Goal: Task Accomplishment & Management: Manage account settings

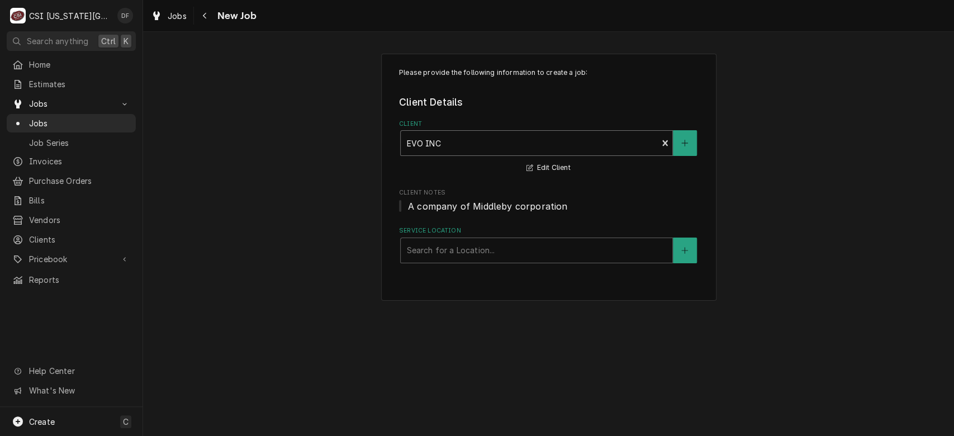
click at [577, 145] on div "Client" at bounding box center [528, 143] width 245 height 20
type input "trima"
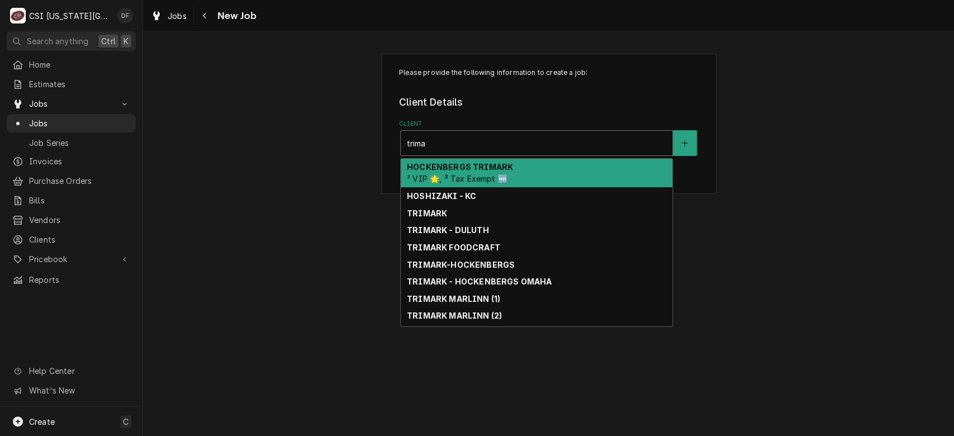
click at [515, 174] on div "HOCKENBERGS TRIMARK ² VIP 🌟, ³ Tax Exempt 🆓" at bounding box center [537, 173] width 272 height 29
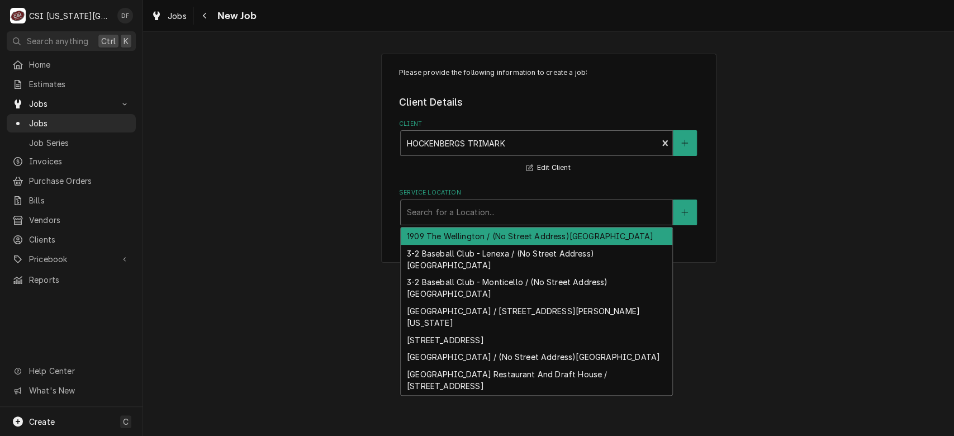
click at [502, 216] on div "Service Location" at bounding box center [536, 212] width 260 height 20
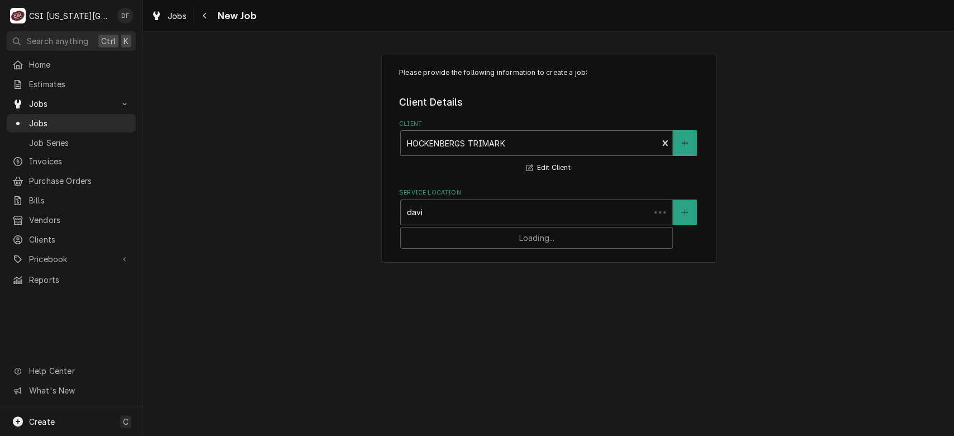
type input "david"
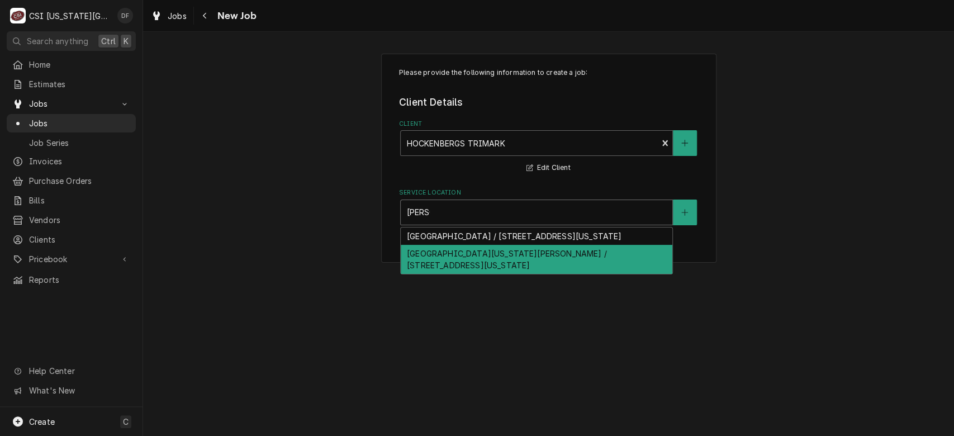
click at [521, 270] on div "University Of Kansas David Booth Memorial Stadium / 1101 Mississippi St, Lawren…" at bounding box center [537, 259] width 272 height 29
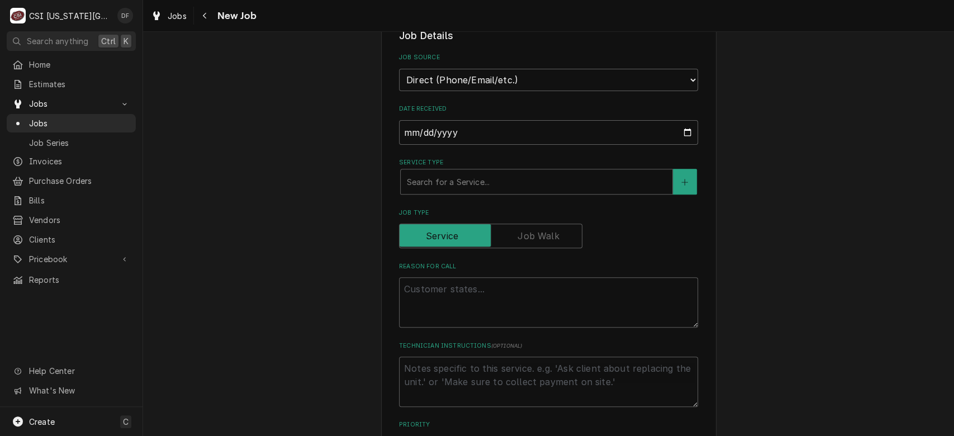
scroll to position [246, 0]
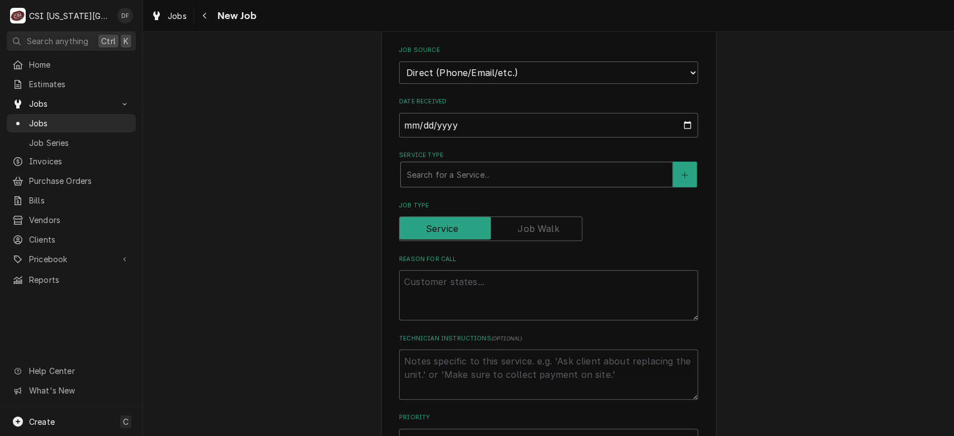
click at [469, 175] on div "Service Type" at bounding box center [536, 174] width 260 height 20
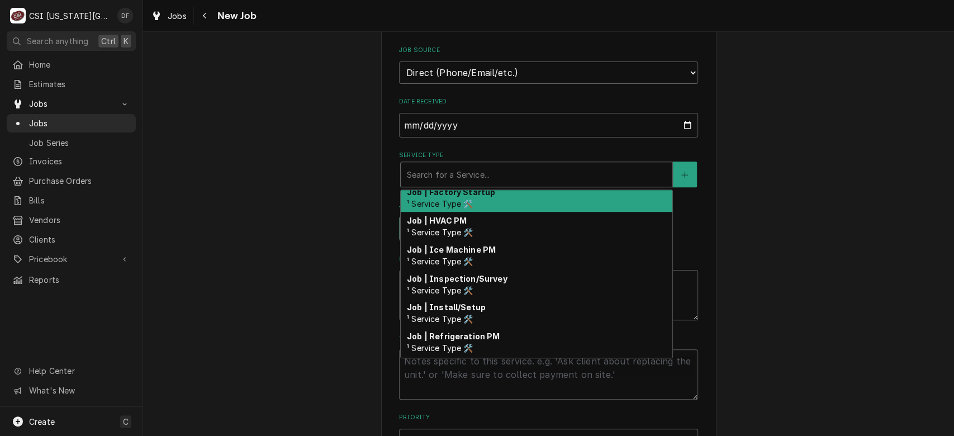
scroll to position [697, 0]
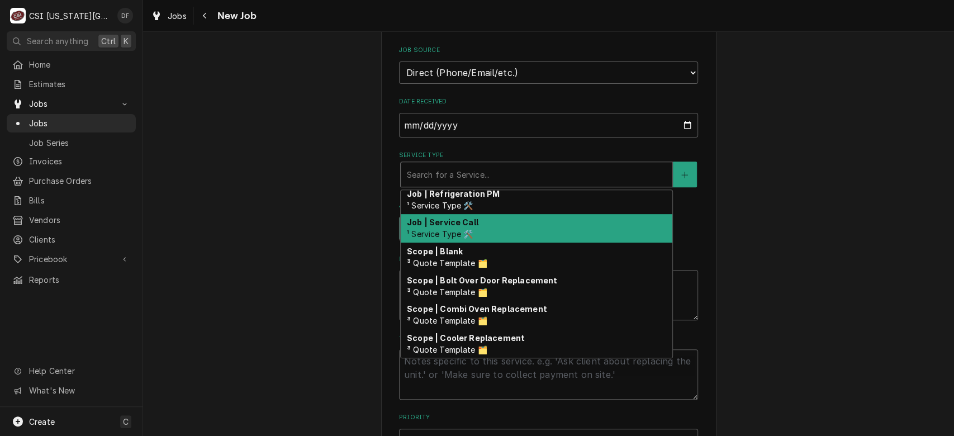
click at [503, 221] on div "Job | Service Call ¹ Service Type 🛠️" at bounding box center [537, 228] width 272 height 29
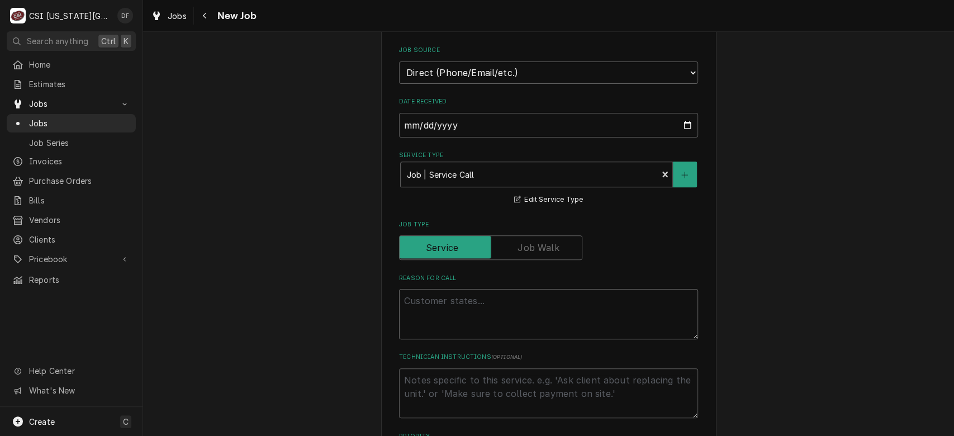
click at [447, 302] on textarea "Reason For Call" at bounding box center [548, 314] width 299 height 50
type textarea "x"
type textarea "J"
type textarea "x"
type textarea "Jo"
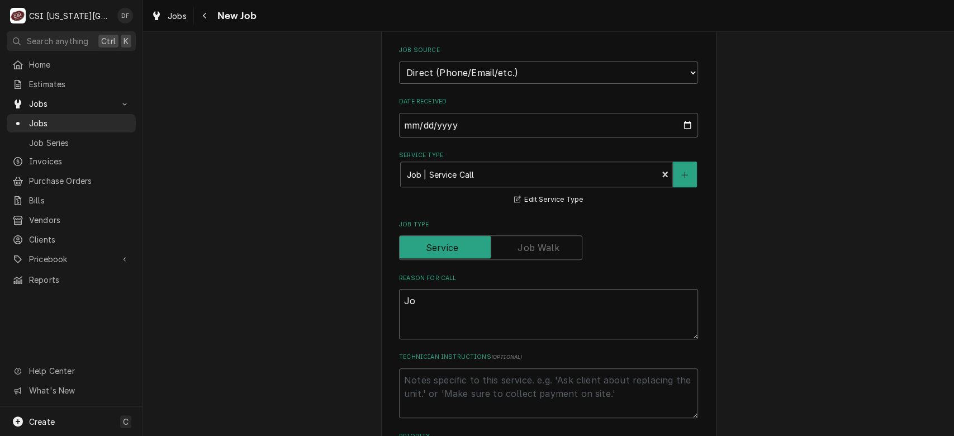
type textarea "x"
type textarea "Job"
type textarea "x"
type textarea "Job"
type textarea "x"
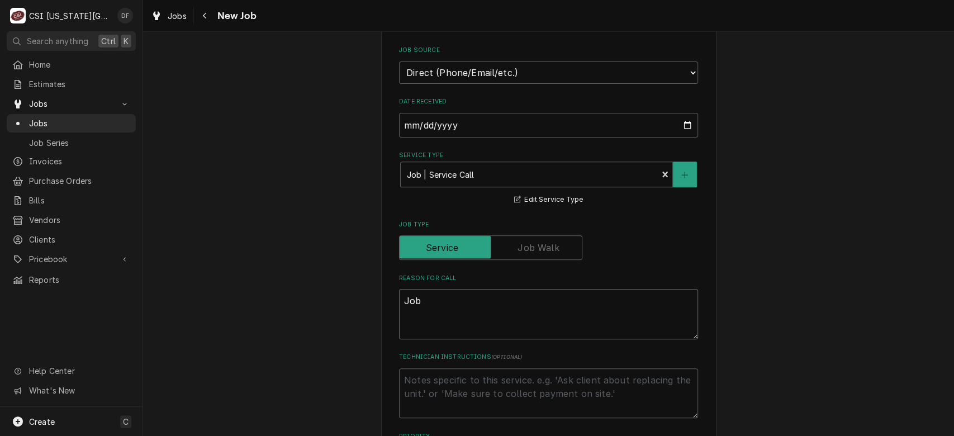
type textarea "Job t"
type textarea "x"
type textarea "Job to"
type textarea "x"
type textarea "Job to"
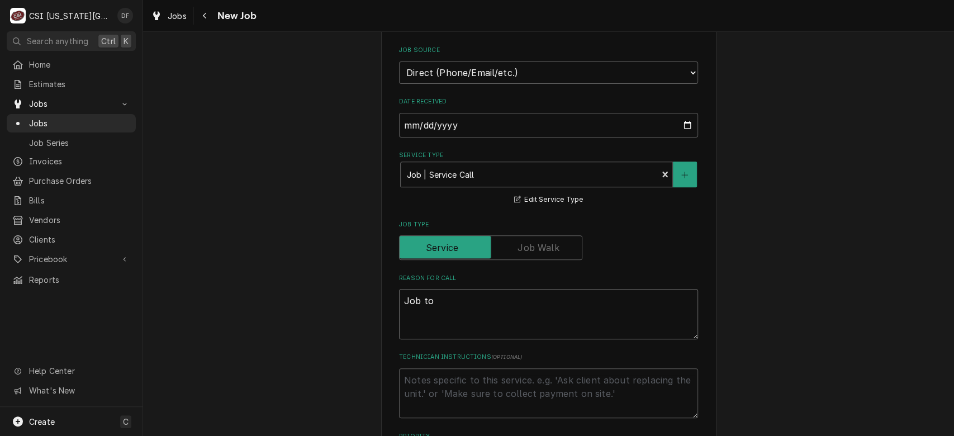
type textarea "x"
type textarea "Job to do"
type textarea "x"
type textarea "Job to do"
type textarea "x"
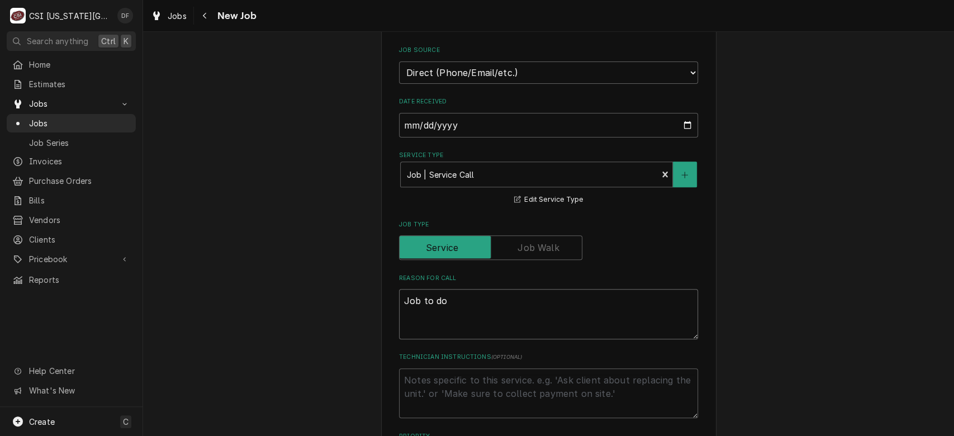
type textarea "Job to do m"
type textarea "x"
type textarea "Job to do mi"
type textarea "x"
type textarea "Job to do mis"
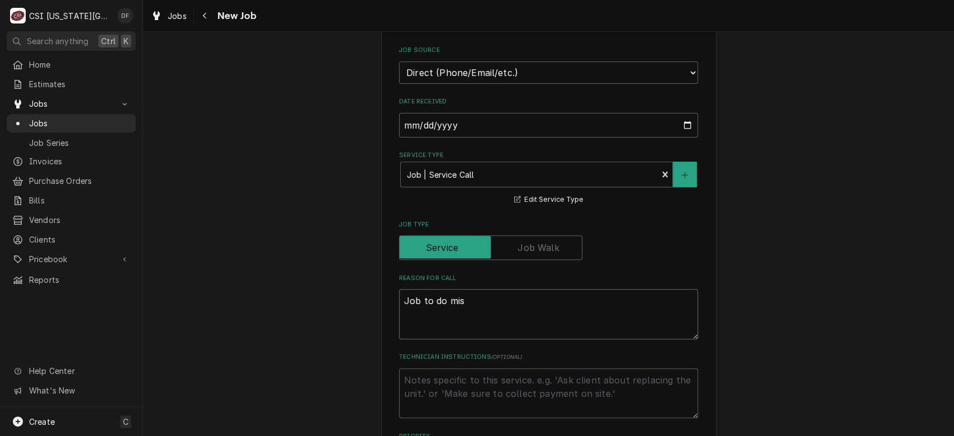
type textarea "x"
type textarea "Job to do misc"
type textarea "x"
type textarea "Job to do misc"
type textarea "x"
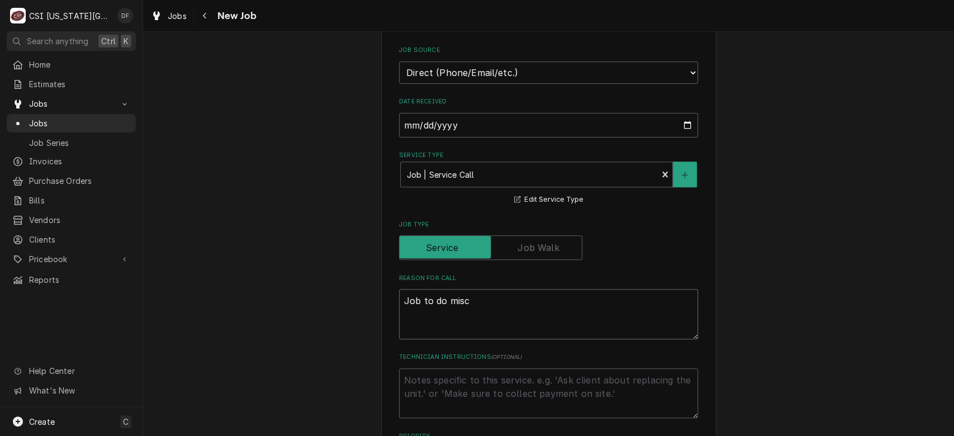
type textarea "Job to do misc C"
type textarea "x"
type textarea "Job to do misc CS"
type textarea "x"
type textarea "Job to do misc CSI"
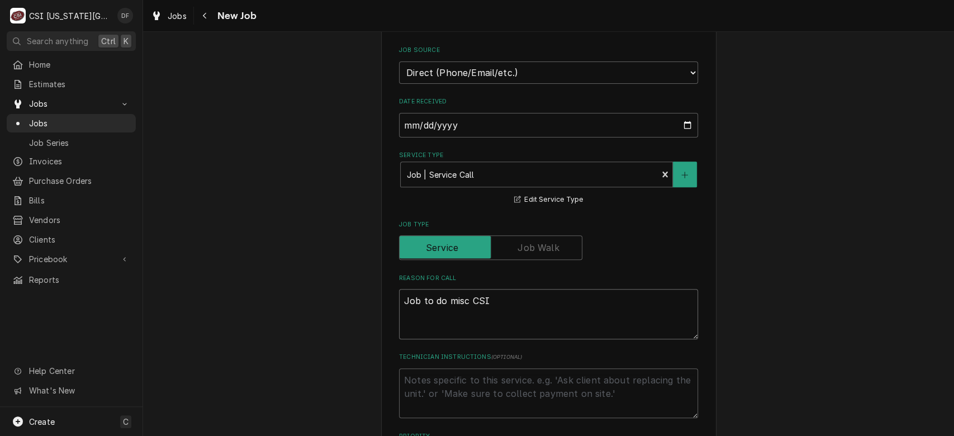
type textarea "x"
type textarea "Job to do misc CSI r"
type textarea "x"
type textarea "Job to do misc CSI re"
type textarea "x"
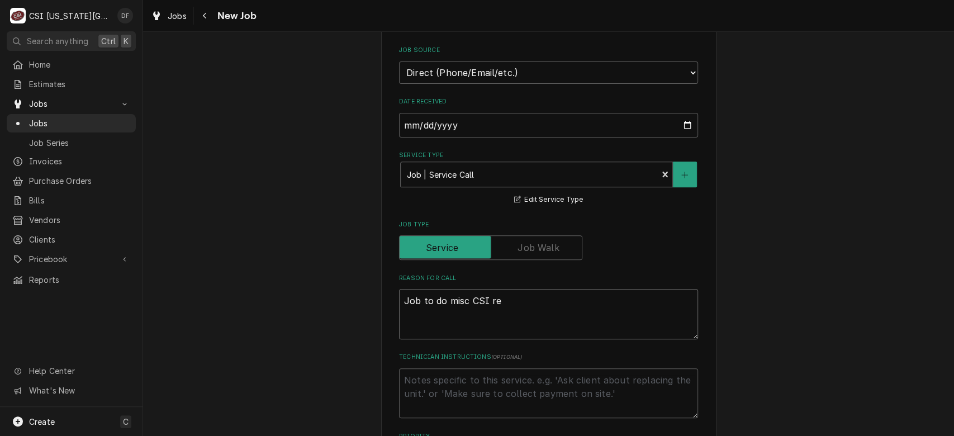
type textarea "Job to do misc CSI rep"
type textarea "x"
type textarea "Job to do misc CSI repa"
type textarea "x"
type textarea "Job to do misc CSI repai"
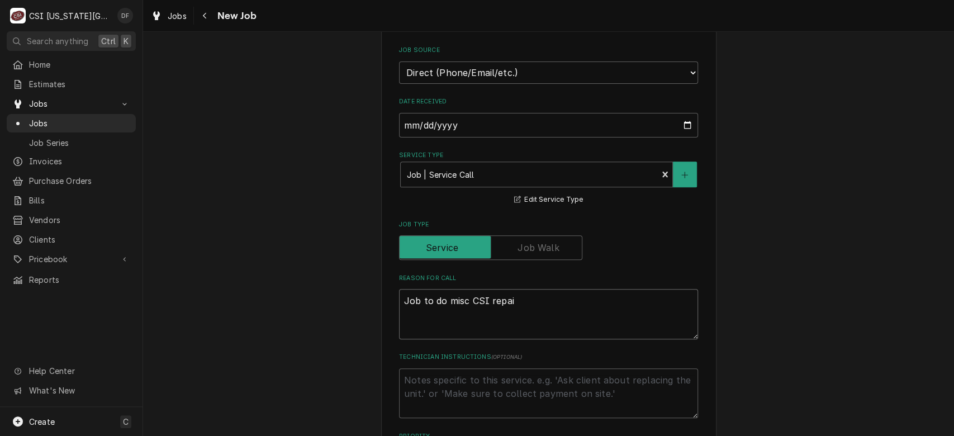
type textarea "x"
type textarea "Job to do misc CSI repair"
type textarea "x"
type textarea "Job to do misc CSI repair"
type textarea "x"
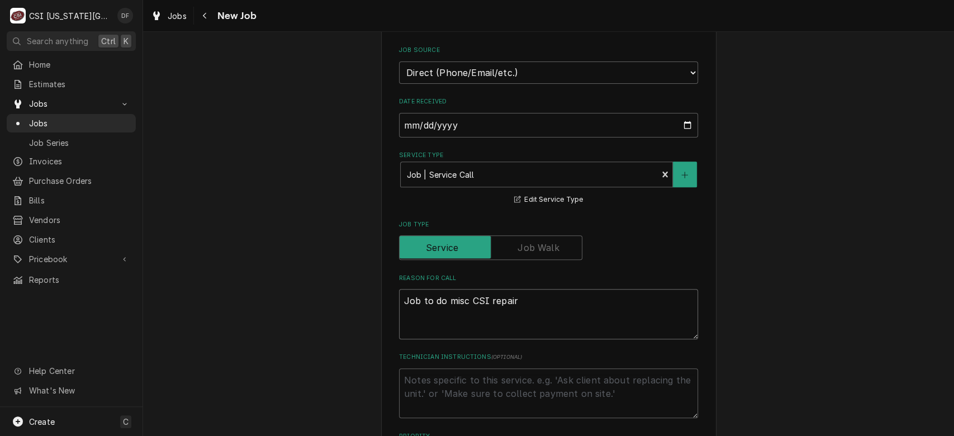
type textarea "Job to do misc CSI repair p"
type textarea "x"
type textarea "Job to do misc CSI repair pu"
type textarea "x"
type textarea "Job to do misc CSI repair pun"
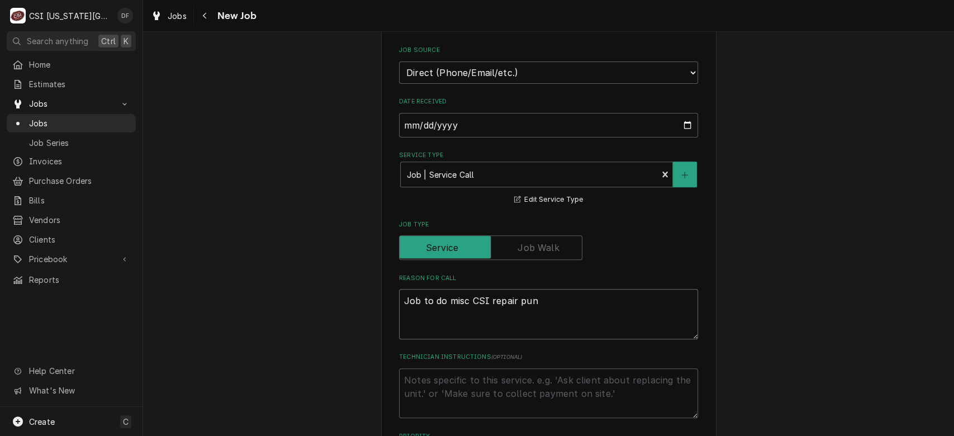
type textarea "x"
type textarea "Job to do misc CSI repair punc"
type textarea "x"
type textarea "Job to do misc CSI repair punch"
type textarea "x"
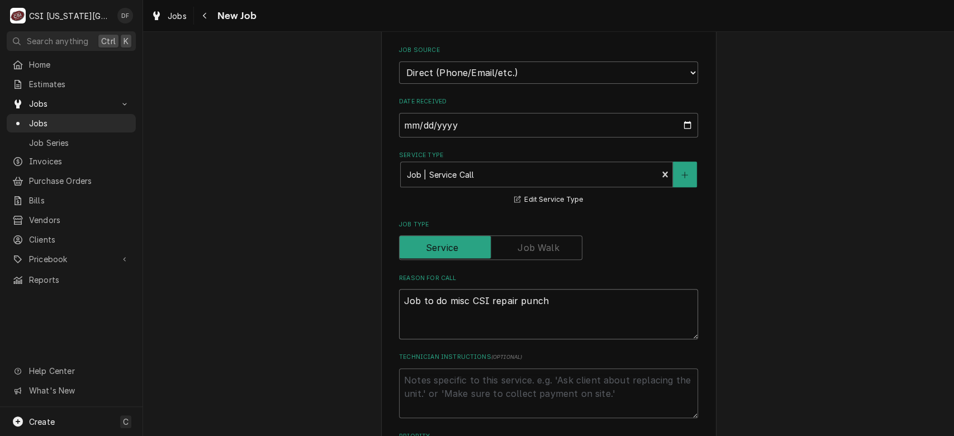
type textarea "Job to do misc CSI repair punchl"
type textarea "x"
type textarea "Job to do misc CSI repair punchli"
type textarea "x"
type textarea "Job to do misc CSI repair punchlis"
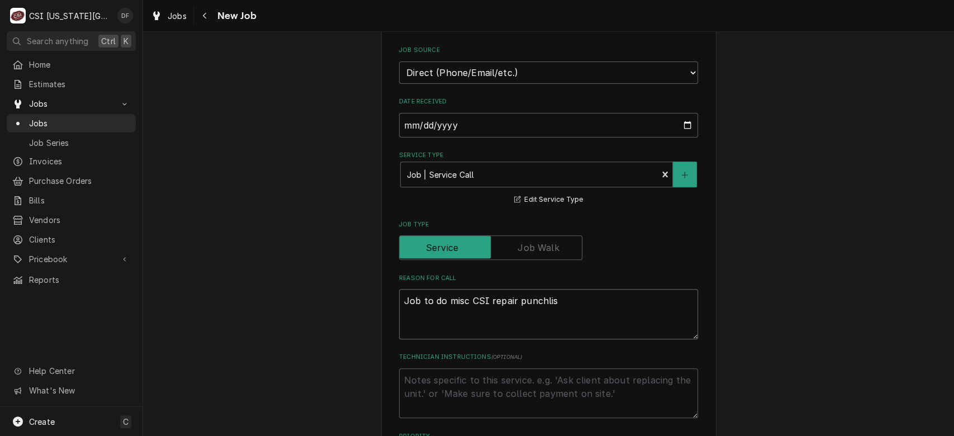
type textarea "x"
type textarea "Job to do misc CSI repair punchlist"
type textarea "x"
type textarea "Job to do misc CSI repair punchlist"
click at [535, 300] on textarea "Job to do misc CSI repair punchlist" at bounding box center [548, 314] width 299 height 50
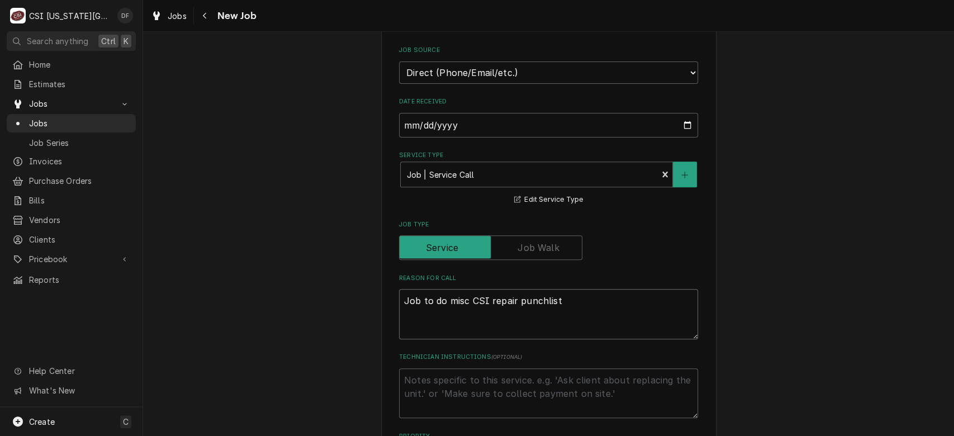
type textarea "x"
type textarea "Job to do misc CSI repair punch list"
click at [570, 301] on textarea "Job to do misc CSI repair punch list" at bounding box center [548, 314] width 299 height 50
type textarea "x"
type textarea "Job to do misc CSI repair punch list b"
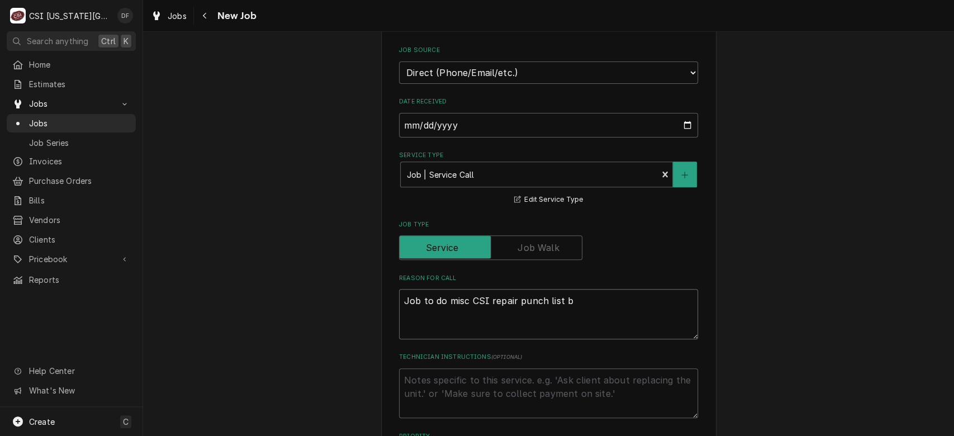
type textarea "x"
type textarea "Job to do misc CSI repair punch list by"
type textarea "x"
type textarea "Job to do misc CSI repair punch list by"
type textarea "x"
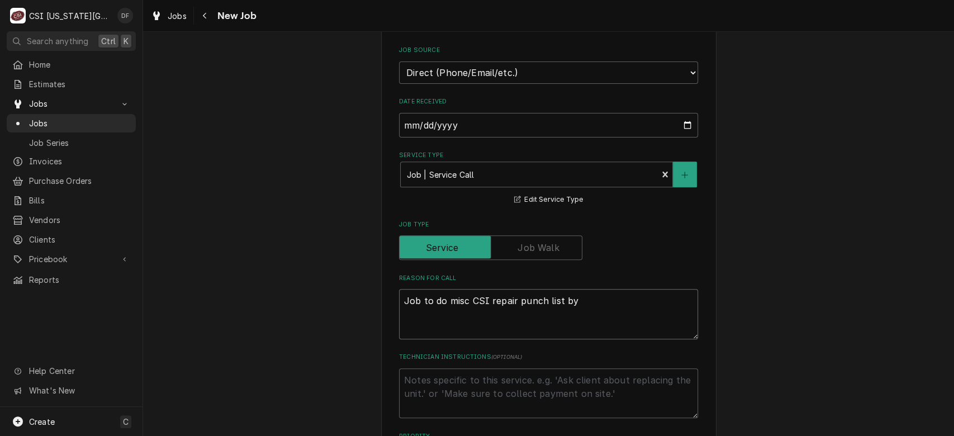
type textarea "Job to do misc CSI repair punch list by s"
type textarea "x"
type textarea "Job to do misc CSI repair punch list by se"
type textarea "x"
type textarea "Job to do misc CSI repair punch list by ser"
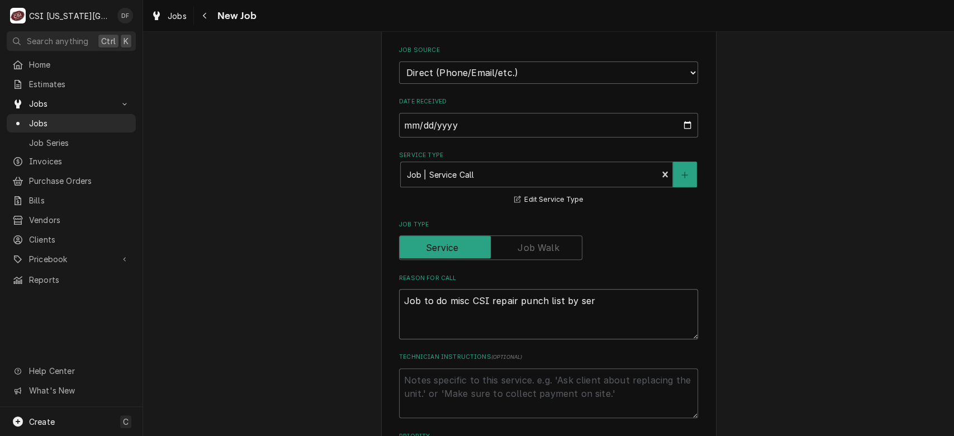
type textarea "x"
type textarea "Job to do misc CSI repair punch list by serv"
type textarea "x"
type textarea "Job to do misc CSI repair punch list by servi"
type textarea "x"
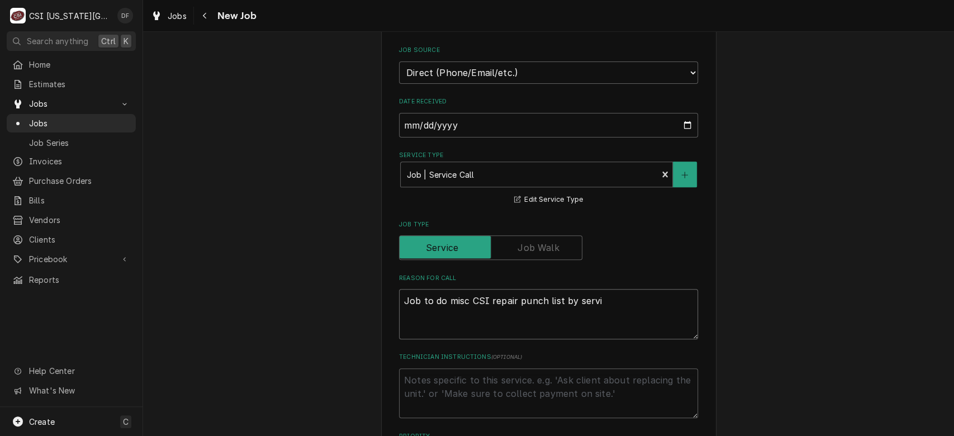
type textarea "Job to do misc CSI repair punch list by servic"
type textarea "x"
type textarea "Job to do misc CSI repair punch list by service"
type textarea "x"
type textarea "Job to do misc CSI repair punch list by service d"
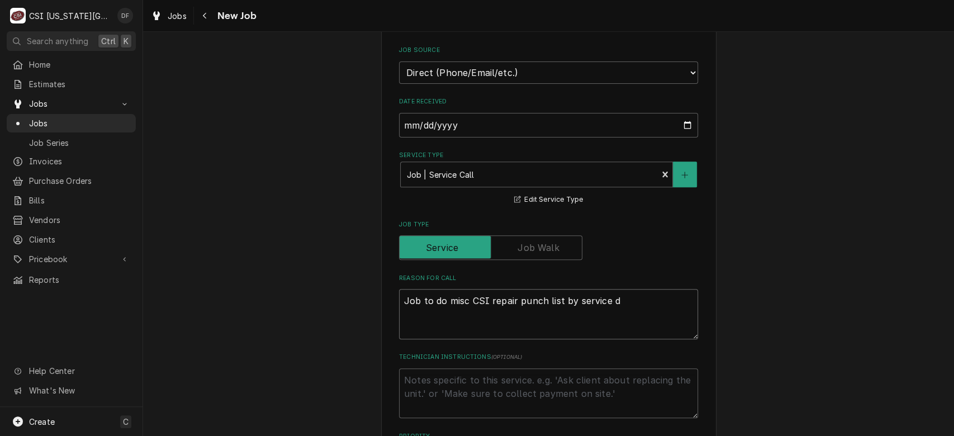
type textarea "x"
type textarea "Job to do misc CSI repair punch list by service de"
type textarea "x"
type textarea "Job to do misc CSI repair punch list by service dep"
type textarea "x"
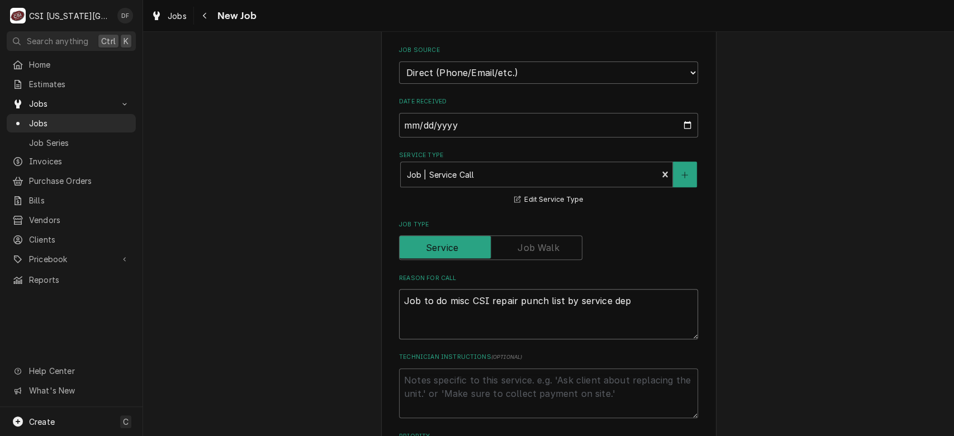
type textarea "Job to do misc CSI repair punch list by service dept"
type textarea "x"
type textarea "Job to do misc CSI repair punch list by service dept"
click at [484, 375] on textarea "Technician Instructions ( optional )" at bounding box center [548, 393] width 299 height 50
type textarea "x"
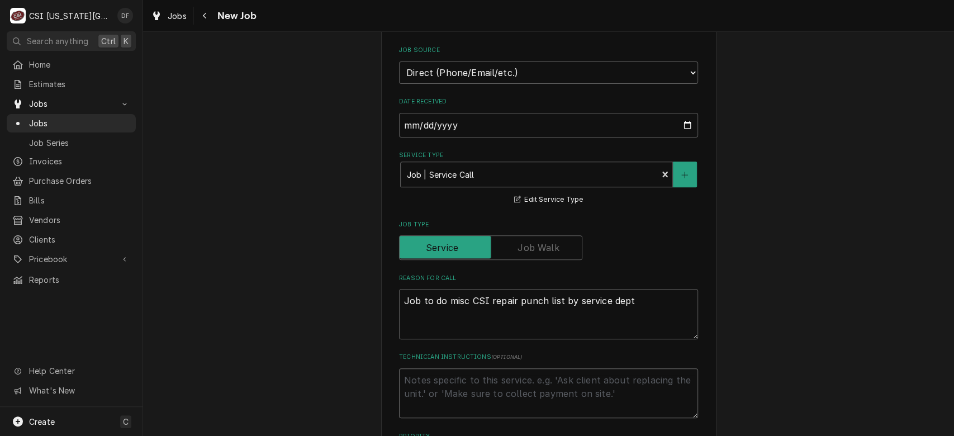
type textarea "N"
type textarea "x"
type textarea "Ne"
type textarea "x"
type textarea "Nee"
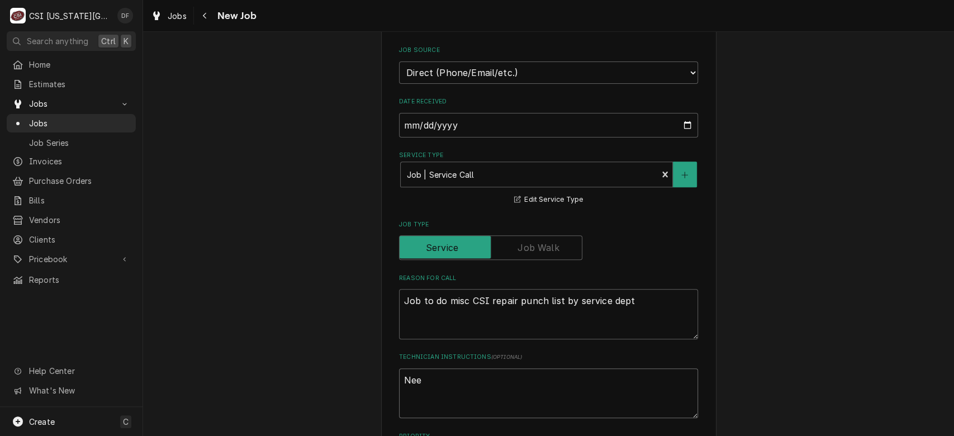
type textarea "x"
type textarea "Need"
type textarea "x"
type textarea "Need"
type textarea "x"
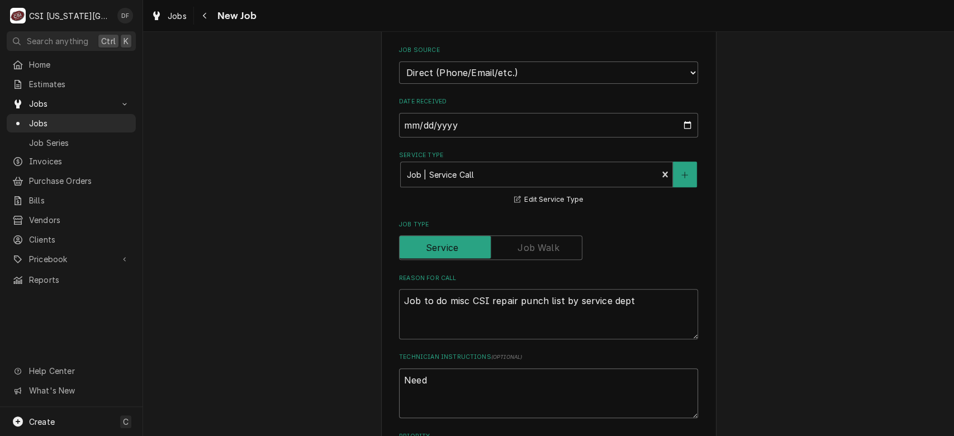
type textarea "Need t"
type textarea "x"
type textarea "Need to"
type textarea "x"
type textarea "Need to"
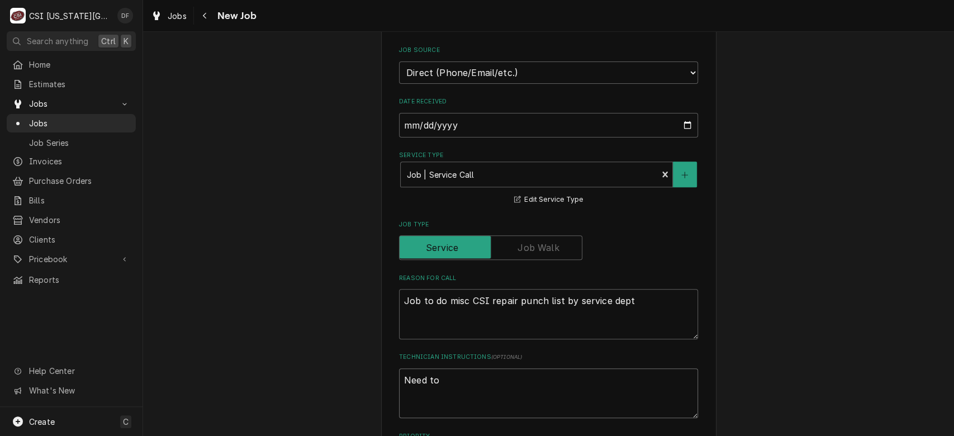
type textarea "x"
type textarea "Need to p"
type textarea "x"
type textarea "Need to pu"
type textarea "x"
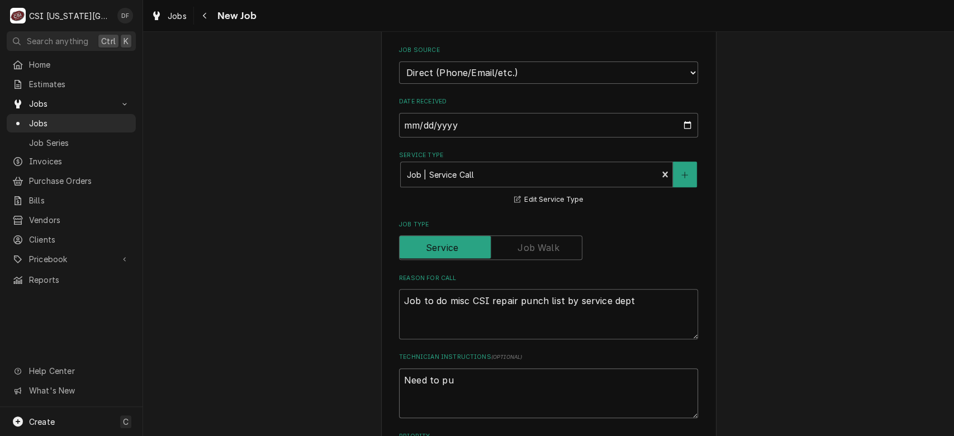
type textarea "Need to put"
type textarea "x"
type textarea "Need to put"
type textarea "x"
type textarea "Need to put t"
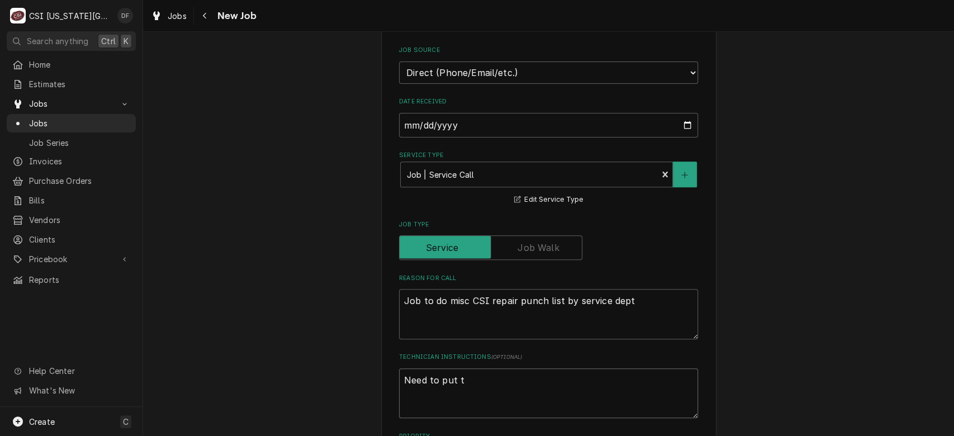
type textarea "x"
type textarea "Need to put ti"
type textarea "x"
type textarea "Need to put til"
type textarea "x"
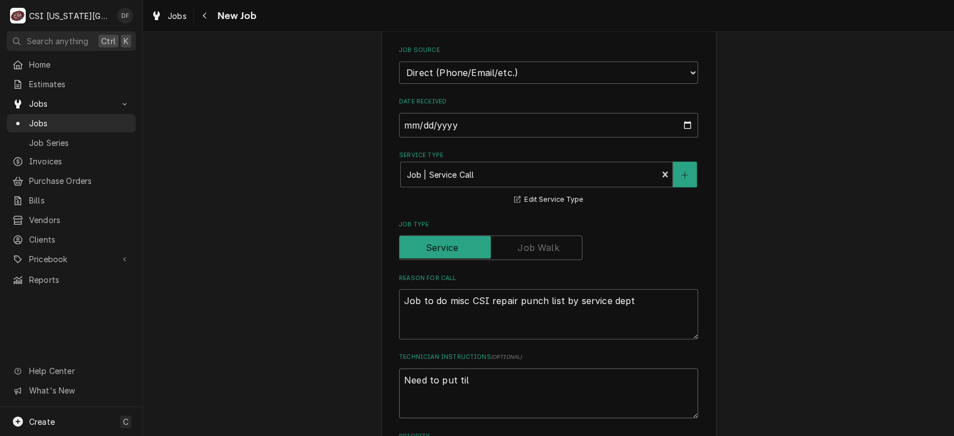
type textarea "Need to put tile"
type textarea "x"
type textarea "Need to put tiles"
type textarea "x"
type textarea "Need to put tiles"
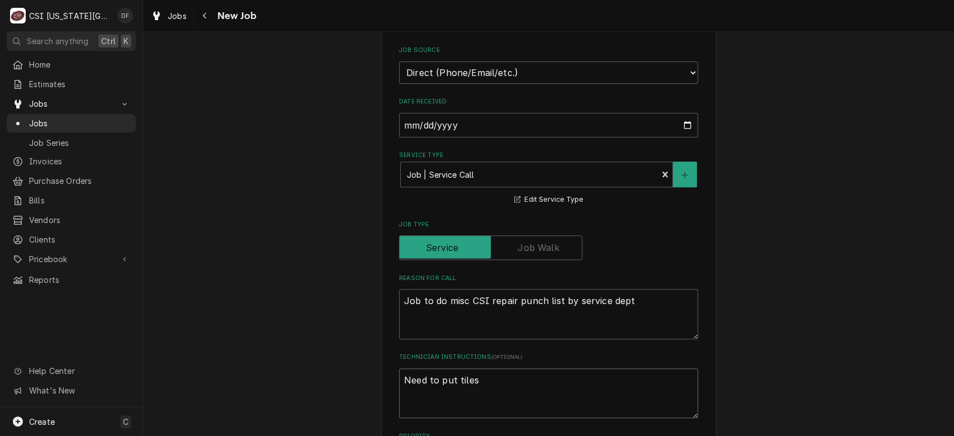
type textarea "x"
type textarea "Need to put tiles b"
type textarea "x"
type textarea "Need to put tiles ba"
type textarea "x"
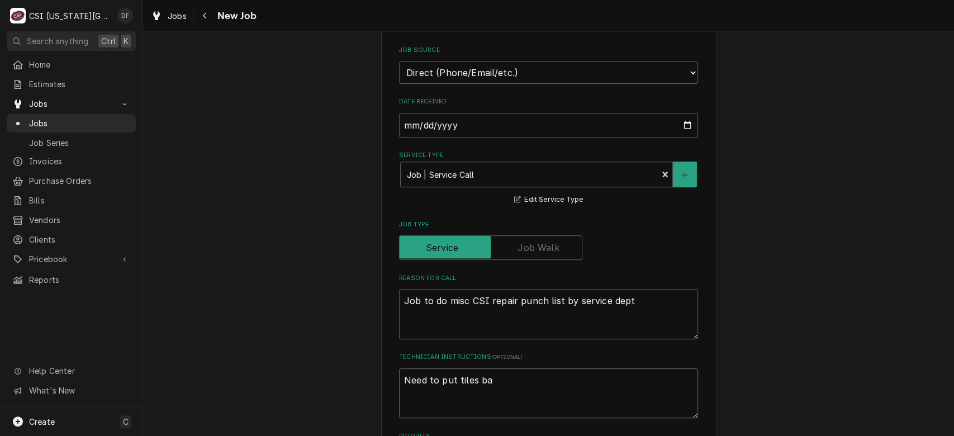
type textarea "Need to put tiles bac"
type textarea "x"
type textarea "Need to put tiles back"
type textarea "x"
type textarea "Need to put tiles back"
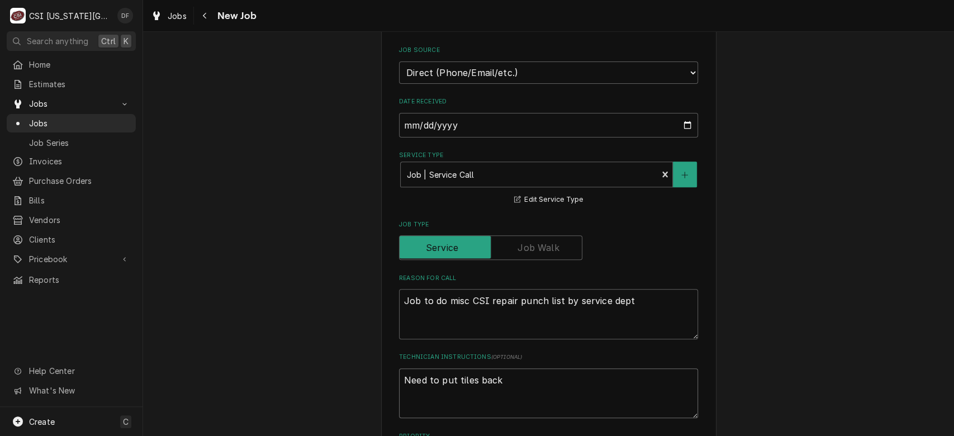
type textarea "x"
type textarea "Need to put tiles back i"
type textarea "x"
type textarea "Need to put tiles back in"
type textarea "x"
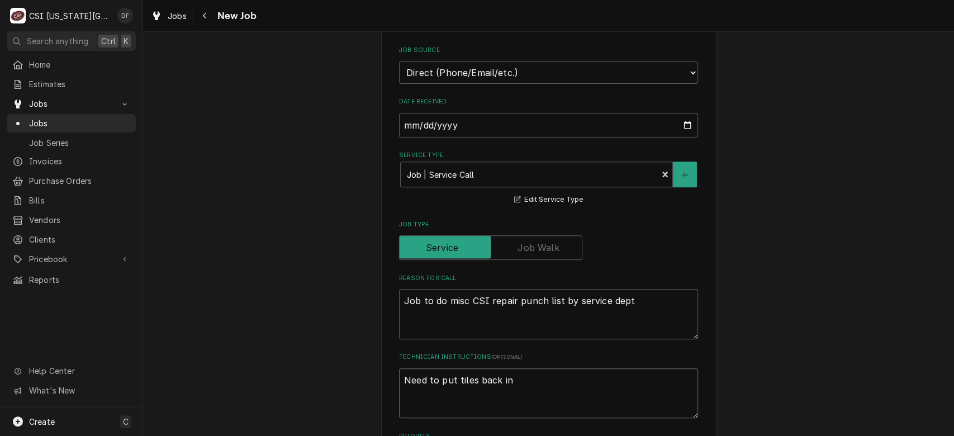
type textarea "Need to put tiles back in"
type textarea "x"
type textarea "Need to put tiles back in o"
type textarea "x"
type textarea "Need to put tiles back in ov"
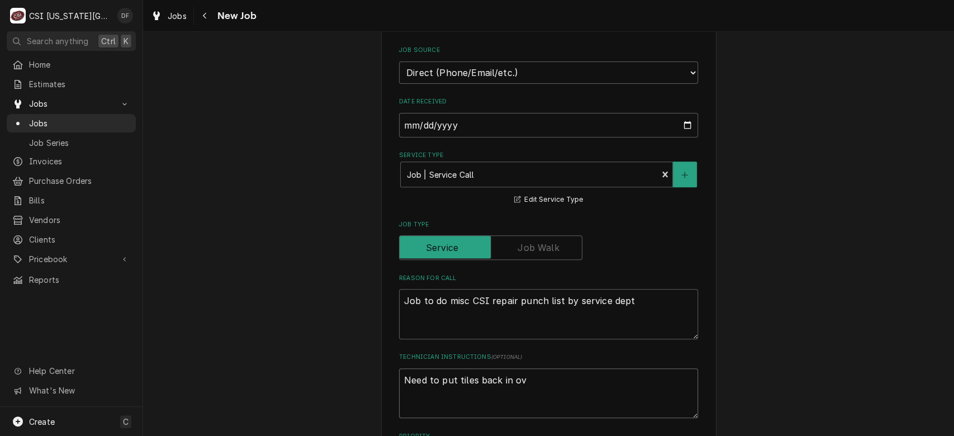
type textarea "x"
type textarea "Need to put tiles back in ove"
type textarea "x"
type textarea "Need to put tiles back in over"
type textarea "x"
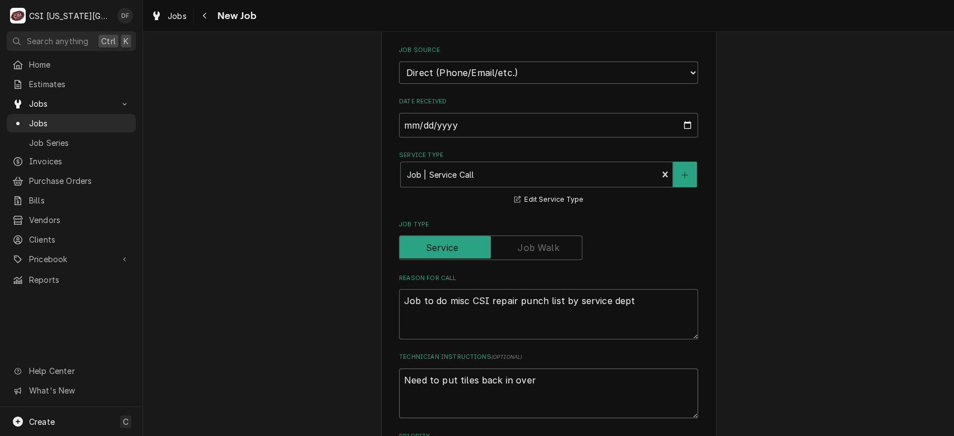
type textarea "Need to put tiles back in over"
type textarea "x"
type textarea "Need to put tiles back in over b"
type textarea "x"
type textarea "Need to put tiles back in over bl"
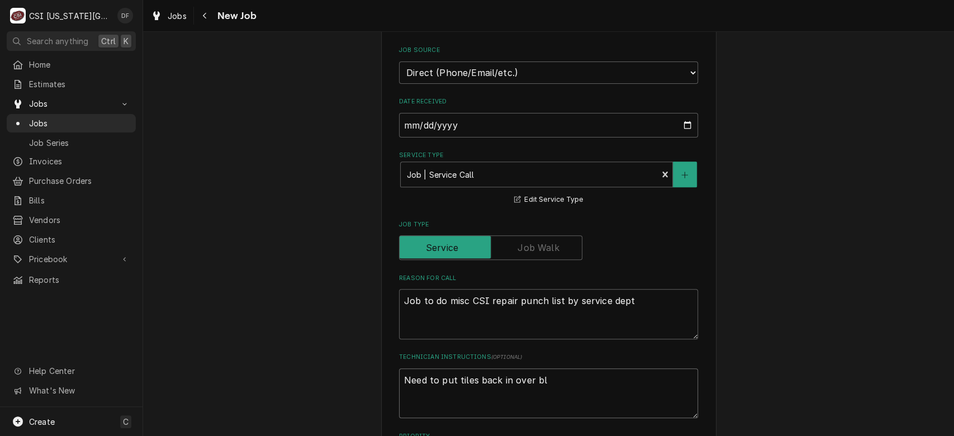
type textarea "x"
type textarea "Need to put tiles back in over bla"
type textarea "x"
type textarea "Need to put tiles back in over blas"
type textarea "x"
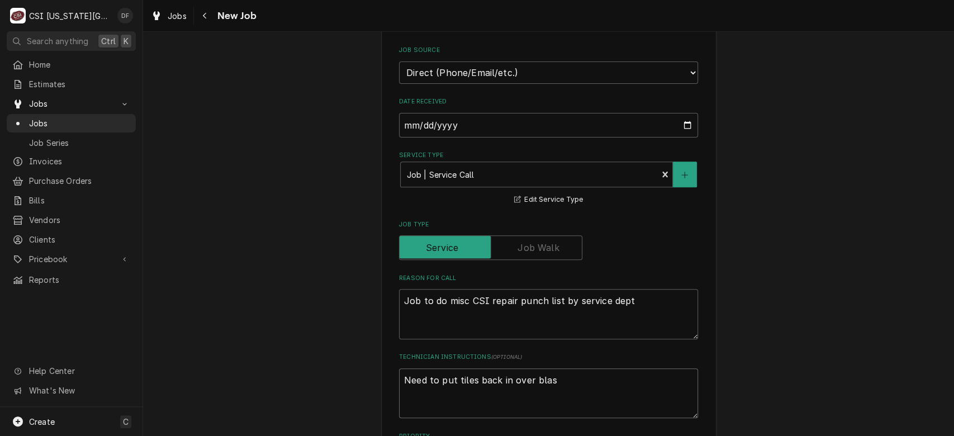
type textarea "Need to put tiles back in over blast"
type textarea "x"
type textarea "Need to put tiles back in over blast"
type textarea "x"
type textarea "Need to put tiles back in over blast f"
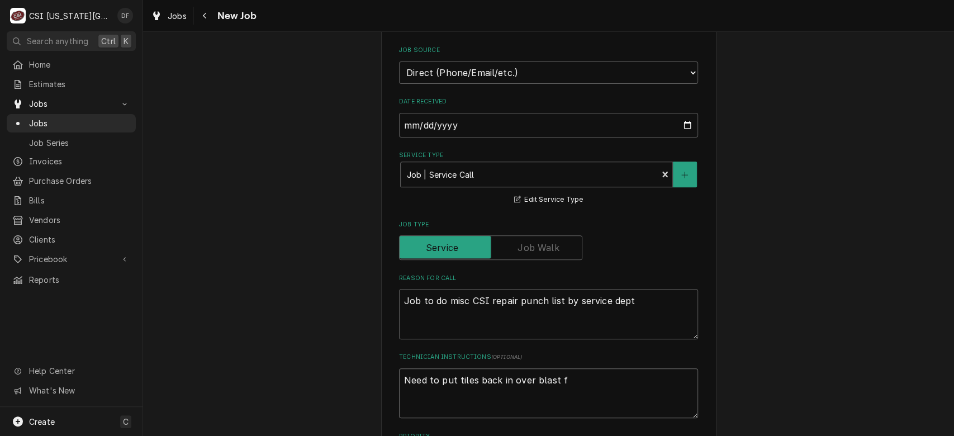
type textarea "x"
type textarea "Need to put tiles back in over blast fr"
type textarea "x"
type textarea "Need to put tiles back in over blast fre"
type textarea "x"
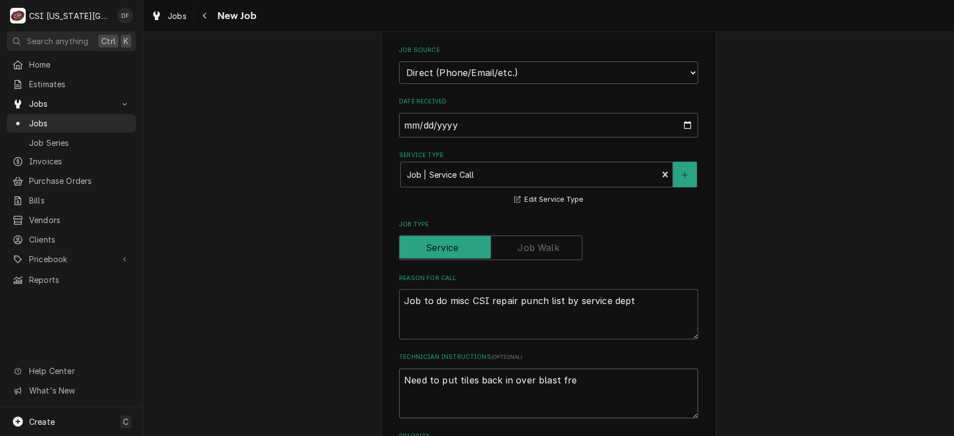
type textarea "Need to put tiles back in over blast free"
type textarea "x"
type textarea "Need to put tiles back in over blast freez"
type textarea "x"
type textarea "Need to put tiles back in over blast freeze"
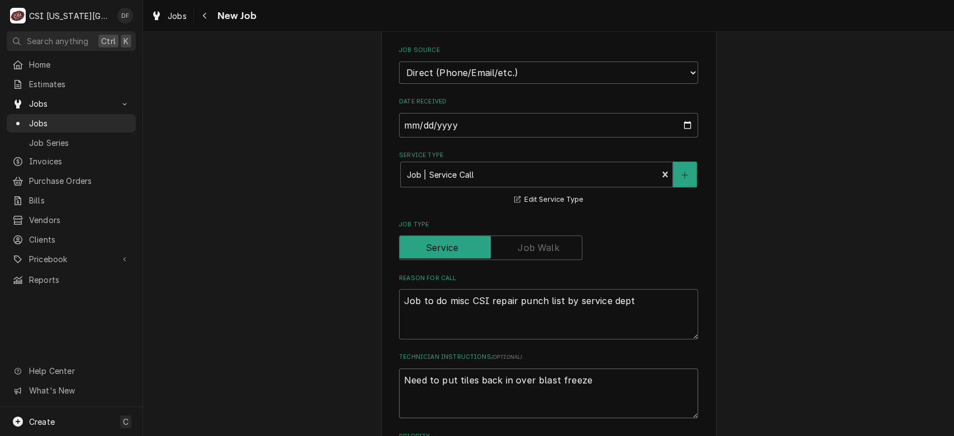
type textarea "x"
type textarea "Need to put tiles back in over blast freezer"
type textarea "x"
type textarea "Need to put tiles back in over blast freezers"
type textarea "x"
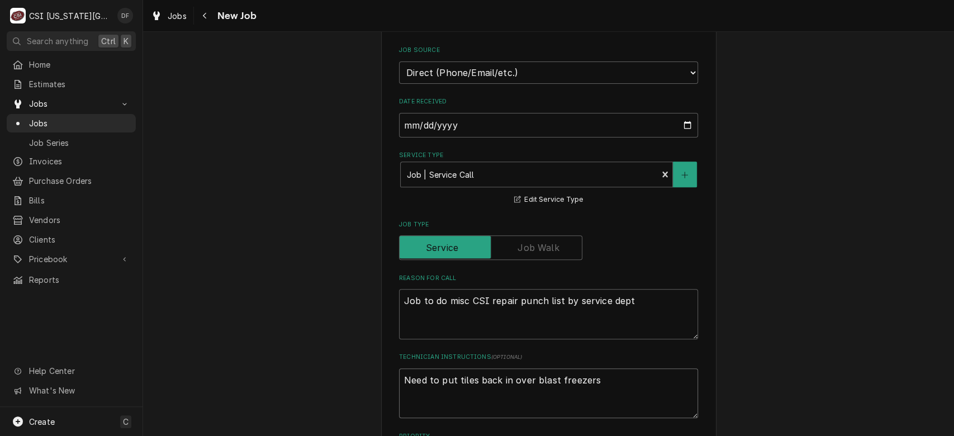
type textarea "Need to put tiles back in over blast freezers"
type textarea "x"
type textarea "Need to put tiles back in over blast freezers N"
type textarea "x"
type textarea "Need to put tiles back in over blast freezers Ne"
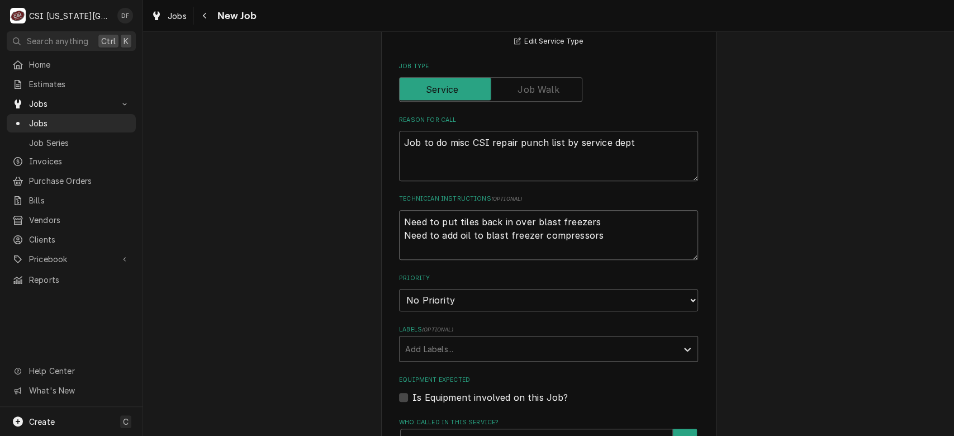
scroll to position [432, 0]
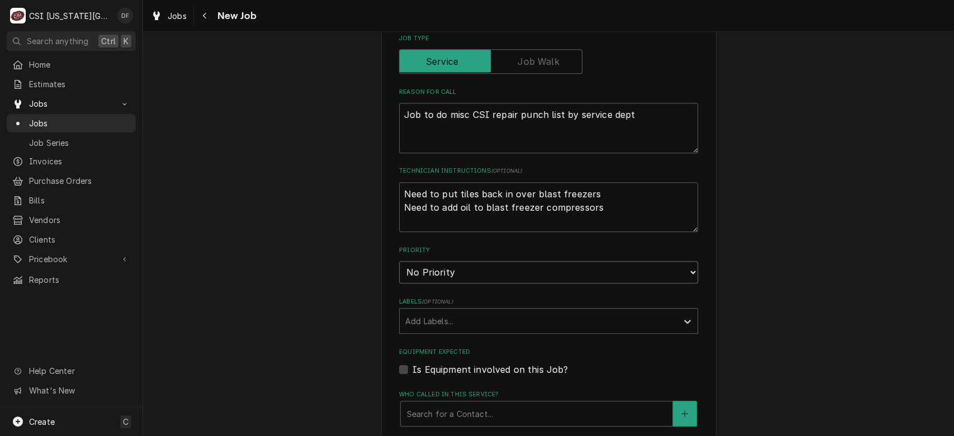
click at [499, 269] on select "No Priority Urgent High Medium Low" at bounding box center [548, 272] width 299 height 22
click at [399, 261] on select "No Priority Urgent High Medium Low" at bounding box center [548, 272] width 299 height 22
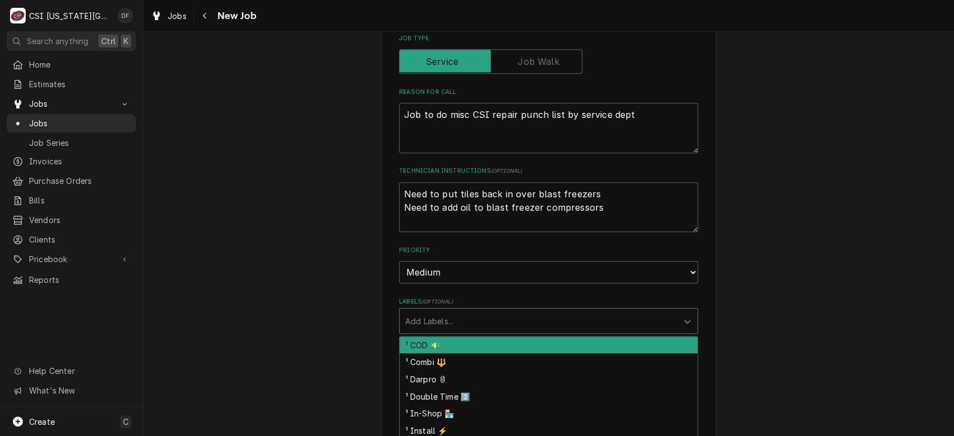
click at [472, 325] on div "Labels" at bounding box center [538, 321] width 266 height 20
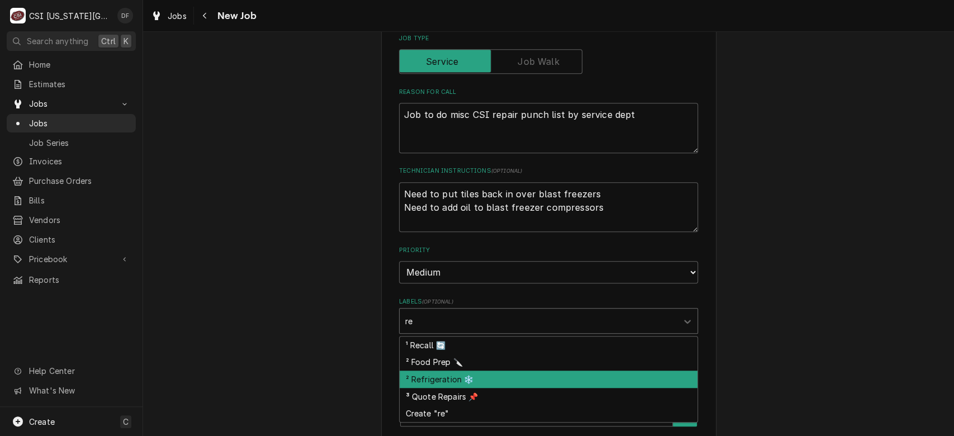
click at [460, 373] on div "² Refrigeration ❄️" at bounding box center [548, 378] width 298 height 17
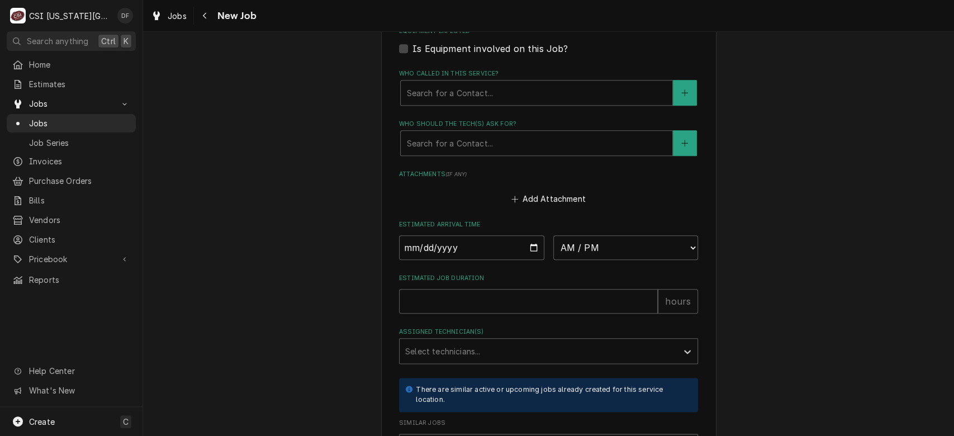
scroll to position [759, 0]
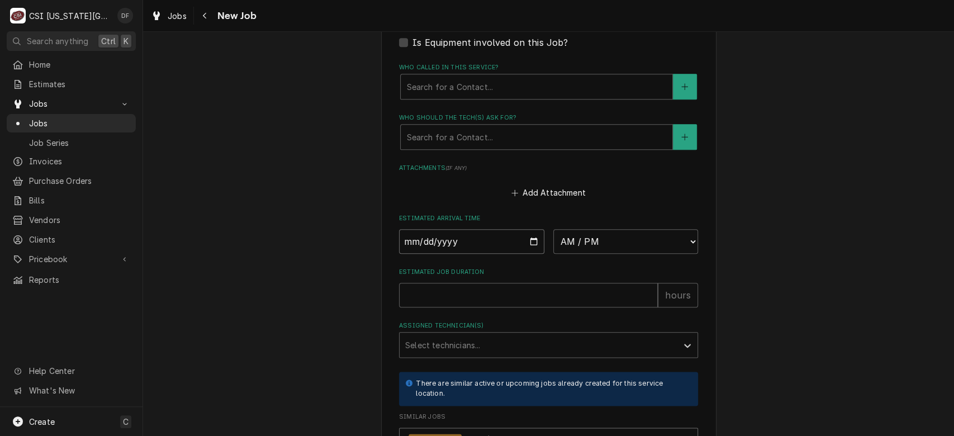
click at [479, 245] on input "Date" at bounding box center [471, 241] width 145 height 25
click at [527, 237] on input "Date" at bounding box center [471, 241] width 145 height 25
click at [620, 238] on select "AM / PM 6:00 AM 6:15 AM 6:30 AM 6:45 AM 7:00 AM 7:15 AM 7:30 AM 7:45 AM 8:00 AM…" at bounding box center [625, 241] width 145 height 25
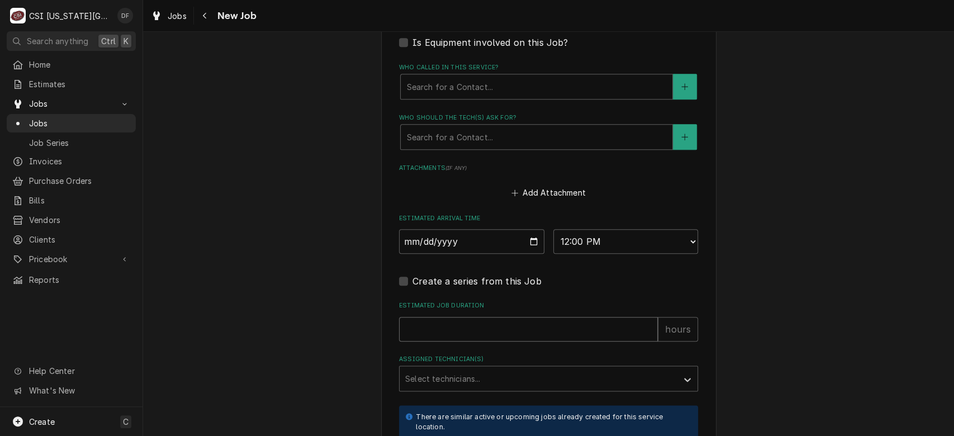
click at [477, 326] on input "Estimated Job Duration" at bounding box center [528, 329] width 259 height 25
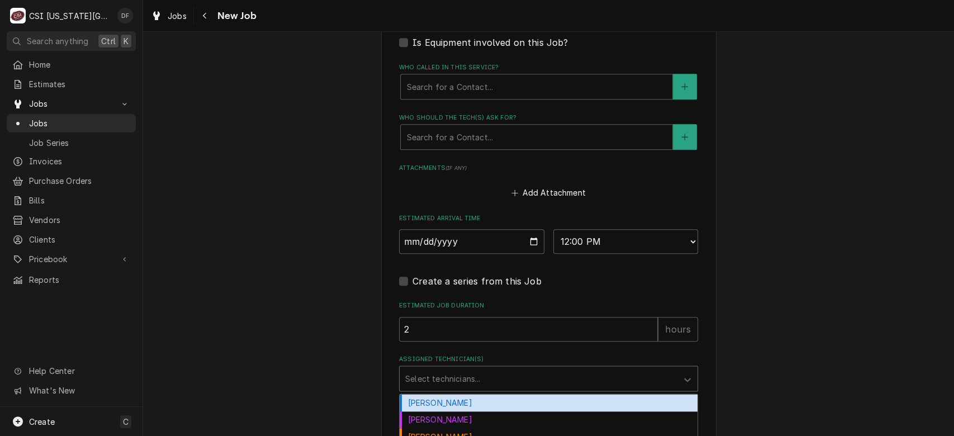
click at [465, 377] on div "Assigned Technician(s)" at bounding box center [538, 378] width 266 height 20
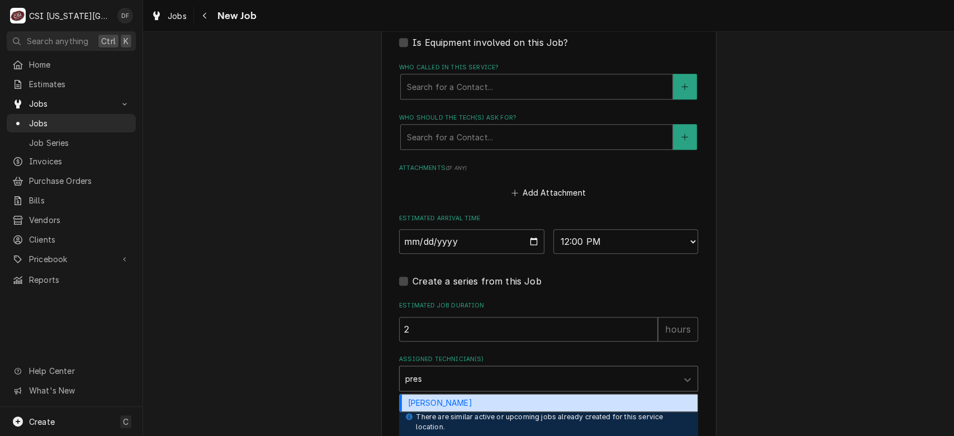
click at [451, 406] on div "Preston Merriman" at bounding box center [548, 402] width 298 height 17
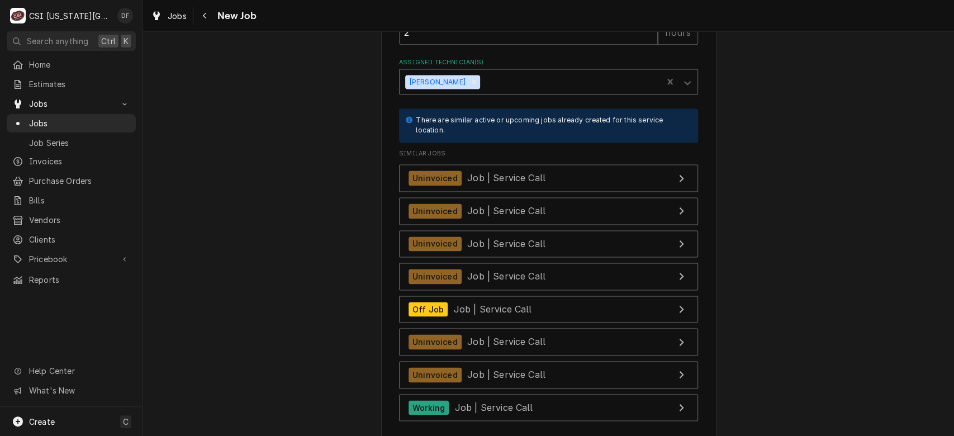
scroll to position [1137, 0]
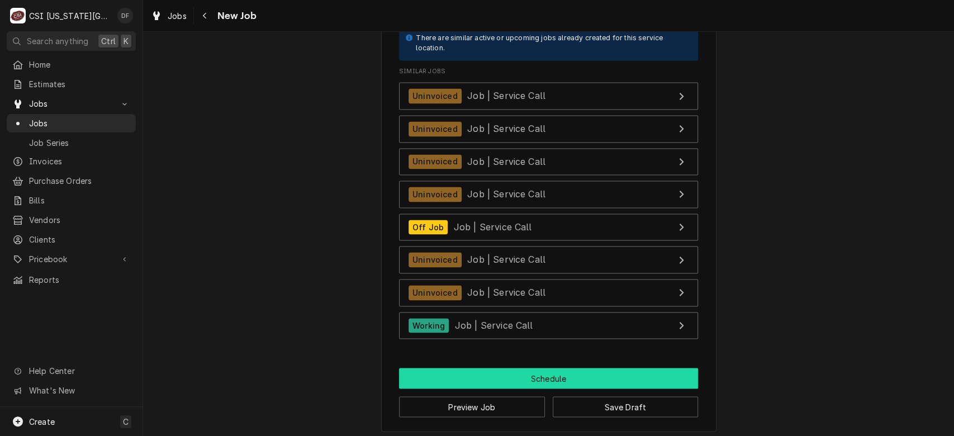
click at [617, 382] on button "Schedule" at bounding box center [548, 378] width 299 height 21
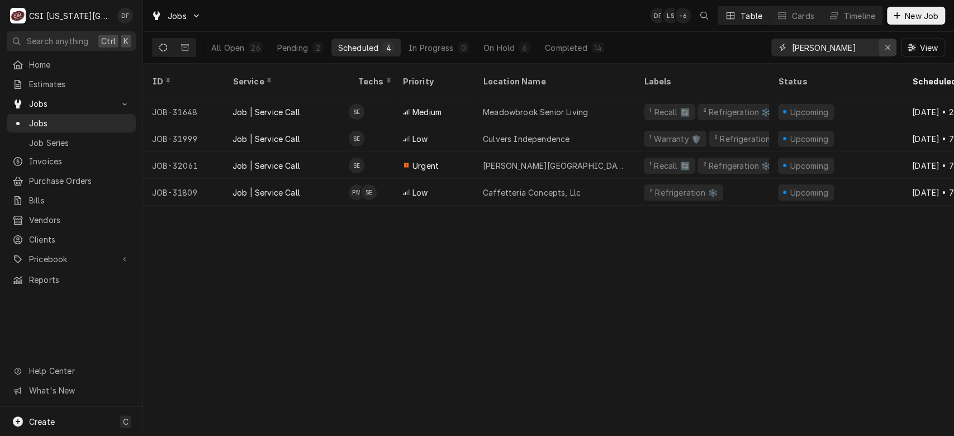
click at [888, 49] on icon "Erase input" at bounding box center [887, 48] width 6 height 8
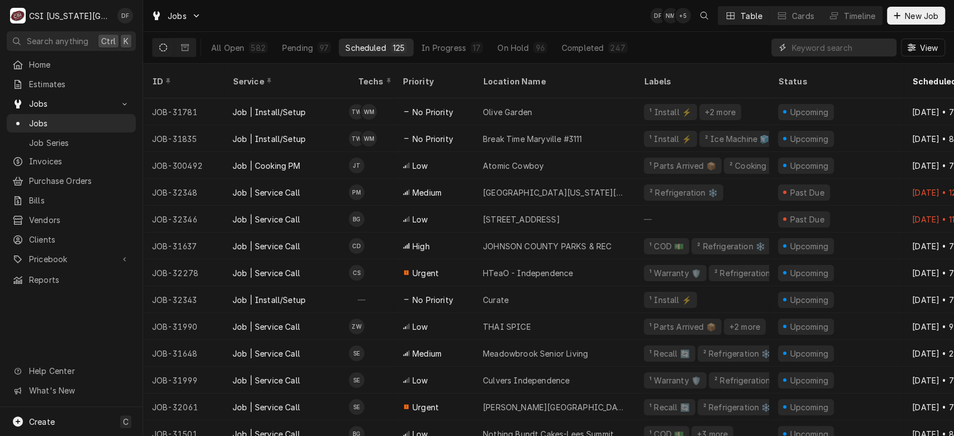
click at [807, 46] on input "Dynamic Content Wrapper" at bounding box center [840, 48] width 99 height 18
paste input "31852"
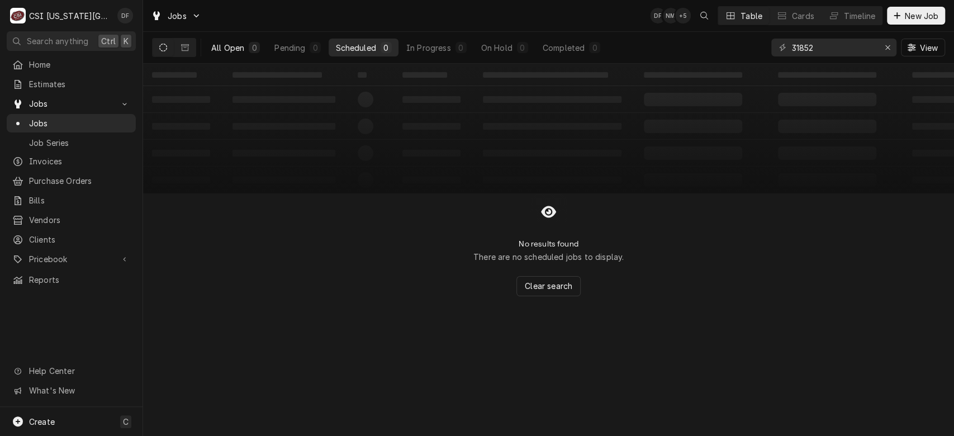
click at [250, 48] on div "0" at bounding box center [254, 47] width 11 height 11
click at [189, 47] on button "Dynamic Content Wrapper" at bounding box center [184, 48] width 21 height 18
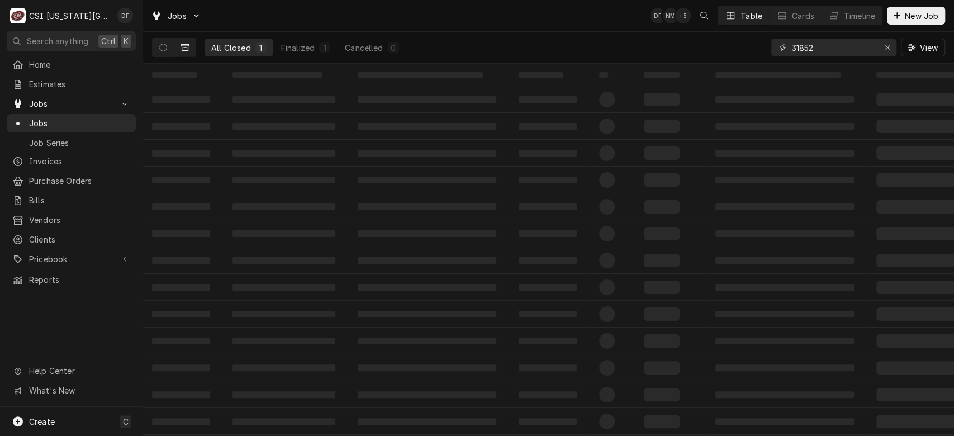
click at [829, 48] on input "31852" at bounding box center [833, 48] width 84 height 18
type input "31852"
click at [238, 48] on div "All Closed" at bounding box center [231, 48] width 40 height 12
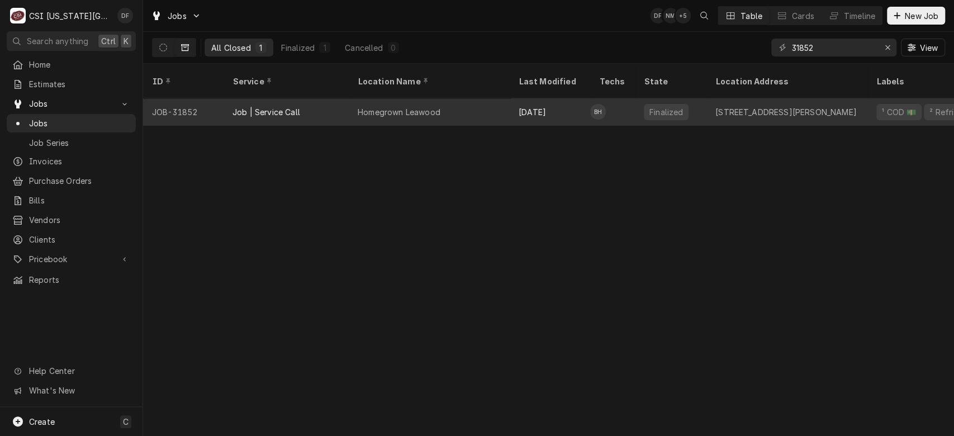
click at [277, 109] on div "Job | Service Call" at bounding box center [285, 111] width 125 height 27
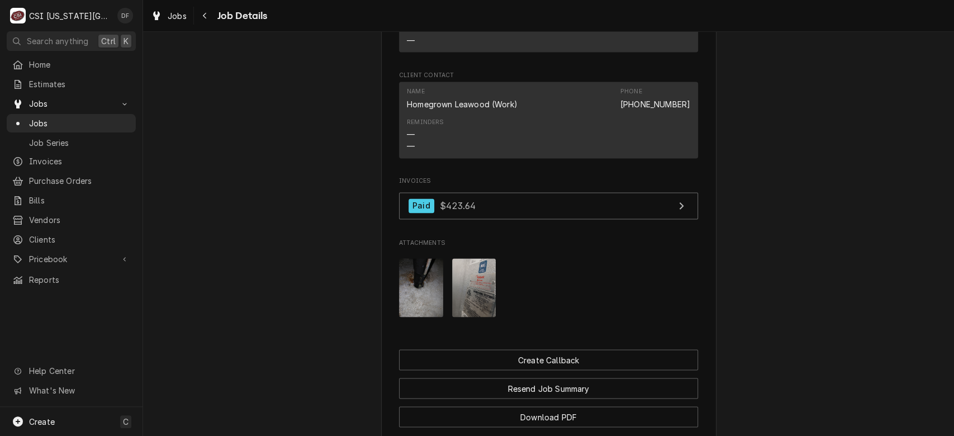
scroll to position [1202, 0]
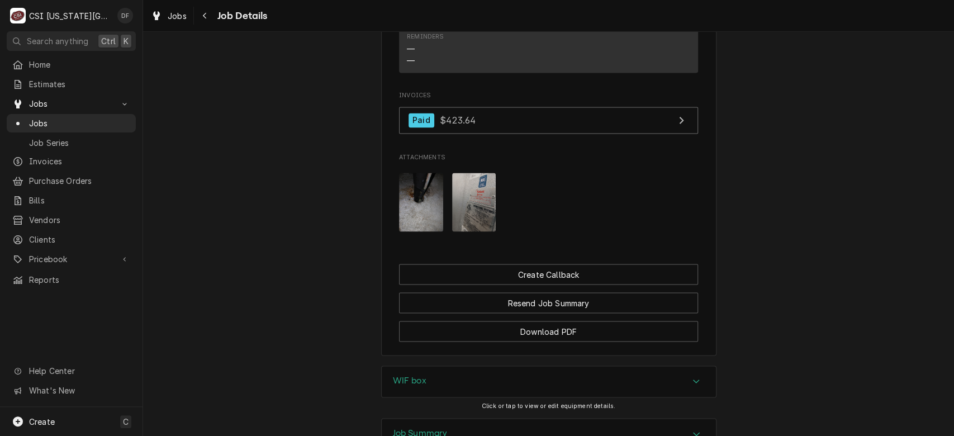
click at [411, 227] on img "Attachments" at bounding box center [421, 202] width 44 height 59
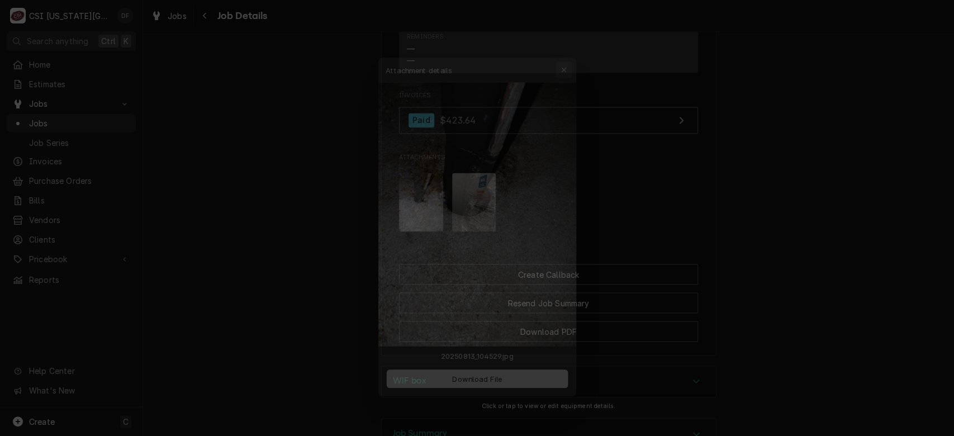
click at [574, 51] on div "button" at bounding box center [570, 47] width 11 height 11
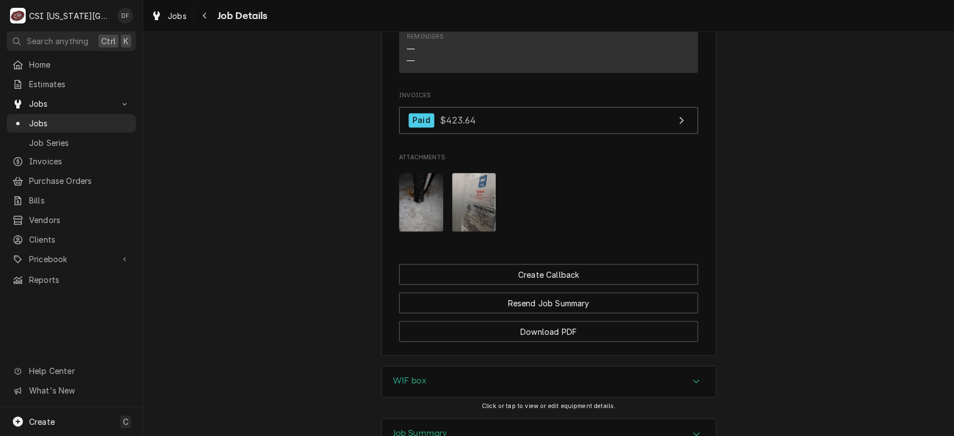
click at [461, 218] on img "Attachments" at bounding box center [474, 202] width 44 height 59
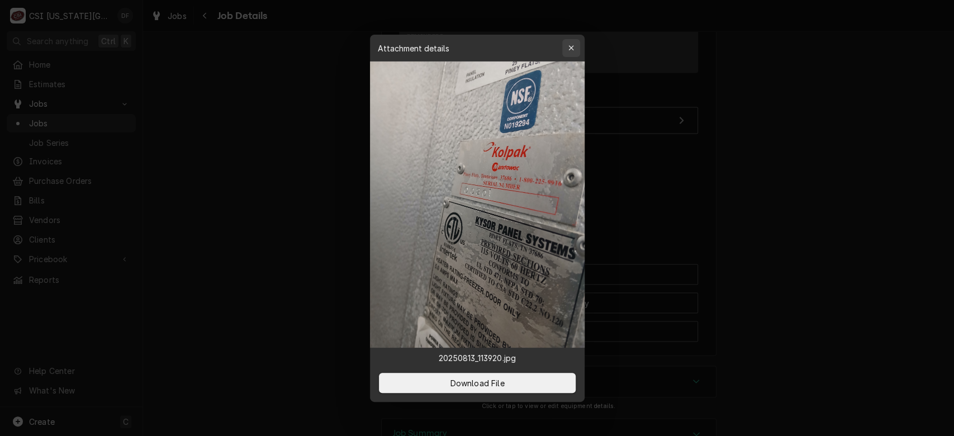
click at [573, 51] on icon "button" at bounding box center [571, 48] width 6 height 8
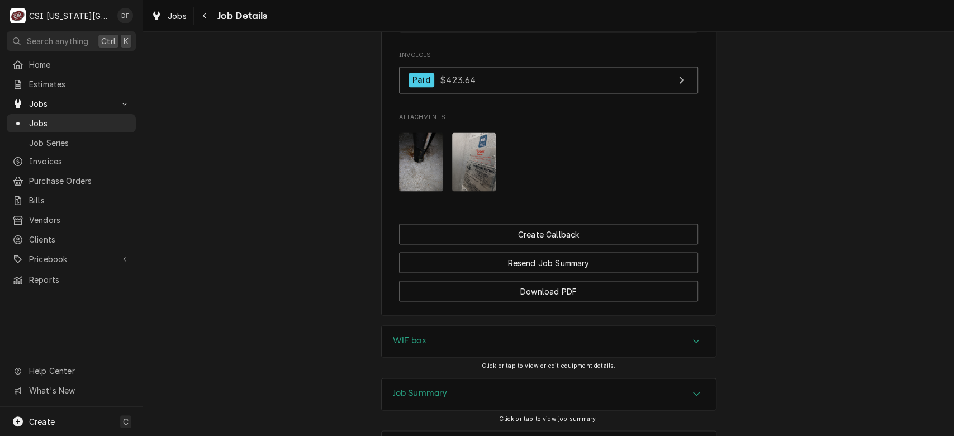
scroll to position [1353, 0]
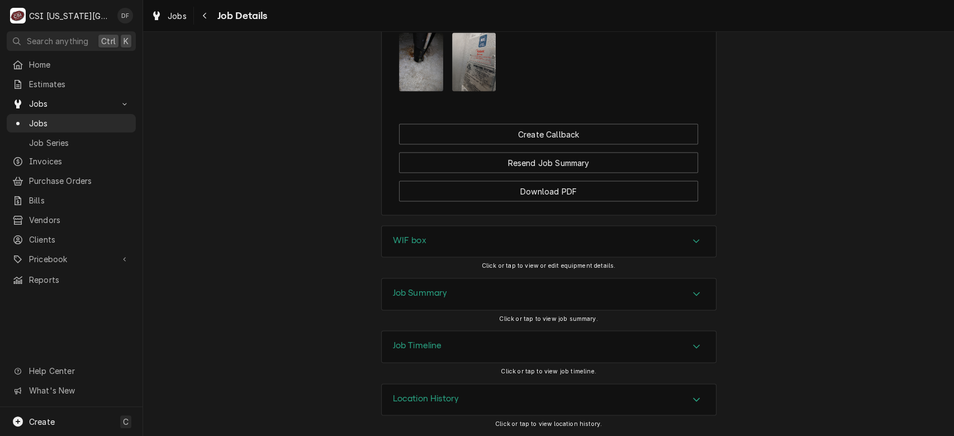
click at [543, 296] on div "Job Summary" at bounding box center [549, 293] width 334 height 31
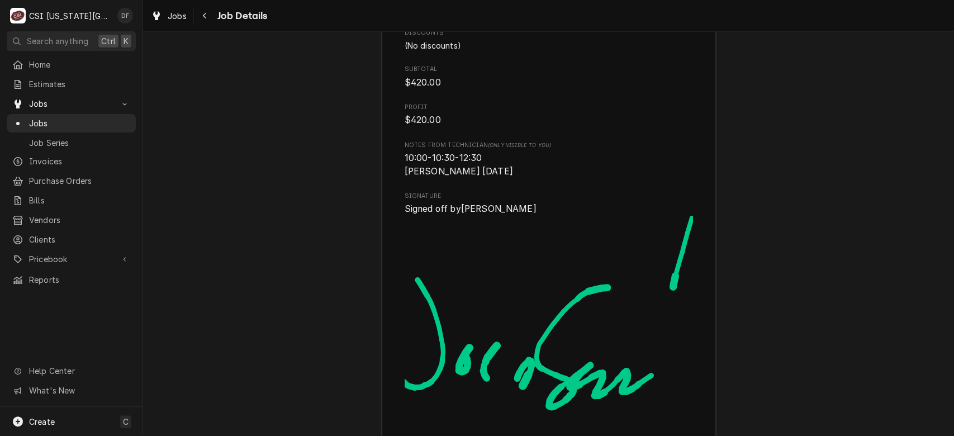
scroll to position [3573, 0]
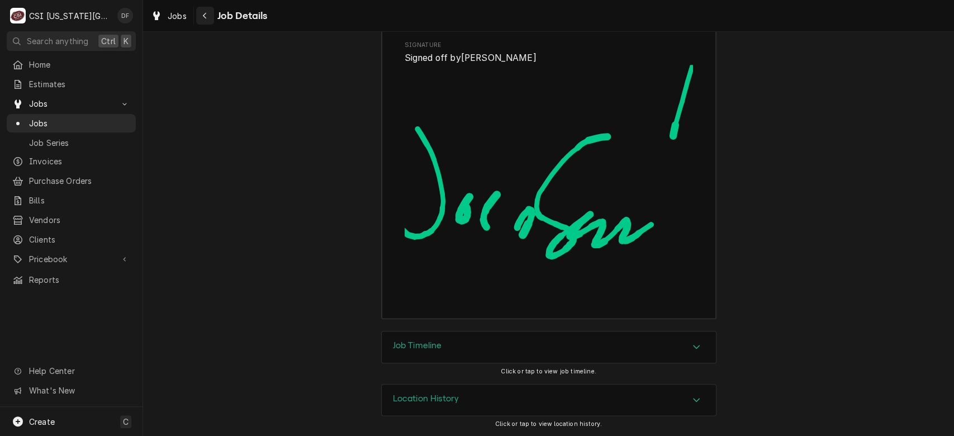
click at [201, 20] on div "Navigate back" at bounding box center [204, 15] width 11 height 11
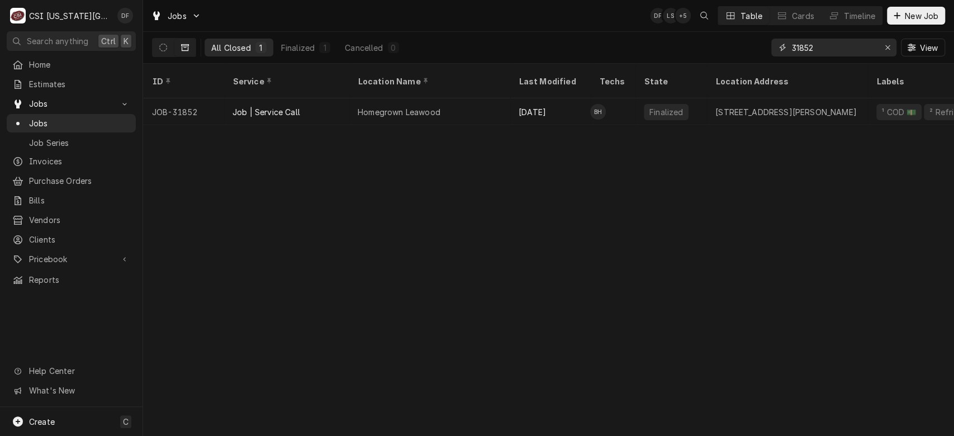
drag, startPoint x: 844, startPoint y: 47, endPoint x: 759, endPoint y: 63, distance: 86.9
click at [759, 63] on div "All Closed 1 Finalized 1 Cancelled 0 31852 View" at bounding box center [548, 48] width 811 height 32
type input "32315"
click at [163, 49] on icon "Dynamic Content Wrapper" at bounding box center [163, 48] width 8 height 8
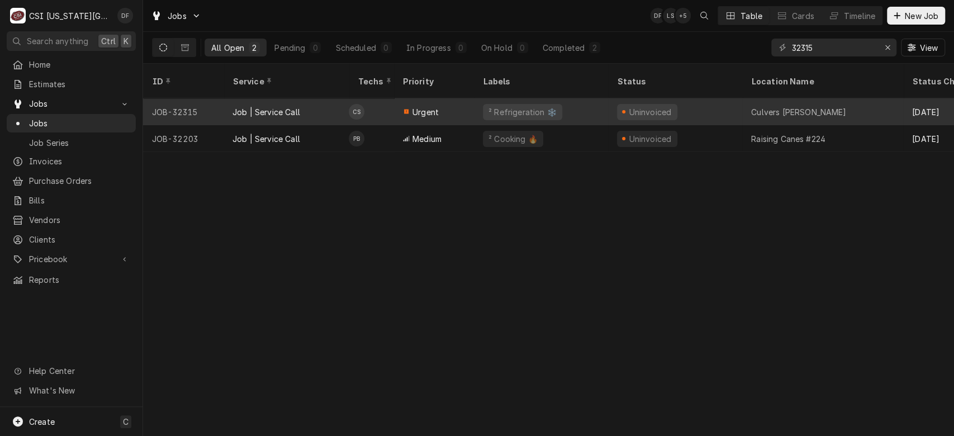
click at [342, 101] on div "Job | Service Call" at bounding box center [285, 111] width 125 height 27
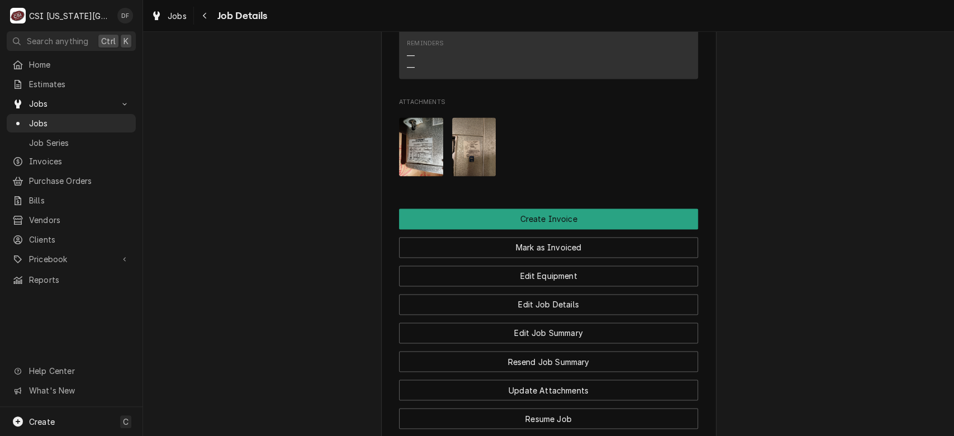
scroll to position [1334, 0]
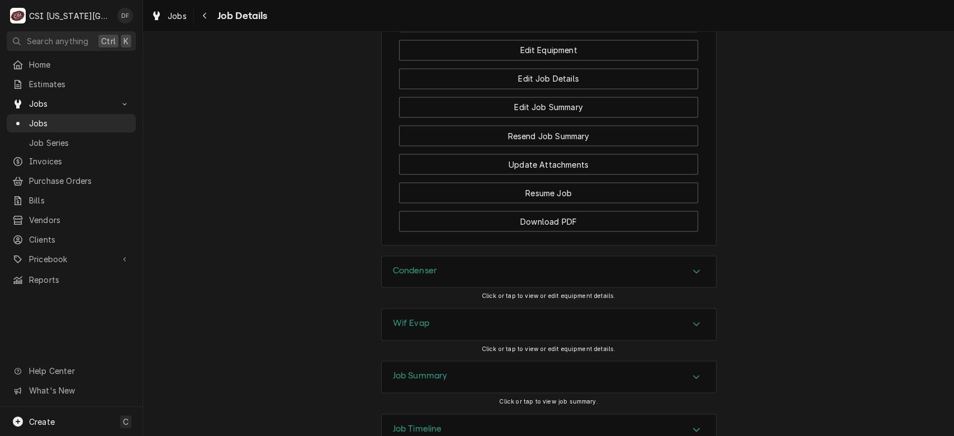
click at [507, 361] on div "Job Summary" at bounding box center [549, 376] width 334 height 31
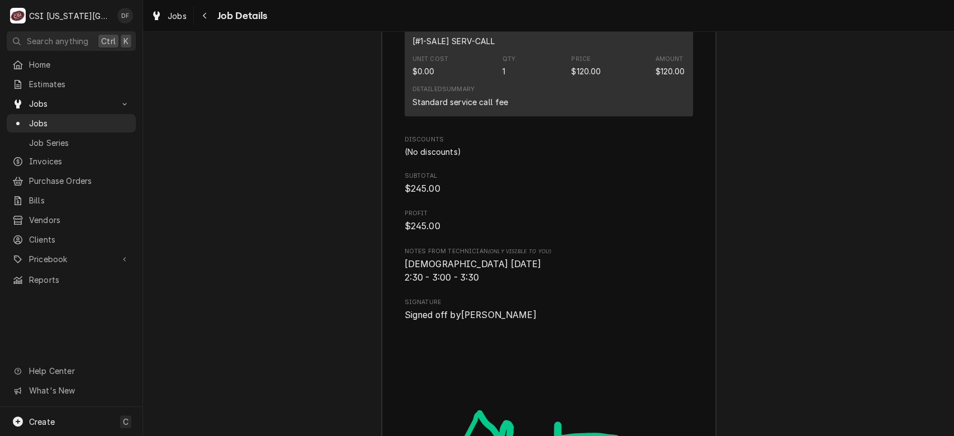
scroll to position [3386, 0]
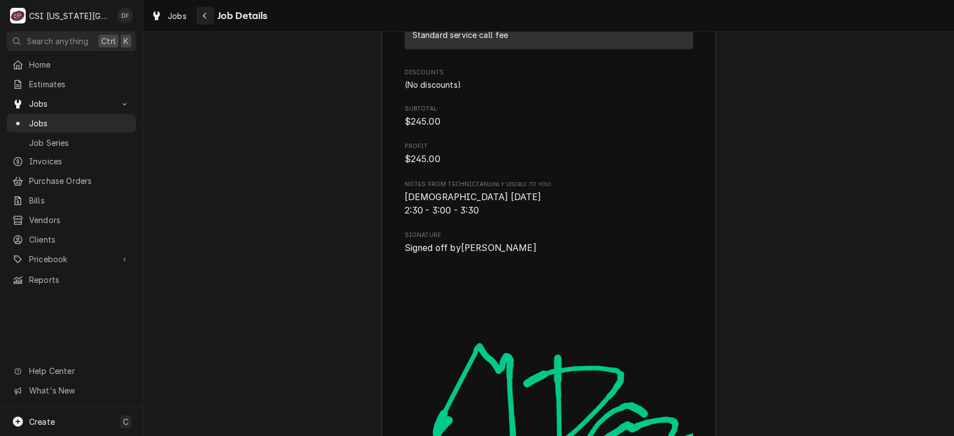
click at [210, 16] on div "Navigate back" at bounding box center [204, 15] width 11 height 11
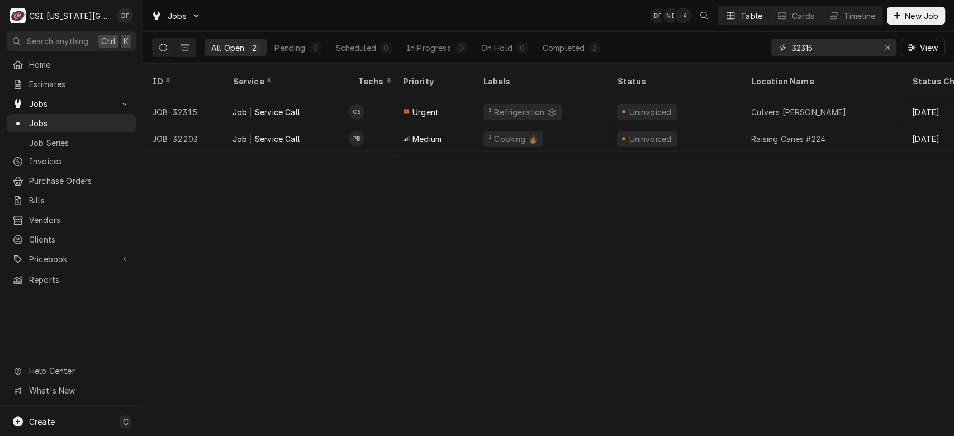
drag, startPoint x: 820, startPoint y: 50, endPoint x: 772, endPoint y: 49, distance: 48.1
click at [772, 49] on div "32315" at bounding box center [833, 48] width 125 height 18
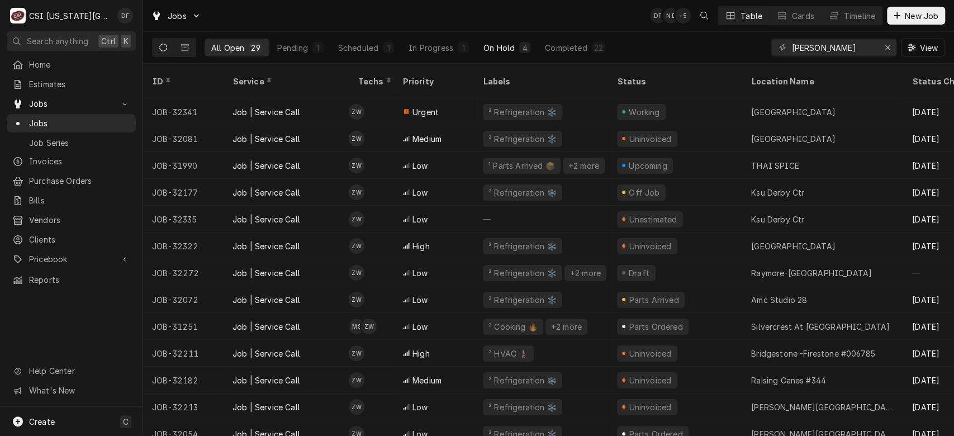
click at [502, 51] on div "On Hold" at bounding box center [498, 48] width 31 height 12
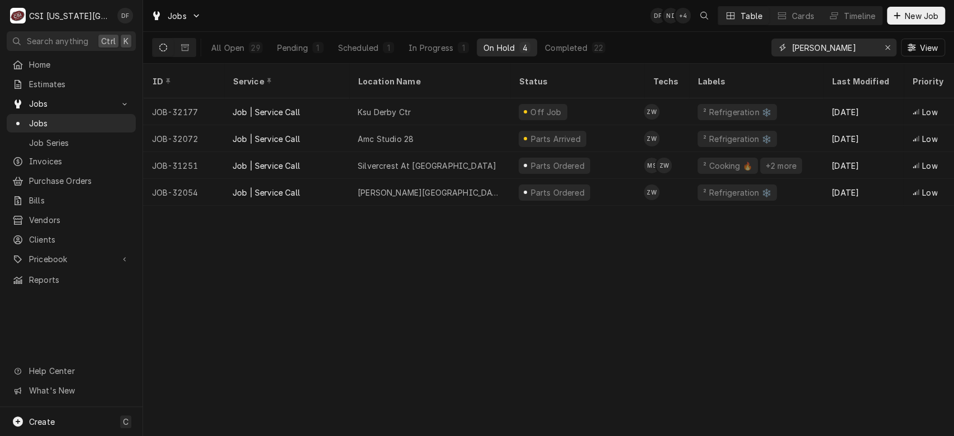
click at [852, 46] on input "[PERSON_NAME]" at bounding box center [833, 48] width 84 height 18
click at [852, 46] on input "zach wilson" at bounding box center [833, 48] width 84 height 18
type input "z"
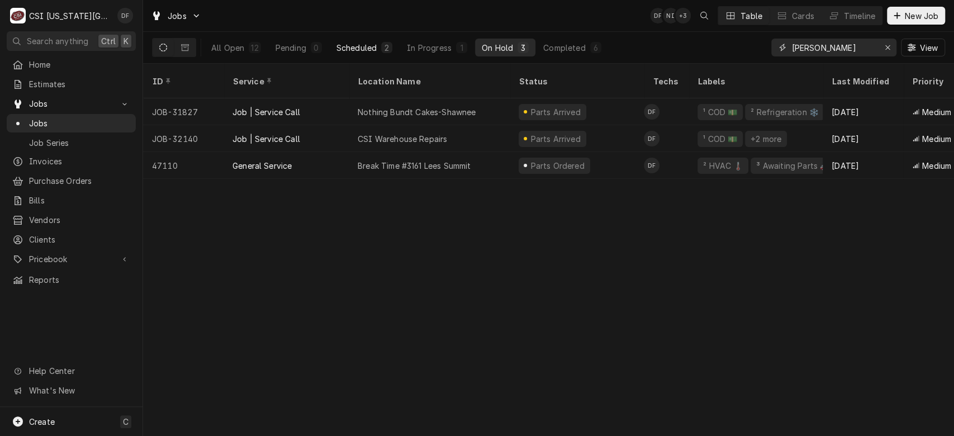
type input "fannin"
click at [369, 50] on div "Scheduled" at bounding box center [356, 48] width 40 height 12
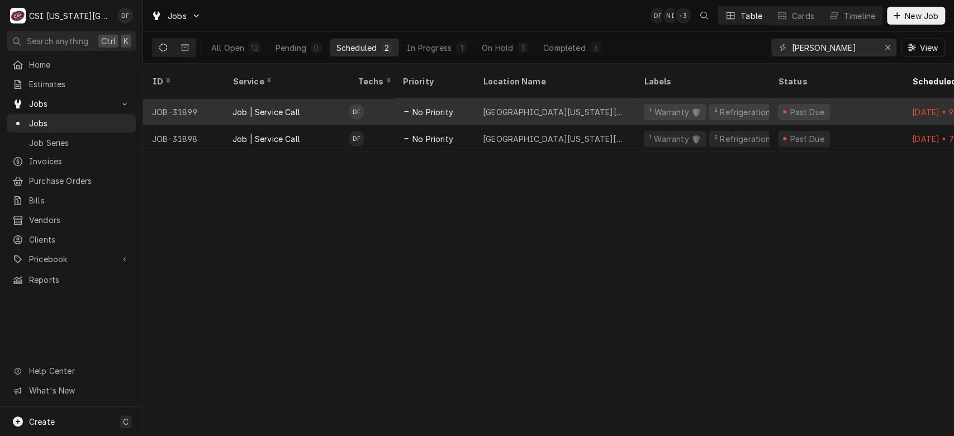
click at [572, 106] on div "University Of Kansas David Booth Memorial Stadium" at bounding box center [554, 112] width 143 height 12
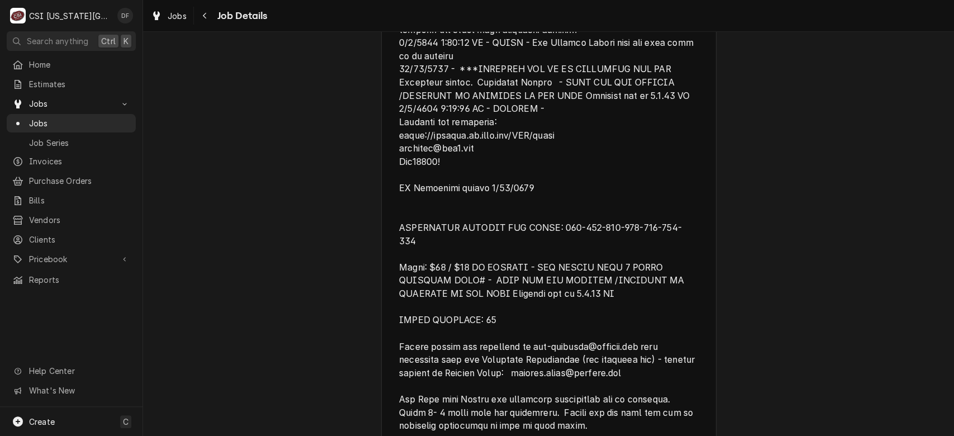
scroll to position [707, 0]
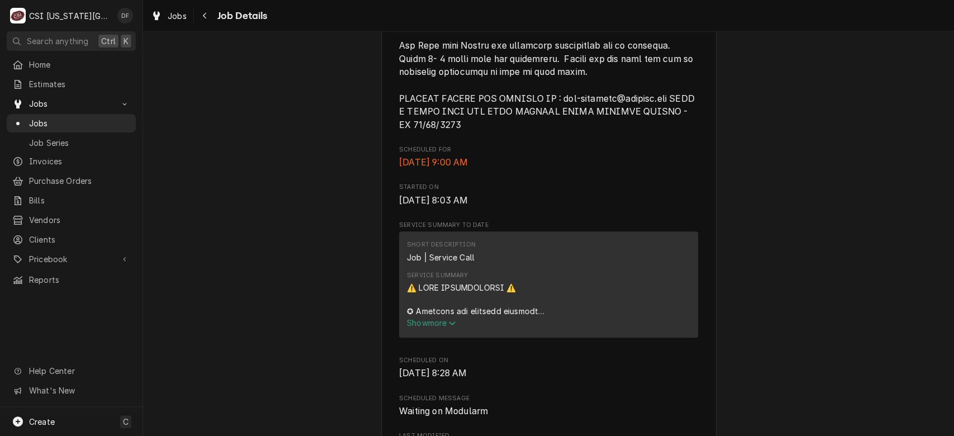
click at [431, 327] on span "Show more" at bounding box center [431, 322] width 49 height 9
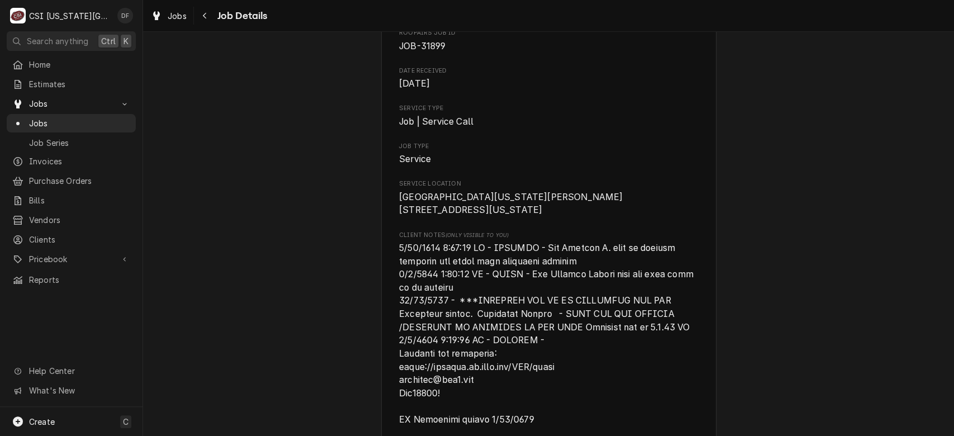
scroll to position [0, 0]
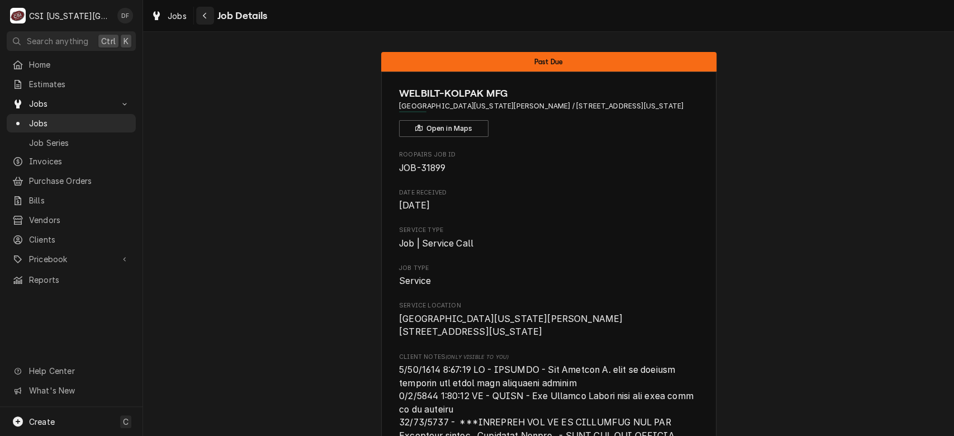
click at [202, 17] on icon "Navigate back" at bounding box center [204, 16] width 5 height 8
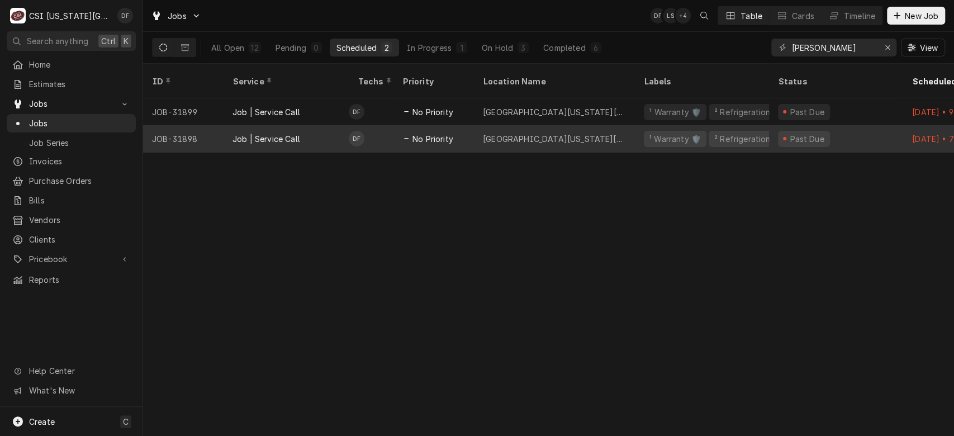
click at [398, 126] on div "No Priority" at bounding box center [433, 138] width 80 height 27
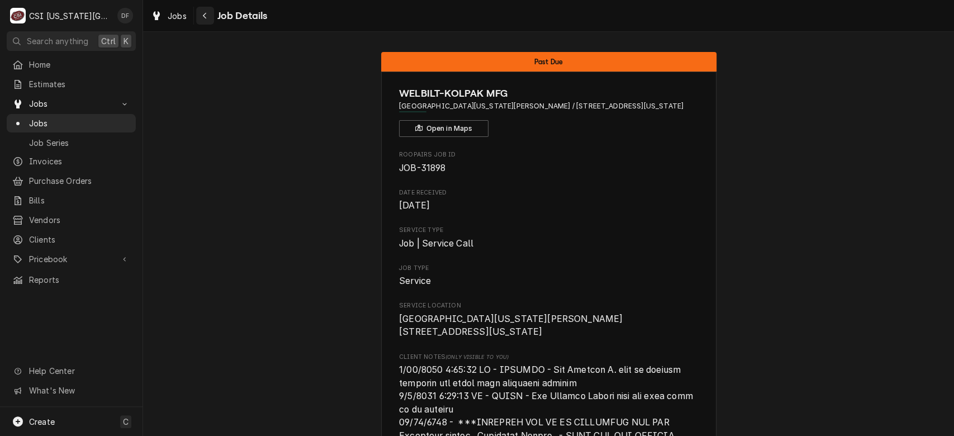
click at [201, 16] on div "Navigate back" at bounding box center [204, 15] width 11 height 11
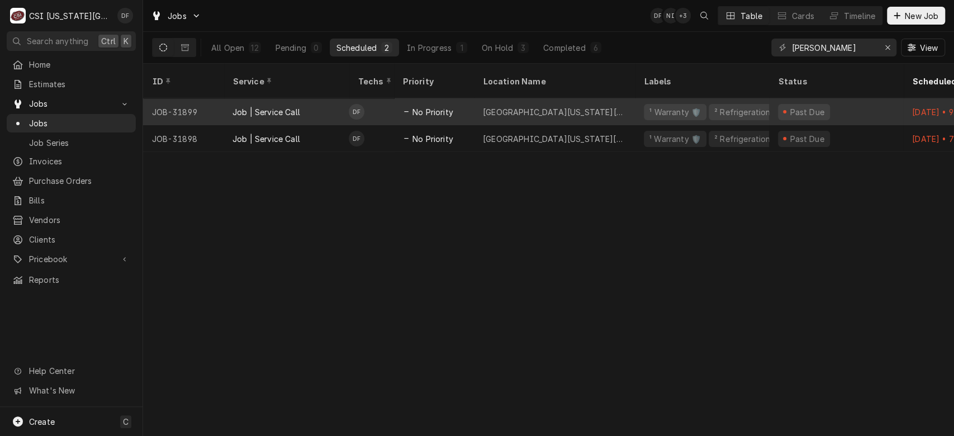
click at [520, 106] on div "[GEOGRAPHIC_DATA][US_STATE][PERSON_NAME]" at bounding box center [554, 112] width 143 height 12
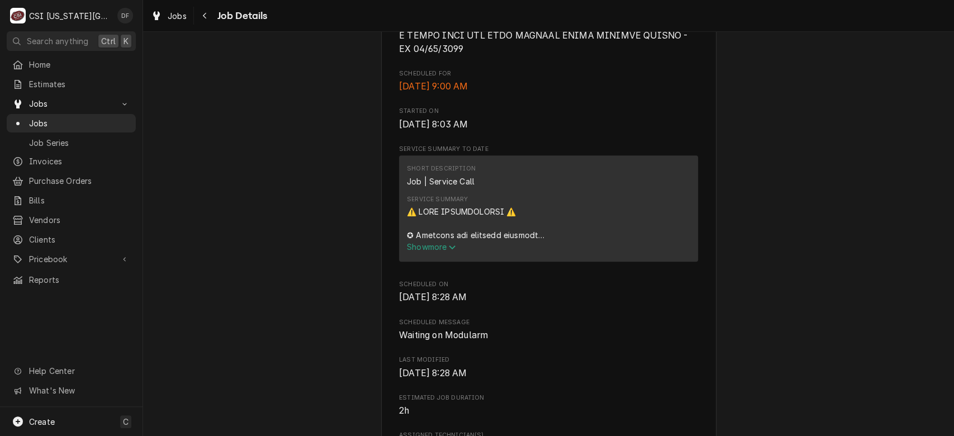
scroll to position [866, 0]
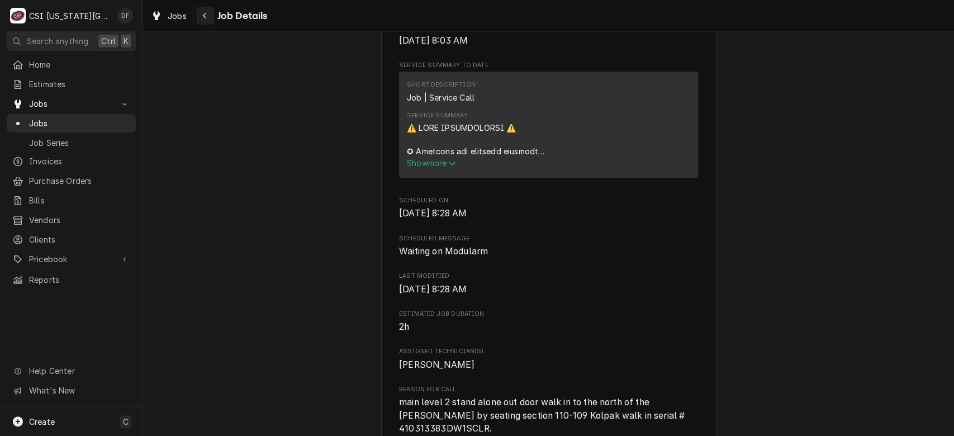
click at [206, 13] on icon "Navigate back" at bounding box center [204, 16] width 3 height 6
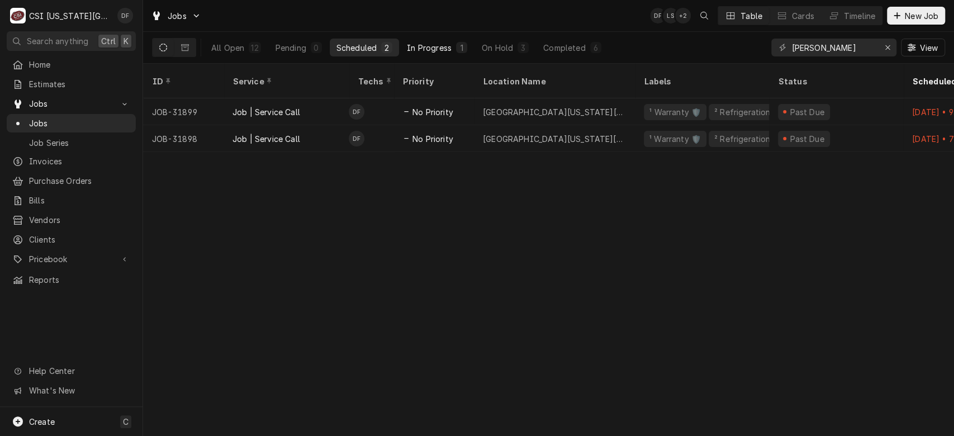
click at [450, 52] on div "In Progress" at bounding box center [429, 48] width 45 height 12
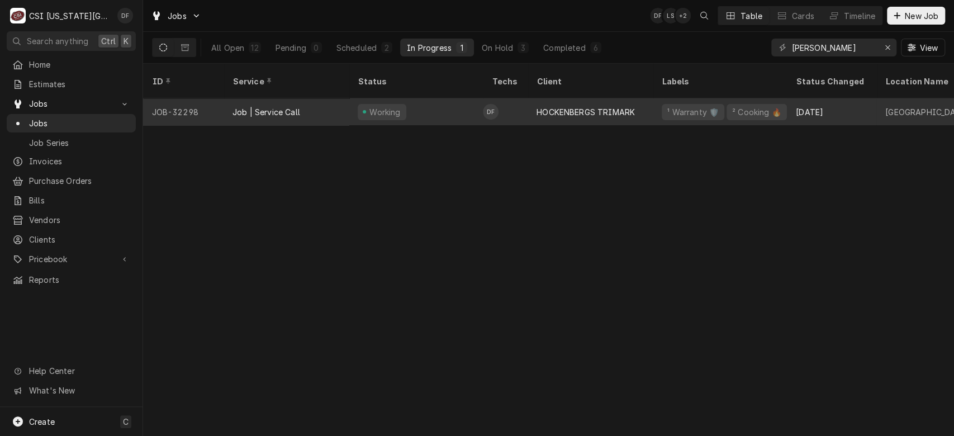
click at [649, 101] on div "HOCKENBERGS TRIMARK" at bounding box center [589, 111] width 125 height 27
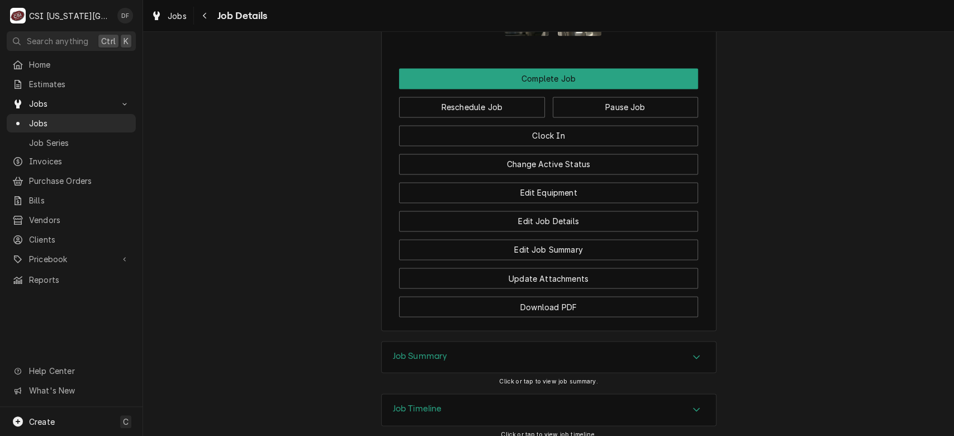
scroll to position [1213, 0]
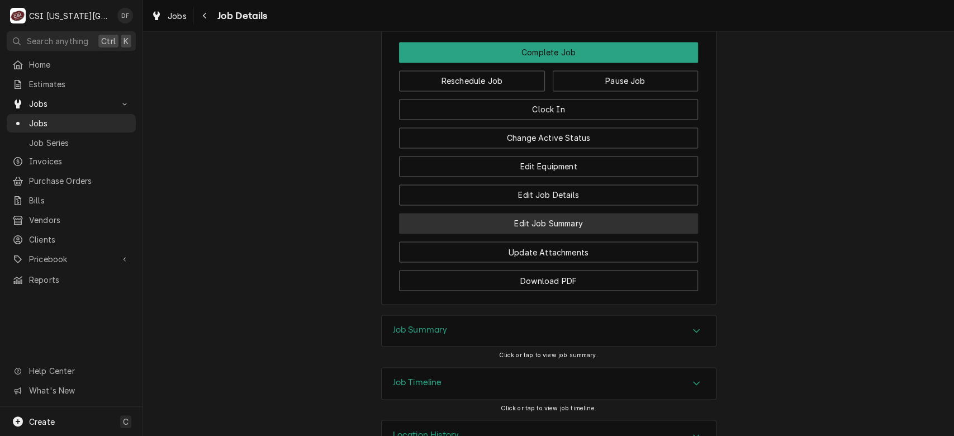
click at [582, 234] on button "Edit Job Summary" at bounding box center [548, 223] width 299 height 21
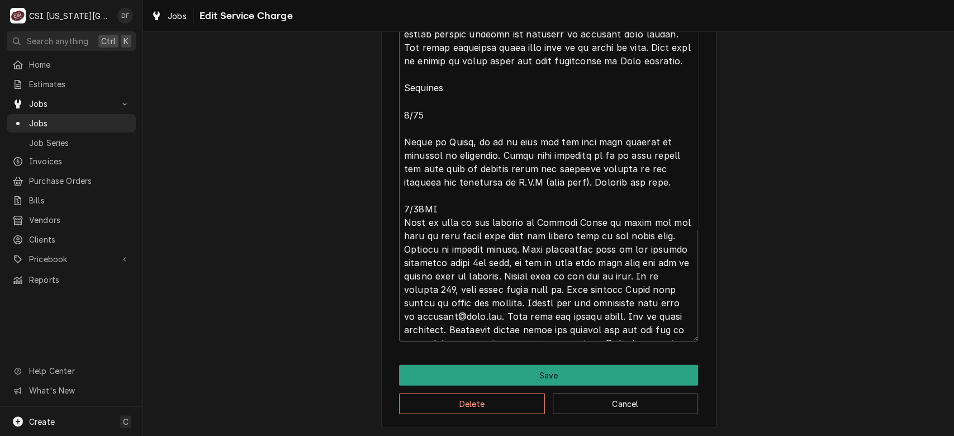
scroll to position [27, 0]
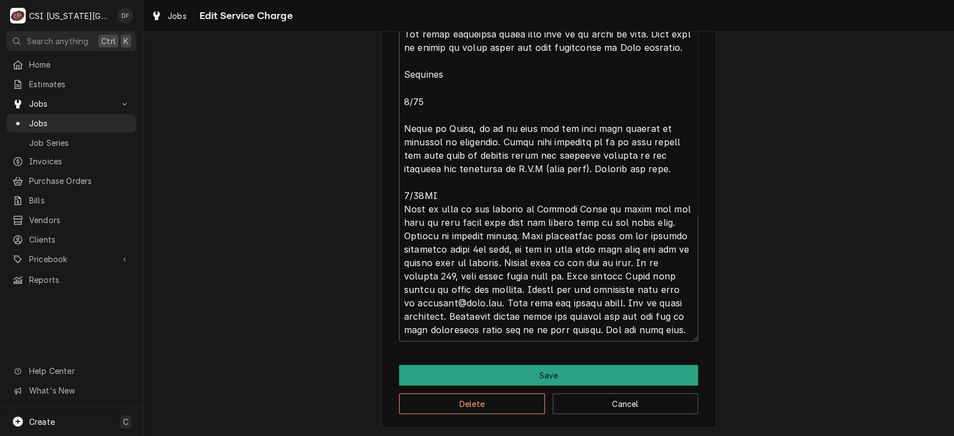
type textarea "x"
type textarea "⚠️ 𝗙𝗢𝗥𝗠 𝗜𝗡𝗦𝗧𝗥𝗨𝗖𝗧𝗜𝗢𝗡𝗦 ⚠️ ✪ 𝗖𝗼𝗺𝗽𝗹𝗲𝘁𝗲 𝗮𝗹𝗹 𝗿𝗲𝗹𝗲𝘃𝗮𝗻𝘁 𝘀𝗲𝗰𝘁𝗶𝗼𝗻𝘀 ✪ 𝗣𝗿𝗼𝘃𝗶𝗱𝗲 𝗱𝗲𝘁𝗮𝗶𝗹𝗲𝗱 𝗮𝗻𝘀…"
type textarea "x"
type textarea "⚠️ 𝗙𝗢𝗥𝗠 𝗜𝗡𝗦𝗧𝗥𝗨𝗖𝗧𝗜𝗢𝗡𝗦 ⚠️ ✪ 𝗖𝗼𝗺𝗽𝗹𝗲𝘁𝗲 𝗮𝗹𝗹 𝗿𝗲𝗹𝗲𝘃𝗮𝗻𝘁 𝘀𝗲𝗰𝘁𝗶𝗼𝗻𝘀 ✪ 𝗣𝗿𝗼𝘃𝗶𝗱𝗲 𝗱𝗲𝘁𝗮𝗶𝗹𝗲𝗱 𝗮𝗻𝘀…"
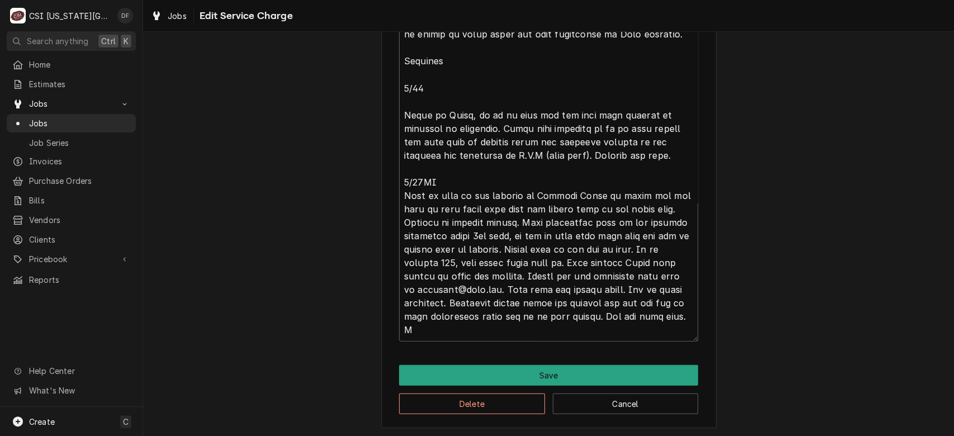
type textarea "x"
type textarea "⚠️ 𝗙𝗢𝗥𝗠 𝗜𝗡𝗦𝗧𝗥𝗨𝗖𝗧𝗜𝗢𝗡𝗦 ⚠️ ✪ 𝗖𝗼𝗺𝗽𝗹𝗲𝘁𝗲 𝗮𝗹𝗹 𝗿𝗲𝗹𝗲𝘃𝗮𝗻𝘁 𝘀𝗲𝗰𝘁𝗶𝗼𝗻𝘀 ✪ 𝗣𝗿𝗼𝘃𝗶𝗱𝗲 𝗱𝗲𝘁𝗮𝗶𝗹𝗲𝗱 𝗮𝗻𝘀…"
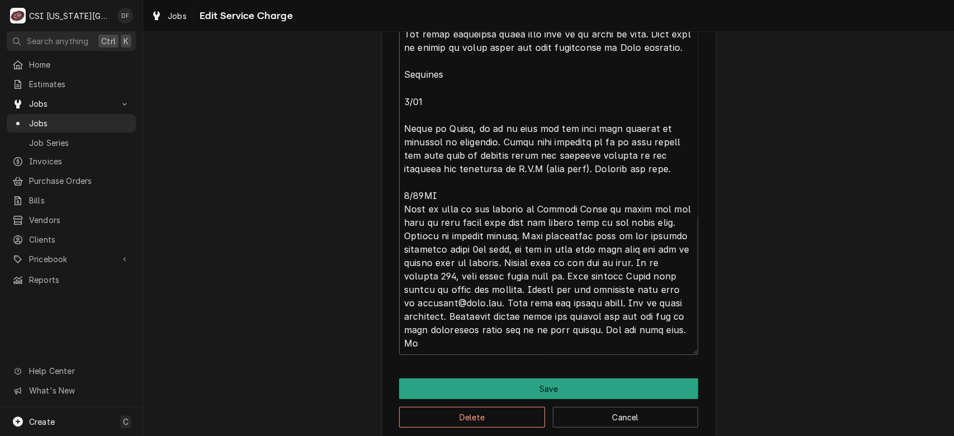
scroll to position [13, 0]
type textarea "x"
type textarea "⚠️ 𝗙𝗢𝗥𝗠 𝗜𝗡𝗦𝗧𝗥𝗨𝗖𝗧𝗜𝗢𝗡𝗦 ⚠️ ✪ 𝗖𝗼𝗺𝗽𝗹𝗲𝘁𝗲 𝗮𝗹𝗹 𝗿𝗲𝗹𝗲𝘃𝗮𝗻𝘁 𝘀𝗲𝗰𝘁𝗶𝗼𝗻𝘀 ✪ 𝗣𝗿𝗼𝘃𝗶𝗱𝗲 𝗱𝗲𝘁𝗮𝗶𝗹𝗲𝗱 𝗮𝗻𝘀…"
type textarea "x"
type textarea "⚠️ 𝗙𝗢𝗥𝗠 𝗜𝗡𝗦𝗧𝗥𝗨𝗖𝗧𝗜𝗢𝗡𝗦 ⚠️ ✪ 𝗖𝗼𝗺𝗽𝗹𝗲𝘁𝗲 𝗮𝗹𝗹 𝗿𝗲𝗹𝗲𝘃𝗮𝗻𝘁 𝘀𝗲𝗰𝘁𝗶𝗼𝗻𝘀 ✪ 𝗣𝗿𝗼𝘃𝗶𝗱𝗲 𝗱𝗲𝘁𝗮𝗶𝗹𝗲𝗱 𝗮𝗻𝘀…"
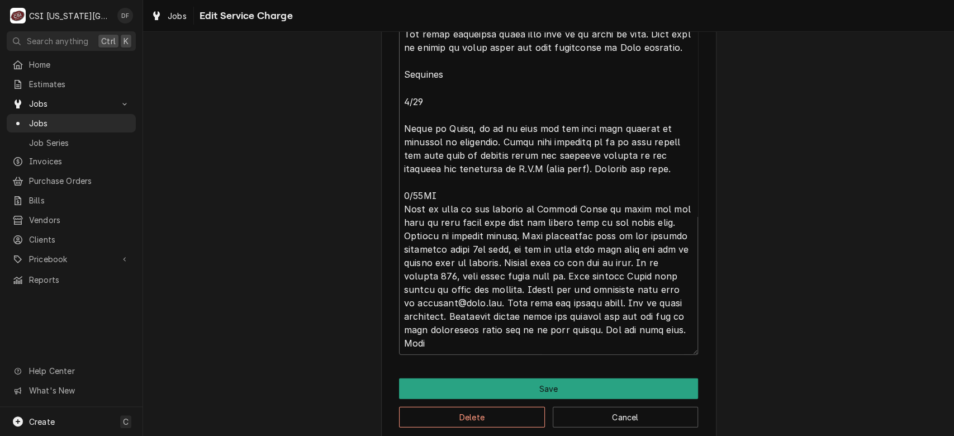
type textarea "x"
type textarea "⚠️ 𝗙𝗢𝗥𝗠 𝗜𝗡𝗦𝗧𝗥𝗨𝗖𝗧𝗜𝗢𝗡𝗦 ⚠️ ✪ 𝗖𝗼𝗺𝗽𝗹𝗲𝘁𝗲 𝗮𝗹𝗹 𝗿𝗲𝗹𝗲𝘃𝗮𝗻𝘁 𝘀𝗲𝗰𝘁𝗶𝗼𝗻𝘀 ✪ 𝗣𝗿𝗼𝘃𝗶𝗱𝗲 𝗱𝗲𝘁𝗮𝗶𝗹𝗲𝗱 𝗮𝗻𝘀…"
type textarea "x"
type textarea "⚠️ 𝗙𝗢𝗥𝗠 𝗜𝗡𝗦𝗧𝗥𝗨𝗖𝗧𝗜𝗢𝗡𝗦 ⚠️ ✪ 𝗖𝗼𝗺𝗽𝗹𝗲𝘁𝗲 𝗮𝗹𝗹 𝗿𝗲𝗹𝗲𝘃𝗮𝗻𝘁 𝘀𝗲𝗰𝘁𝗶𝗼𝗻𝘀 ✪ 𝗣𝗿𝗼𝘃𝗶𝗱𝗲 𝗱𝗲𝘁𝗮𝗶𝗹𝗲𝗱 𝗮𝗻𝘀…"
type textarea "x"
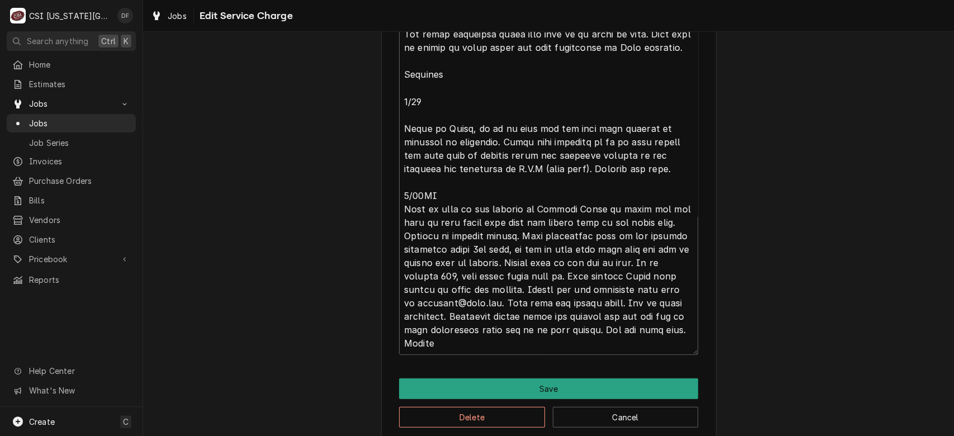
type textarea "⚠️ 𝗙𝗢𝗥𝗠 𝗜𝗡𝗦𝗧𝗥𝗨𝗖𝗧𝗜𝗢𝗡𝗦 ⚠️ ✪ 𝗖𝗼𝗺𝗽𝗹𝗲𝘁𝗲 𝗮𝗹𝗹 𝗿𝗲𝗹𝗲𝘃𝗮𝗻𝘁 𝘀𝗲𝗰𝘁𝗶𝗼𝗻𝘀 ✪ 𝗣𝗿𝗼𝘃𝗶𝗱𝗲 𝗱𝗲𝘁𝗮𝗶𝗹𝗲𝗱 𝗮𝗻𝘀…"
type textarea "x"
type textarea "⚠️ 𝗙𝗢𝗥𝗠 𝗜𝗡𝗦𝗧𝗥𝗨𝗖𝗧𝗜𝗢𝗡𝗦 ⚠️ ✪ 𝗖𝗼𝗺𝗽𝗹𝗲𝘁𝗲 𝗮𝗹𝗹 𝗿𝗲𝗹𝗲𝘃𝗮𝗻𝘁 𝘀𝗲𝗰𝘁𝗶𝗼𝗻𝘀 ✪ 𝗣𝗿𝗼𝘃𝗶𝗱𝗲 𝗱𝗲𝘁𝗮𝗶𝗹𝗲𝗱 𝗮𝗻𝘀…"
type textarea "x"
type textarea "⚠️ 𝗙𝗢𝗥𝗠 𝗜𝗡𝗦𝗧𝗥𝗨𝗖𝗧𝗜𝗢𝗡𝗦 ⚠️ ✪ 𝗖𝗼𝗺𝗽𝗹𝗲𝘁𝗲 𝗮𝗹𝗹 𝗿𝗲𝗹𝗲𝘃𝗮𝗻𝘁 𝘀𝗲𝗰𝘁𝗶𝗼𝗻𝘀 ✪ 𝗣𝗿𝗼𝘃𝗶𝗱𝗲 𝗱𝗲𝘁𝗮𝗶𝗹𝗲𝗱 𝗮𝗻𝘀…"
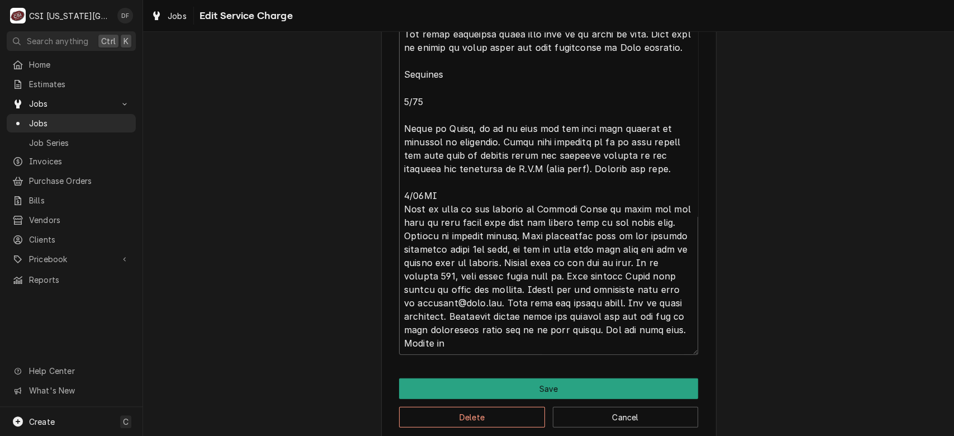
type textarea "x"
type textarea "⚠️ 𝗙𝗢𝗥𝗠 𝗜𝗡𝗦𝗧𝗥𝗨𝗖𝗧𝗜𝗢𝗡𝗦 ⚠️ ✪ 𝗖𝗼𝗺𝗽𝗹𝗲𝘁𝗲 𝗮𝗹𝗹 𝗿𝗲𝗹𝗲𝘃𝗮𝗻𝘁 𝘀𝗲𝗰𝘁𝗶𝗼𝗻𝘀 ✪ 𝗣𝗿𝗼𝘃𝗶𝗱𝗲 𝗱𝗲𝘁𝗮𝗶𝗹𝗲𝗱 𝗮𝗻𝘀…"
type textarea "x"
type textarea "⚠️ 𝗙𝗢𝗥𝗠 𝗜𝗡𝗦𝗧𝗥𝗨𝗖𝗧𝗜𝗢𝗡𝗦 ⚠️ ✪ 𝗖𝗼𝗺𝗽𝗹𝗲𝘁𝗲 𝗮𝗹𝗹 𝗿𝗲𝗹𝗲𝘃𝗮𝗻𝘁 𝘀𝗲𝗰𝘁𝗶𝗼𝗻𝘀 ✪ 𝗣𝗿𝗼𝘃𝗶𝗱𝗲 𝗱𝗲𝘁𝗮𝗶𝗹𝗲𝗱 𝗮𝗻𝘀…"
type textarea "x"
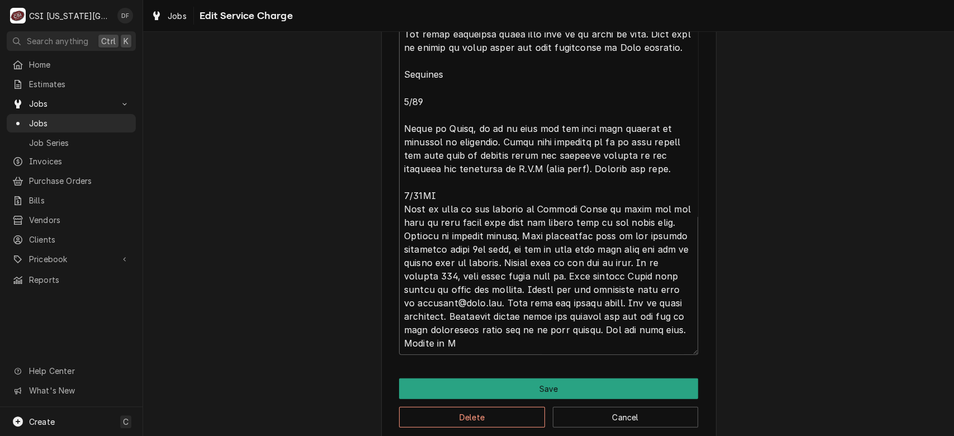
type textarea "⚠️ 𝗙𝗢𝗥𝗠 𝗜𝗡𝗦𝗧𝗥𝗨𝗖𝗧𝗜𝗢𝗡𝗦 ⚠️ ✪ 𝗖𝗼𝗺𝗽𝗹𝗲𝘁𝗲 𝗮𝗹𝗹 𝗿𝗲𝗹𝗲𝘃𝗮𝗻𝘁 𝘀𝗲𝗰𝘁𝗶𝗼𝗻𝘀 ✪ 𝗣𝗿𝗼𝘃𝗶𝗱𝗲 𝗱𝗲𝘁𝗮𝗶𝗹𝗲𝗱 𝗮𝗻𝘀…"
type textarea "x"
type textarea "⚠️ 𝗙𝗢𝗥𝗠 𝗜𝗡𝗦𝗧𝗥𝗨𝗖𝗧𝗜𝗢𝗡𝗦 ⚠️ ✪ 𝗖𝗼𝗺𝗽𝗹𝗲𝘁𝗲 𝗮𝗹𝗹 𝗿𝗲𝗹𝗲𝘃𝗮𝗻𝘁 𝘀𝗲𝗰𝘁𝗶𝗼𝗻𝘀 ✪ 𝗣𝗿𝗼𝘃𝗶𝗱𝗲 𝗱𝗲𝘁𝗮𝗶𝗹𝗲𝗱 𝗮𝗻𝘀…"
type textarea "x"
type textarea "⚠️ 𝗙𝗢𝗥𝗠 𝗜𝗡𝗦𝗧𝗥𝗨𝗖𝗧𝗜𝗢𝗡𝗦 ⚠️ ✪ 𝗖𝗼𝗺𝗽𝗹𝗲𝘁𝗲 𝗮𝗹𝗹 𝗿𝗲𝗹𝗲𝘃𝗮𝗻𝘁 𝘀𝗲𝗰𝘁𝗶𝗼𝗻𝘀 ✪ 𝗣𝗿𝗼𝘃𝗶𝗱𝗲 𝗱𝗲𝘁𝗮𝗶𝗹𝗲𝗱 𝗮𝗻𝘀…"
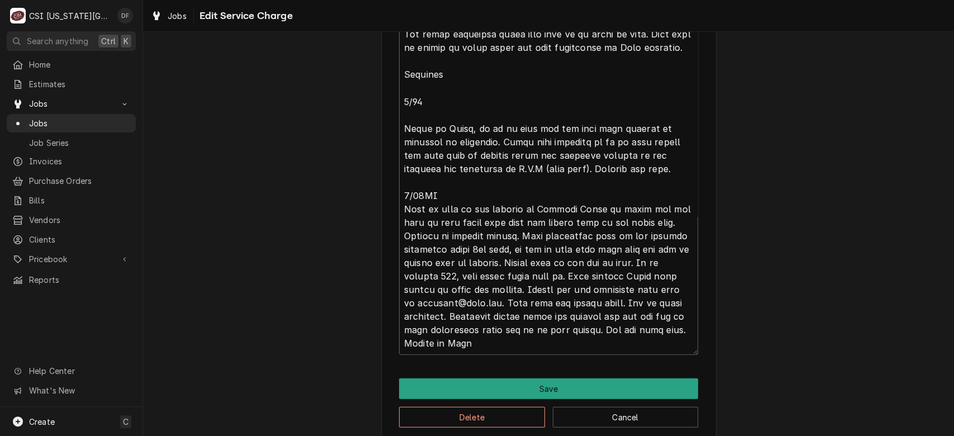
type textarea "x"
type textarea "⚠️ 𝗙𝗢𝗥𝗠 𝗜𝗡𝗦𝗧𝗥𝗨𝗖𝗧𝗜𝗢𝗡𝗦 ⚠️ ✪ 𝗖𝗼𝗺𝗽𝗹𝗲𝘁𝗲 𝗮𝗹𝗹 𝗿𝗲𝗹𝗲𝘃𝗮𝗻𝘁 𝘀𝗲𝗰𝘁𝗶𝗼𝗻𝘀 ✪ 𝗣𝗿𝗼𝘃𝗶𝗱𝗲 𝗱𝗲𝘁𝗮𝗶𝗹𝗲𝗱 𝗮𝗻𝘀…"
type textarea "x"
type textarea "⚠️ 𝗙𝗢𝗥𝗠 𝗜𝗡𝗦𝗧𝗥𝗨𝗖𝗧𝗜𝗢𝗡𝗦 ⚠️ ✪ 𝗖𝗼𝗺𝗽𝗹𝗲𝘁𝗲 𝗮𝗹𝗹 𝗿𝗲𝗹𝗲𝘃𝗮𝗻𝘁 𝘀𝗲𝗰𝘁𝗶𝗼𝗻𝘀 ✪ 𝗣𝗿𝗼𝘃𝗶𝗱𝗲 𝗱𝗲𝘁𝗮𝗶𝗹𝗲𝗱 𝗮𝗻𝘀…"
type textarea "x"
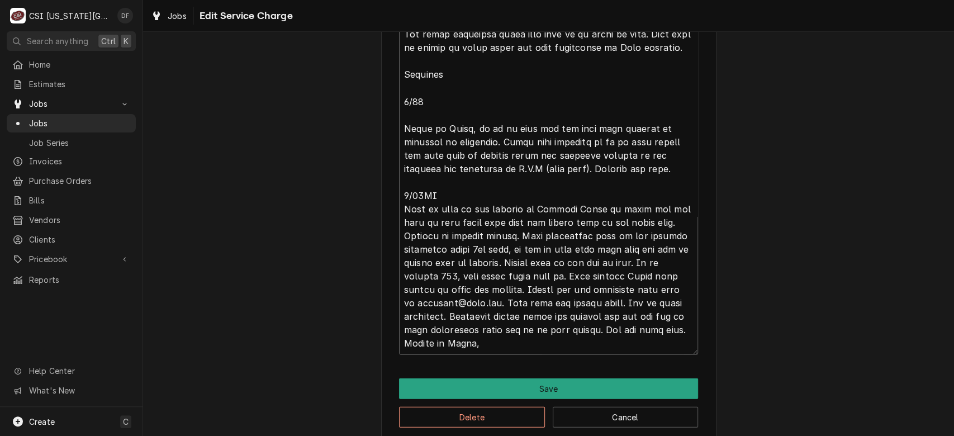
type textarea "⚠️ 𝗙𝗢𝗥𝗠 𝗜𝗡𝗦𝗧𝗥𝗨𝗖𝗧𝗜𝗢𝗡𝗦 ⚠️ ✪ 𝗖𝗼𝗺𝗽𝗹𝗲𝘁𝗲 𝗮𝗹𝗹 𝗿𝗲𝗹𝗲𝘃𝗮𝗻𝘁 𝘀𝗲𝗰𝘁𝗶𝗼𝗻𝘀 ✪ 𝗣𝗿𝗼𝘃𝗶𝗱𝗲 𝗱𝗲𝘁𝗮𝗶𝗹𝗲𝗱 𝗮𝗻𝘀…"
type textarea "x"
type textarea "⚠️ 𝗙𝗢𝗥𝗠 𝗜𝗡𝗦𝗧𝗥𝗨𝗖𝗧𝗜𝗢𝗡𝗦 ⚠️ ✪ 𝗖𝗼𝗺𝗽𝗹𝗲𝘁𝗲 𝗮𝗹𝗹 𝗿𝗲𝗹𝗲𝘃𝗮𝗻𝘁 𝘀𝗲𝗰𝘁𝗶𝗼𝗻𝘀 ✪ 𝗣𝗿𝗼𝘃𝗶𝗱𝗲 𝗱𝗲𝘁𝗮𝗶𝗹𝗲𝗱 𝗮𝗻𝘀…"
type textarea "x"
type textarea "⚠️ 𝗙𝗢𝗥𝗠 𝗜𝗡𝗦𝗧𝗥𝗨𝗖𝗧𝗜𝗢𝗡𝗦 ⚠️ ✪ 𝗖𝗼𝗺𝗽𝗹𝗲𝘁𝗲 𝗮𝗹𝗹 𝗿𝗲𝗹𝗲𝘃𝗮𝗻𝘁 𝘀𝗲𝗰𝘁𝗶𝗼𝗻𝘀 ✪ 𝗣𝗿𝗼𝘃𝗶𝗱𝗲 𝗱𝗲𝘁𝗮𝗶𝗹𝗲𝗱 𝗮𝗻𝘀…"
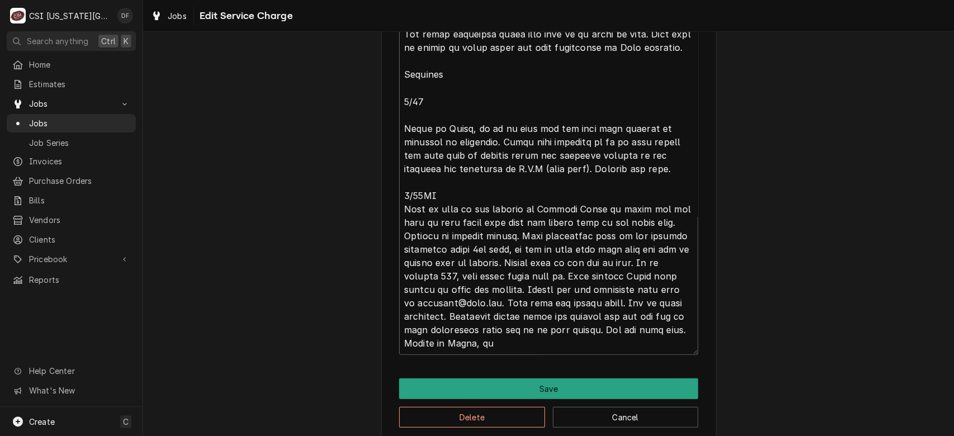
type textarea "x"
type textarea "⚠️ 𝗙𝗢𝗥𝗠 𝗜𝗡𝗦𝗧𝗥𝗨𝗖𝗧𝗜𝗢𝗡𝗦 ⚠️ ✪ 𝗖𝗼𝗺𝗽𝗹𝗲𝘁𝗲 𝗮𝗹𝗹 𝗿𝗲𝗹𝗲𝘃𝗮𝗻𝘁 𝘀𝗲𝗰𝘁𝗶𝗼𝗻𝘀 ✪ 𝗣𝗿𝗼𝘃𝗶𝗱𝗲 𝗱𝗲𝘁𝗮𝗶𝗹𝗲𝗱 𝗮𝗻𝘀…"
type textarea "x"
type textarea "⚠️ 𝗙𝗢𝗥𝗠 𝗜𝗡𝗦𝗧𝗥𝗨𝗖𝗧𝗜𝗢𝗡𝗦 ⚠️ ✪ 𝗖𝗼𝗺𝗽𝗹𝗲𝘁𝗲 𝗮𝗹𝗹 𝗿𝗲𝗹𝗲𝘃𝗮𝗻𝘁 𝘀𝗲𝗰𝘁𝗶𝗼𝗻𝘀 ✪ 𝗣𝗿𝗼𝘃𝗶𝗱𝗲 𝗱𝗲𝘁𝗮𝗶𝗹𝗲𝗱 𝗮𝗻𝘀…"
type textarea "x"
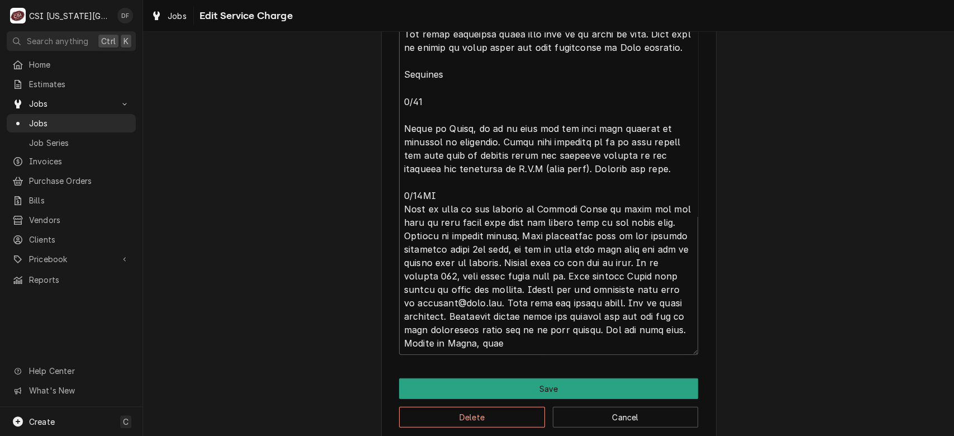
type textarea "⚠️ 𝗙𝗢𝗥𝗠 𝗜𝗡𝗦𝗧𝗥𝗨𝗖𝗧𝗜𝗢𝗡𝗦 ⚠️ ✪ 𝗖𝗼𝗺𝗽𝗹𝗲𝘁𝗲 𝗮𝗹𝗹 𝗿𝗲𝗹𝗲𝘃𝗮𝗻𝘁 𝘀𝗲𝗰𝘁𝗶𝗼𝗻𝘀 ✪ 𝗣𝗿𝗼𝘃𝗶𝗱𝗲 𝗱𝗲𝘁𝗮𝗶𝗹𝗲𝗱 𝗮𝗻𝘀…"
type textarea "x"
type textarea "⚠️ 𝗙𝗢𝗥𝗠 𝗜𝗡𝗦𝗧𝗥𝗨𝗖𝗧𝗜𝗢𝗡𝗦 ⚠️ ✪ 𝗖𝗼𝗺𝗽𝗹𝗲𝘁𝗲 𝗮𝗹𝗹 𝗿𝗲𝗹𝗲𝘃𝗮𝗻𝘁 𝘀𝗲𝗰𝘁𝗶𝗼𝗻𝘀 ✪ 𝗣𝗿𝗼𝘃𝗶𝗱𝗲 𝗱𝗲𝘁𝗮𝗶𝗹𝗲𝗱 𝗮𝗻𝘀…"
type textarea "x"
type textarea "⚠️ 𝗙𝗢𝗥𝗠 𝗜𝗡𝗦𝗧𝗥𝗨𝗖𝗧𝗜𝗢𝗡𝗦 ⚠️ ✪ 𝗖𝗼𝗺𝗽𝗹𝗲𝘁𝗲 𝗮𝗹𝗹 𝗿𝗲𝗹𝗲𝘃𝗮𝗻𝘁 𝘀𝗲𝗰𝘁𝗶𝗼𝗻𝘀 ✪ 𝗣𝗿𝗼𝘃𝗶𝗱𝗲 𝗱𝗲𝘁𝗮𝗶𝗹𝗲𝗱 𝗮𝗻𝘀…"
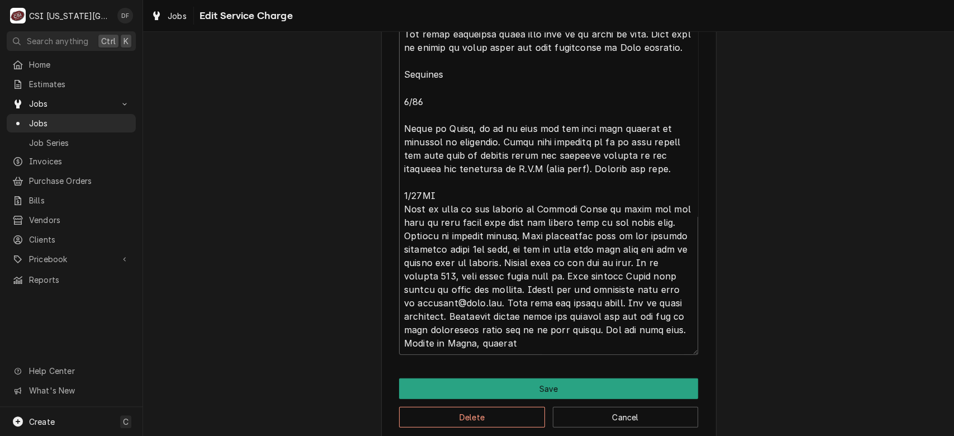
type textarea "x"
type textarea "⚠️ 𝗙𝗢𝗥𝗠 𝗜𝗡𝗦𝗧𝗥𝗨𝗖𝗧𝗜𝗢𝗡𝗦 ⚠️ ✪ 𝗖𝗼𝗺𝗽𝗹𝗲𝘁𝗲 𝗮𝗹𝗹 𝗿𝗲𝗹𝗲𝘃𝗮𝗻𝘁 𝘀𝗲𝗰𝘁𝗶𝗼𝗻𝘀 ✪ 𝗣𝗿𝗼𝘃𝗶𝗱𝗲 𝗱𝗲𝘁𝗮𝗶𝗹𝗲𝗱 𝗮𝗻𝘀…"
type textarea "x"
type textarea "⚠️ 𝗙𝗢𝗥𝗠 𝗜𝗡𝗦𝗧𝗥𝗨𝗖𝗧𝗜𝗢𝗡𝗦 ⚠️ ✪ 𝗖𝗼𝗺𝗽𝗹𝗲𝘁𝗲 𝗮𝗹𝗹 𝗿𝗲𝗹𝗲𝘃𝗮𝗻𝘁 𝘀𝗲𝗰𝘁𝗶𝗼𝗻𝘀 ✪ 𝗣𝗿𝗼𝘃𝗶𝗱𝗲 𝗱𝗲𝘁𝗮𝗶𝗹𝗲𝗱 𝗮𝗻𝘀…"
type textarea "x"
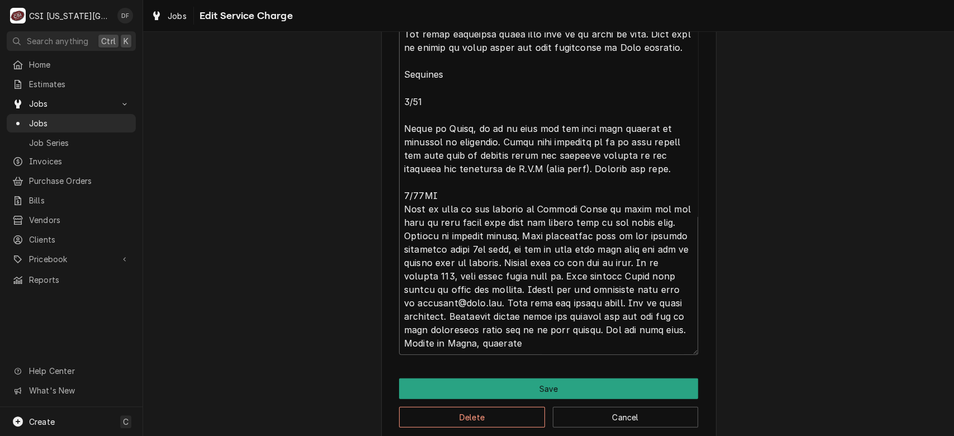
type textarea "⚠️ 𝗙𝗢𝗥𝗠 𝗜𝗡𝗦𝗧𝗥𝗨𝗖𝗧𝗜𝗢𝗡𝗦 ⚠️ ✪ 𝗖𝗼𝗺𝗽𝗹𝗲𝘁𝗲 𝗮𝗹𝗹 𝗿𝗲𝗹𝗲𝘃𝗮𝗻𝘁 𝘀𝗲𝗰𝘁𝗶𝗼𝗻𝘀 ✪ 𝗣𝗿𝗼𝘃𝗶𝗱𝗲 𝗱𝗲𝘁𝗮𝗶𝗹𝗲𝗱 𝗮𝗻𝘀…"
type textarea "x"
type textarea "⚠️ 𝗙𝗢𝗥𝗠 𝗜𝗡𝗦𝗧𝗥𝗨𝗖𝗧𝗜𝗢𝗡𝗦 ⚠️ ✪ 𝗖𝗼𝗺𝗽𝗹𝗲𝘁𝗲 𝗮𝗹𝗹 𝗿𝗲𝗹𝗲𝘃𝗮𝗻𝘁 𝘀𝗲𝗰𝘁𝗶𝗼𝗻𝘀 ✪ 𝗣𝗿𝗼𝘃𝗶𝗱𝗲 𝗱𝗲𝘁𝗮𝗶𝗹𝗲𝗱 𝗮𝗻𝘀…"
type textarea "x"
type textarea "⚠️ 𝗙𝗢𝗥𝗠 𝗜𝗡𝗦𝗧𝗥𝗨𝗖𝗧𝗜𝗢𝗡𝗦 ⚠️ ✪ 𝗖𝗼𝗺𝗽𝗹𝗲𝘁𝗲 𝗮𝗹𝗹 𝗿𝗲𝗹𝗲𝘃𝗮𝗻𝘁 𝘀𝗲𝗰𝘁𝗶𝗼𝗻𝘀 ✪ 𝗣𝗿𝗼𝘃𝗶𝗱𝗲 𝗱𝗲𝘁𝗮𝗶𝗹𝗲𝗱 𝗮𝗻𝘀…"
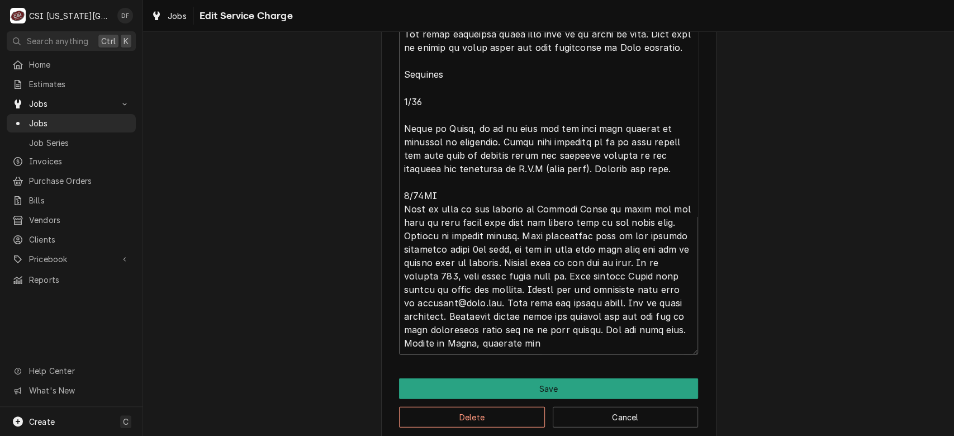
type textarea "x"
type textarea "⚠️ 𝗙𝗢𝗥𝗠 𝗜𝗡𝗦𝗧𝗥𝗨𝗖𝗧𝗜𝗢𝗡𝗦 ⚠️ ✪ 𝗖𝗼𝗺𝗽𝗹𝗲𝘁𝗲 𝗮𝗹𝗹 𝗿𝗲𝗹𝗲𝘃𝗮𝗻𝘁 𝘀𝗲𝗰𝘁𝗶𝗼𝗻𝘀 ✪ 𝗣𝗿𝗼𝘃𝗶𝗱𝗲 𝗱𝗲𝘁𝗮𝗶𝗹𝗲𝗱 𝗮𝗻𝘀…"
type textarea "x"
type textarea "⚠️ 𝗙𝗢𝗥𝗠 𝗜𝗡𝗦𝗧𝗥𝗨𝗖𝗧𝗜𝗢𝗡𝗦 ⚠️ ✪ 𝗖𝗼𝗺𝗽𝗹𝗲𝘁𝗲 𝗮𝗹𝗹 𝗿𝗲𝗹𝗲𝘃𝗮𝗻𝘁 𝘀𝗲𝗰𝘁𝗶𝗼𝗻𝘀 ✪ 𝗣𝗿𝗼𝘃𝗶𝗱𝗲 𝗱𝗲𝘁𝗮𝗶𝗹𝗲𝗱 𝗮𝗻𝘀…"
type textarea "x"
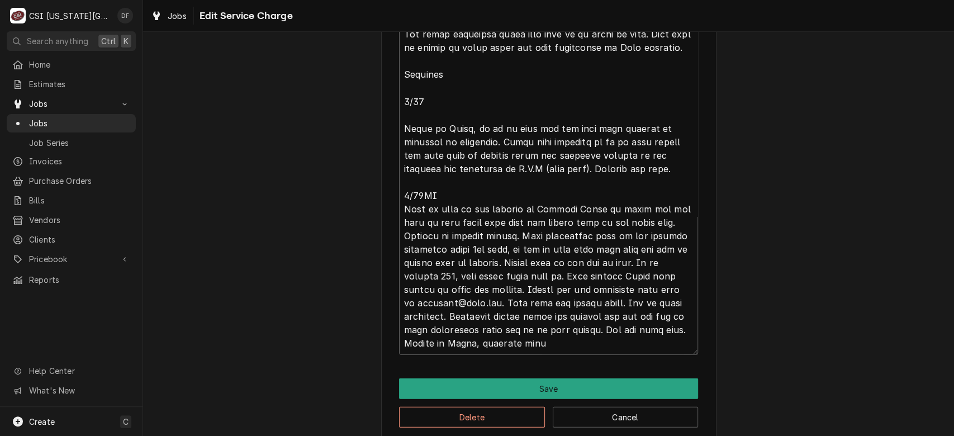
type textarea "⚠️ 𝗙𝗢𝗥𝗠 𝗜𝗡𝗦𝗧𝗥𝗨𝗖𝗧𝗜𝗢𝗡𝗦 ⚠️ ✪ 𝗖𝗼𝗺𝗽𝗹𝗲𝘁𝗲 𝗮𝗹𝗹 𝗿𝗲𝗹𝗲𝘃𝗮𝗻𝘁 𝘀𝗲𝗰𝘁𝗶𝗼𝗻𝘀 ✪ 𝗣𝗿𝗼𝘃𝗶𝗱𝗲 𝗱𝗲𝘁𝗮𝗶𝗹𝗲𝗱 𝗮𝗻𝘀…"
type textarea "x"
type textarea "⚠️ 𝗙𝗢𝗥𝗠 𝗜𝗡𝗦𝗧𝗥𝗨𝗖𝗧𝗜𝗢𝗡𝗦 ⚠️ ✪ 𝗖𝗼𝗺𝗽𝗹𝗲𝘁𝗲 𝗮𝗹𝗹 𝗿𝗲𝗹𝗲𝘃𝗮𝗻𝘁 𝘀𝗲𝗰𝘁𝗶𝗼𝗻𝘀 ✪ 𝗣𝗿𝗼𝘃𝗶𝗱𝗲 𝗱𝗲𝘁𝗮𝗶𝗹𝗲𝗱 𝗮𝗻𝘀…"
type textarea "x"
type textarea "⚠️ 𝗙𝗢𝗥𝗠 𝗜𝗡𝗦𝗧𝗥𝗨𝗖𝗧𝗜𝗢𝗡𝗦 ⚠️ ✪ 𝗖𝗼𝗺𝗽𝗹𝗲𝘁𝗲 𝗮𝗹𝗹 𝗿𝗲𝗹𝗲𝘃𝗮𝗻𝘁 𝘀𝗲𝗰𝘁𝗶𝗼𝗻𝘀 ✪ 𝗣𝗿𝗼𝘃𝗶𝗱𝗲 𝗱𝗲𝘁𝗮𝗶𝗹𝗲𝗱 𝗮𝗻𝘀…"
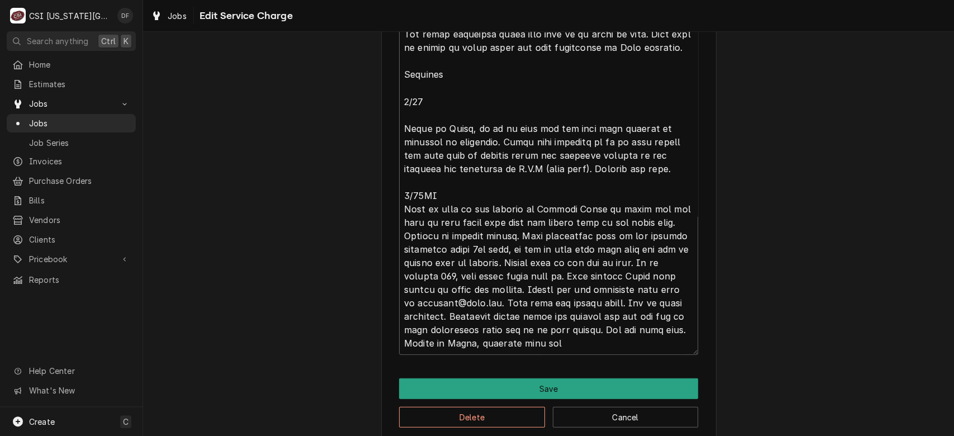
type textarea "x"
type textarea "⚠️ 𝗙𝗢𝗥𝗠 𝗜𝗡𝗦𝗧𝗥𝗨𝗖𝗧𝗜𝗢𝗡𝗦 ⚠️ ✪ 𝗖𝗼𝗺𝗽𝗹𝗲𝘁𝗲 𝗮𝗹𝗹 𝗿𝗲𝗹𝗲𝘃𝗮𝗻𝘁 𝘀𝗲𝗰𝘁𝗶𝗼𝗻𝘀 ✪ 𝗣𝗿𝗼𝘃𝗶𝗱𝗲 𝗱𝗲𝘁𝗮𝗶𝗹𝗲𝗱 𝗮𝗻𝘀…"
type textarea "x"
type textarea "⚠️ 𝗙𝗢𝗥𝗠 𝗜𝗡𝗦𝗧𝗥𝗨𝗖𝗧𝗜𝗢𝗡𝗦 ⚠️ ✪ 𝗖𝗼𝗺𝗽𝗹𝗲𝘁𝗲 𝗮𝗹𝗹 𝗿𝗲𝗹𝗲𝘃𝗮𝗻𝘁 𝘀𝗲𝗰𝘁𝗶𝗼𝗻𝘀 ✪ 𝗣𝗿𝗼𝘃𝗶𝗱𝗲 𝗱𝗲𝘁𝗮𝗶𝗹𝗲𝗱 𝗮𝗻𝘀…"
type textarea "x"
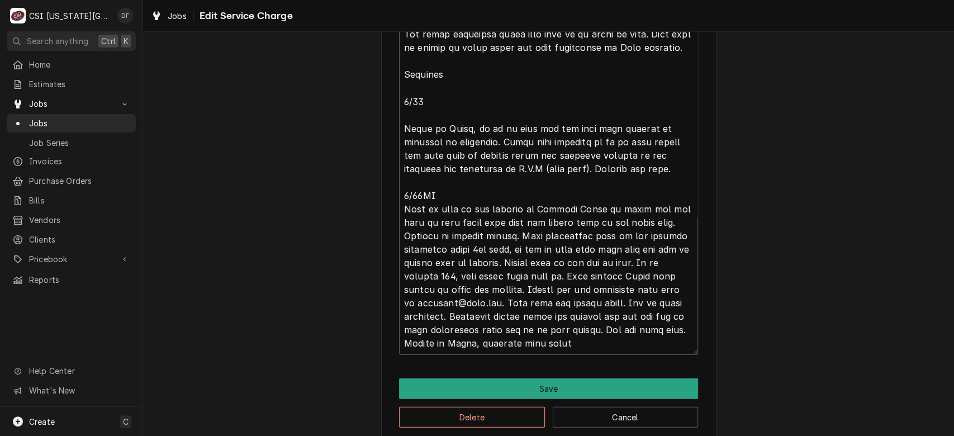
type textarea "⚠️ 𝗙𝗢𝗥𝗠 𝗜𝗡𝗦𝗧𝗥𝗨𝗖𝗧𝗜𝗢𝗡𝗦 ⚠️ ✪ 𝗖𝗼𝗺𝗽𝗹𝗲𝘁𝗲 𝗮𝗹𝗹 𝗿𝗲𝗹𝗲𝘃𝗮𝗻𝘁 𝘀𝗲𝗰𝘁𝗶𝗼𝗻𝘀 ✪ 𝗣𝗿𝗼𝘃𝗶𝗱𝗲 𝗱𝗲𝘁𝗮𝗶𝗹𝗲𝗱 𝗮𝗻𝘀…"
type textarea "x"
type textarea "⚠️ 𝗙𝗢𝗥𝗠 𝗜𝗡𝗦𝗧𝗥𝗨𝗖𝗧𝗜𝗢𝗡𝗦 ⚠️ ✪ 𝗖𝗼𝗺𝗽𝗹𝗲𝘁𝗲 𝗮𝗹𝗹 𝗿𝗲𝗹𝗲𝘃𝗮𝗻𝘁 𝘀𝗲𝗰𝘁𝗶𝗼𝗻𝘀 ✪ 𝗣𝗿𝗼𝘃𝗶𝗱𝗲 𝗱𝗲𝘁𝗮𝗶𝗹𝗲𝗱 𝗮𝗻𝘀…"
type textarea "x"
type textarea "⚠️ 𝗙𝗢𝗥𝗠 𝗜𝗡𝗦𝗧𝗥𝗨𝗖𝗧𝗜𝗢𝗡𝗦 ⚠️ ✪ 𝗖𝗼𝗺𝗽𝗹𝗲𝘁𝗲 𝗮𝗹𝗹 𝗿𝗲𝗹𝗲𝘃𝗮𝗻𝘁 𝘀𝗲𝗰𝘁𝗶𝗼𝗻𝘀 ✪ 𝗣𝗿𝗼𝘃𝗶𝗱𝗲 𝗱𝗲𝘁𝗮𝗶𝗹𝗲𝗱 𝗮𝗻𝘀…"
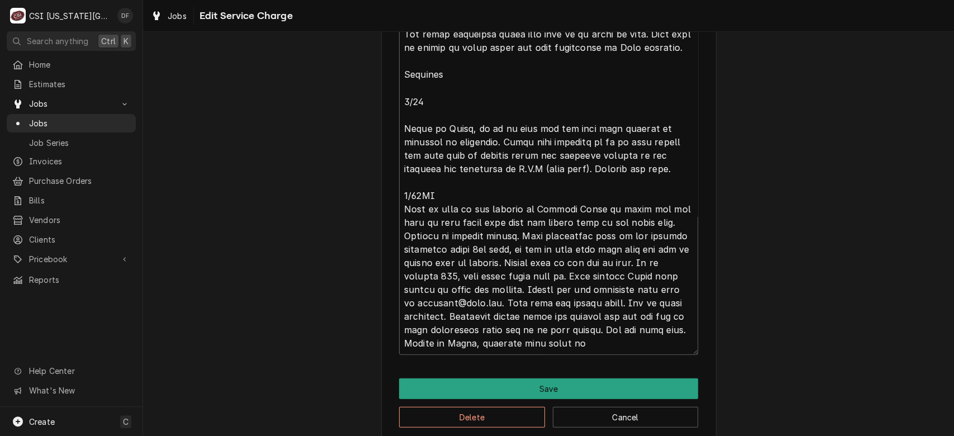
type textarea "x"
type textarea "⚠️ 𝗙𝗢𝗥𝗠 𝗜𝗡𝗦𝗧𝗥𝗨𝗖𝗧𝗜𝗢𝗡𝗦 ⚠️ ✪ 𝗖𝗼𝗺𝗽𝗹𝗲𝘁𝗲 𝗮𝗹𝗹 𝗿𝗲𝗹𝗲𝘃𝗮𝗻𝘁 𝘀𝗲𝗰𝘁𝗶𝗼𝗻𝘀 ✪ 𝗣𝗿𝗼𝘃𝗶𝗱𝗲 𝗱𝗲𝘁𝗮𝗶𝗹𝗲𝗱 𝗮𝗻𝘀…"
type textarea "x"
type textarea "⚠️ 𝗙𝗢𝗥𝗠 𝗜𝗡𝗦𝗧𝗥𝗨𝗖𝗧𝗜𝗢𝗡𝗦 ⚠️ ✪ 𝗖𝗼𝗺𝗽𝗹𝗲𝘁𝗲 𝗮𝗹𝗹 𝗿𝗲𝗹𝗲𝘃𝗮𝗻𝘁 𝘀𝗲𝗰𝘁𝗶𝗼𝗻𝘀 ✪ 𝗣𝗿𝗼𝘃𝗶𝗱𝗲 𝗱𝗲𝘁𝗮𝗶𝗹𝗲𝗱 𝗮𝗻𝘀…"
type textarea "x"
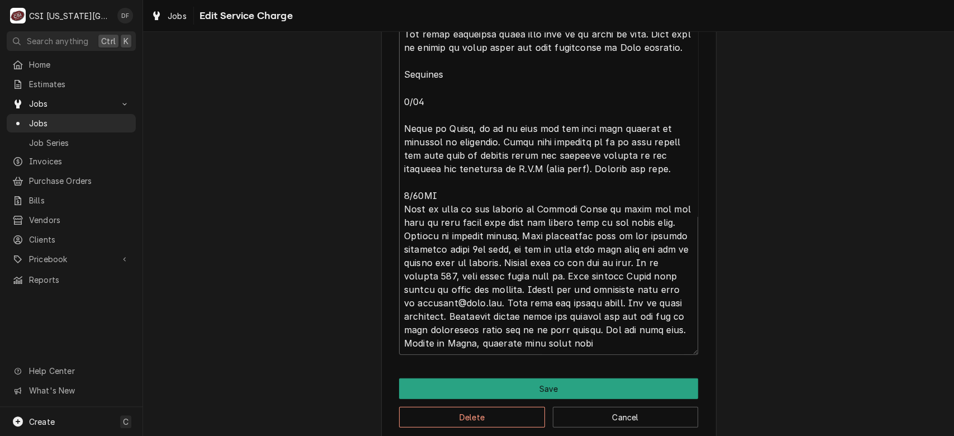
type textarea "⚠️ 𝗙𝗢𝗥𝗠 𝗜𝗡𝗦𝗧𝗥𝗨𝗖𝗧𝗜𝗢𝗡𝗦 ⚠️ ✪ 𝗖𝗼𝗺𝗽𝗹𝗲𝘁𝗲 𝗮𝗹𝗹 𝗿𝗲𝗹𝗲𝘃𝗮𝗻𝘁 𝘀𝗲𝗰𝘁𝗶𝗼𝗻𝘀 ✪ 𝗣𝗿𝗼𝘃𝗶𝗱𝗲 𝗱𝗲𝘁𝗮𝗶𝗹𝗲𝗱 𝗮𝗻𝘀…"
type textarea "x"
type textarea "⚠️ 𝗙𝗢𝗥𝗠 𝗜𝗡𝗦𝗧𝗥𝗨𝗖𝗧𝗜𝗢𝗡𝗦 ⚠️ ✪ 𝗖𝗼𝗺𝗽𝗹𝗲𝘁𝗲 𝗮𝗹𝗹 𝗿𝗲𝗹𝗲𝘃𝗮𝗻𝘁 𝘀𝗲𝗰𝘁𝗶𝗼𝗻𝘀 ✪ 𝗣𝗿𝗼𝘃𝗶𝗱𝗲 𝗱𝗲𝘁𝗮𝗶𝗹𝗲𝗱 𝗮𝗻𝘀…"
type textarea "x"
type textarea "⚠️ 𝗙𝗢𝗥𝗠 𝗜𝗡𝗦𝗧𝗥𝗨𝗖𝗧𝗜𝗢𝗡𝗦 ⚠️ ✪ 𝗖𝗼𝗺𝗽𝗹𝗲𝘁𝗲 𝗮𝗹𝗹 𝗿𝗲𝗹𝗲𝘃𝗮𝗻𝘁 𝘀𝗲𝗰𝘁𝗶𝗼𝗻𝘀 ✪ 𝗣𝗿𝗼𝘃𝗶𝗱𝗲 𝗱𝗲𝘁𝗮𝗶𝗹𝗲𝗱 𝗮𝗻𝘀…"
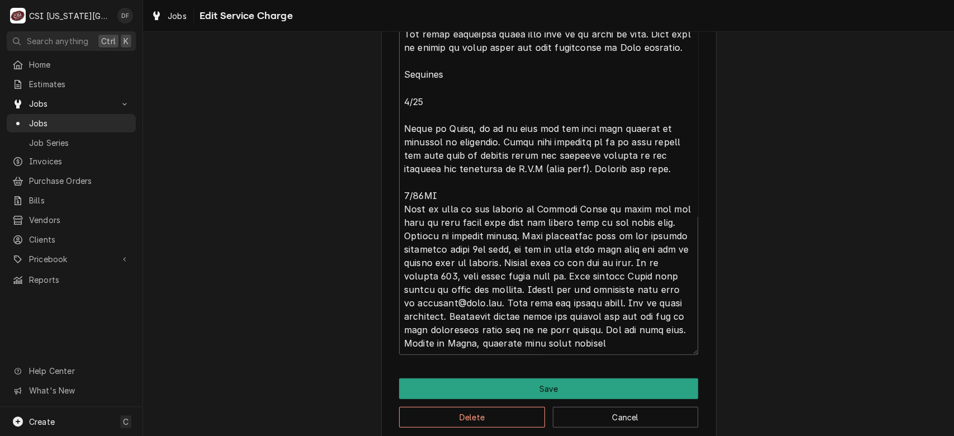
type textarea "x"
type textarea "⚠️ 𝗙𝗢𝗥𝗠 𝗜𝗡𝗦𝗧𝗥𝗨𝗖𝗧𝗜𝗢𝗡𝗦 ⚠️ ✪ 𝗖𝗼𝗺𝗽𝗹𝗲𝘁𝗲 𝗮𝗹𝗹 𝗿𝗲𝗹𝗲𝘃𝗮𝗻𝘁 𝘀𝗲𝗰𝘁𝗶𝗼𝗻𝘀 ✪ 𝗣𝗿𝗼𝘃𝗶𝗱𝗲 𝗱𝗲𝘁𝗮𝗶𝗹𝗲𝗱 𝗮𝗻𝘀…"
type textarea "x"
type textarea "⚠️ 𝗙𝗢𝗥𝗠 𝗜𝗡𝗦𝗧𝗥𝗨𝗖𝗧𝗜𝗢𝗡𝗦 ⚠️ ✪ 𝗖𝗼𝗺𝗽𝗹𝗲𝘁𝗲 𝗮𝗹𝗹 𝗿𝗲𝗹𝗲𝘃𝗮𝗻𝘁 𝘀𝗲𝗰𝘁𝗶𝗼𝗻𝘀 ✪ 𝗣𝗿𝗼𝘃𝗶𝗱𝗲 𝗱𝗲𝘁𝗮𝗶𝗹𝗲𝗱 𝗮𝗻𝘀…"
type textarea "x"
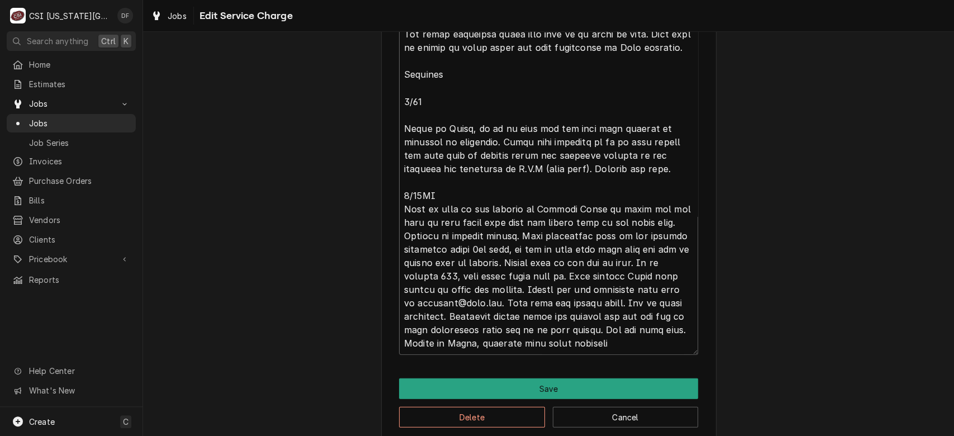
type textarea "⚠️ 𝗙𝗢𝗥𝗠 𝗜𝗡𝗦𝗧𝗥𝗨𝗖𝗧𝗜𝗢𝗡𝗦 ⚠️ ✪ 𝗖𝗼𝗺𝗽𝗹𝗲𝘁𝗲 𝗮𝗹𝗹 𝗿𝗲𝗹𝗲𝘃𝗮𝗻𝘁 𝘀𝗲𝗰𝘁𝗶𝗼𝗻𝘀 ✪ 𝗣𝗿𝗼𝘃𝗶𝗱𝗲 𝗱𝗲𝘁𝗮𝗶𝗹𝗲𝗱 𝗮𝗻𝘀…"
type textarea "x"
type textarea "⚠️ 𝗙𝗢𝗥𝗠 𝗜𝗡𝗦𝗧𝗥𝗨𝗖𝗧𝗜𝗢𝗡𝗦 ⚠️ ✪ 𝗖𝗼𝗺𝗽𝗹𝗲𝘁𝗲 𝗮𝗹𝗹 𝗿𝗲𝗹𝗲𝘃𝗮𝗻𝘁 𝘀𝗲𝗰𝘁𝗶𝗼𝗻𝘀 ✪ 𝗣𝗿𝗼𝘃𝗶𝗱𝗲 𝗱𝗲𝘁𝗮𝗶𝗹𝗲𝗱 𝗮𝗻𝘀…"
type textarea "x"
type textarea "⚠️ 𝗙𝗢𝗥𝗠 𝗜𝗡𝗦𝗧𝗥𝗨𝗖𝗧𝗜𝗢𝗡𝗦 ⚠️ ✪ 𝗖𝗼𝗺𝗽𝗹𝗲𝘁𝗲 𝗮𝗹𝗹 𝗿𝗲𝗹𝗲𝘃𝗮𝗻𝘁 𝘀𝗲𝗰𝘁𝗶𝗼𝗻𝘀 ✪ 𝗣𝗿𝗼𝘃𝗶𝗱𝗲 𝗱𝗲𝘁𝗮𝗶𝗹𝗲𝗱 𝗮𝗻𝘀…"
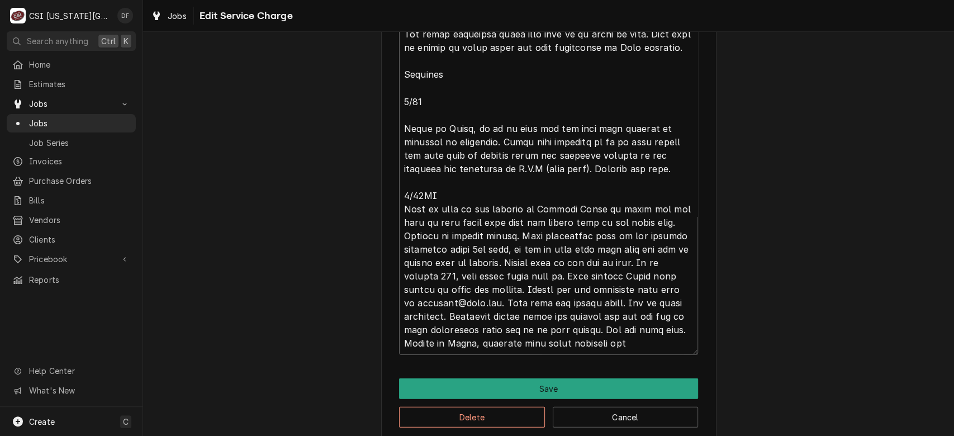
type textarea "x"
type textarea "⚠️ 𝗙𝗢𝗥𝗠 𝗜𝗡𝗦𝗧𝗥𝗨𝗖𝗧𝗜𝗢𝗡𝗦 ⚠️ ✪ 𝗖𝗼𝗺𝗽𝗹𝗲𝘁𝗲 𝗮𝗹𝗹 𝗿𝗲𝗹𝗲𝘃𝗮𝗻𝘁 𝘀𝗲𝗰𝘁𝗶𝗼𝗻𝘀 ✪ 𝗣𝗿𝗼𝘃𝗶𝗱𝗲 𝗱𝗲𝘁𝗮𝗶𝗹𝗲𝗱 𝗮𝗻𝘀…"
type textarea "x"
type textarea "⚠️ 𝗙𝗢𝗥𝗠 𝗜𝗡𝗦𝗧𝗥𝗨𝗖𝗧𝗜𝗢𝗡𝗦 ⚠️ ✪ 𝗖𝗼𝗺𝗽𝗹𝗲𝘁𝗲 𝗮𝗹𝗹 𝗿𝗲𝗹𝗲𝘃𝗮𝗻𝘁 𝘀𝗲𝗰𝘁𝗶𝗼𝗻𝘀 ✪ 𝗣𝗿𝗼𝘃𝗶𝗱𝗲 𝗱𝗲𝘁𝗮𝗶𝗹𝗲𝗱 𝗮𝗻𝘀…"
type textarea "x"
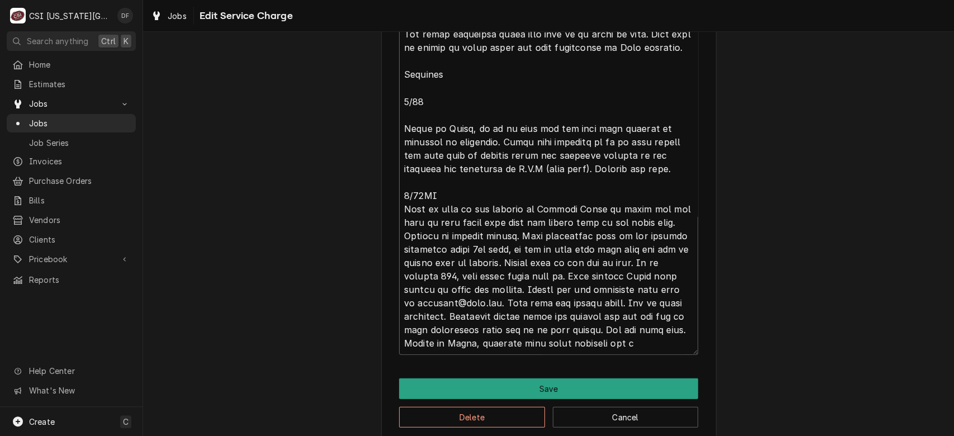
type textarea "⚠️ 𝗙𝗢𝗥𝗠 𝗜𝗡𝗦𝗧𝗥𝗨𝗖𝗧𝗜𝗢𝗡𝗦 ⚠️ ✪ 𝗖𝗼𝗺𝗽𝗹𝗲𝘁𝗲 𝗮𝗹𝗹 𝗿𝗲𝗹𝗲𝘃𝗮𝗻𝘁 𝘀𝗲𝗰𝘁𝗶𝗼𝗻𝘀 ✪ 𝗣𝗿𝗼𝘃𝗶𝗱𝗲 𝗱𝗲𝘁𝗮𝗶𝗹𝗲𝗱 𝗮𝗻𝘀…"
type textarea "x"
type textarea "⚠️ 𝗙𝗢𝗥𝗠 𝗜𝗡𝗦𝗧𝗥𝗨𝗖𝗧𝗜𝗢𝗡𝗦 ⚠️ ✪ 𝗖𝗼𝗺𝗽𝗹𝗲𝘁𝗲 𝗮𝗹𝗹 𝗿𝗲𝗹𝗲𝘃𝗮𝗻𝘁 𝘀𝗲𝗰𝘁𝗶𝗼𝗻𝘀 ✪ 𝗣𝗿𝗼𝘃𝗶𝗱𝗲 𝗱𝗲𝘁𝗮𝗶𝗹𝗲𝗱 𝗮𝗻𝘀…"
type textarea "x"
type textarea "⚠️ 𝗙𝗢𝗥𝗠 𝗜𝗡𝗦𝗧𝗥𝗨𝗖𝗧𝗜𝗢𝗡𝗦 ⚠️ ✪ 𝗖𝗼𝗺𝗽𝗹𝗲𝘁𝗲 𝗮𝗹𝗹 𝗿𝗲𝗹𝗲𝘃𝗮𝗻𝘁 𝘀𝗲𝗰𝘁𝗶𝗼𝗻𝘀 ✪ 𝗣𝗿𝗼𝘃𝗶𝗱𝗲 𝗱𝗲𝘁𝗮𝗶𝗹𝗲𝗱 𝗮𝗻𝘀…"
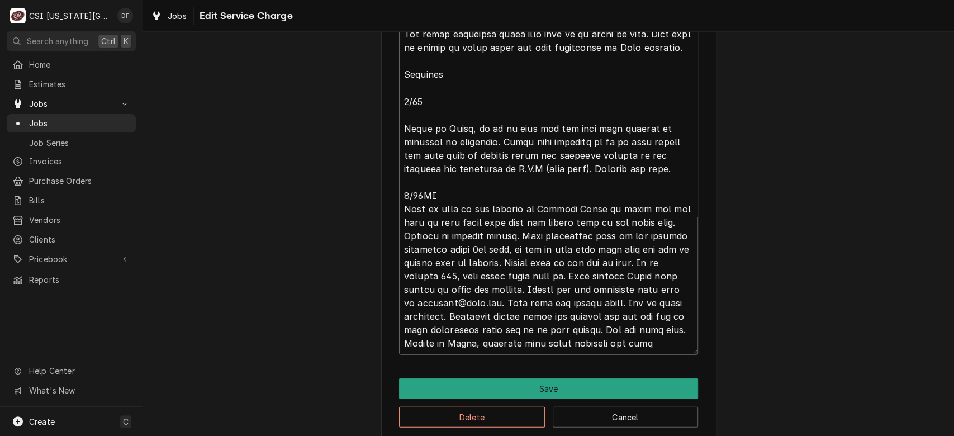
type textarea "x"
type textarea "⚠️ 𝗙𝗢𝗥𝗠 𝗜𝗡𝗦𝗧𝗥𝗨𝗖𝗧𝗜𝗢𝗡𝗦 ⚠️ ✪ 𝗖𝗼𝗺𝗽𝗹𝗲𝘁𝗲 𝗮𝗹𝗹 𝗿𝗲𝗹𝗲𝘃𝗮𝗻𝘁 𝘀𝗲𝗰𝘁𝗶𝗼𝗻𝘀 ✪ 𝗣𝗿𝗼𝘃𝗶𝗱𝗲 𝗱𝗲𝘁𝗮𝗶𝗹𝗲𝗱 𝗮𝗻𝘀…"
type textarea "x"
type textarea "⚠️ 𝗙𝗢𝗥𝗠 𝗜𝗡𝗦𝗧𝗥𝗨𝗖𝗧𝗜𝗢𝗡𝗦 ⚠️ ✪ 𝗖𝗼𝗺𝗽𝗹𝗲𝘁𝗲 𝗮𝗹𝗹 𝗿𝗲𝗹𝗲𝘃𝗮𝗻𝘁 𝘀𝗲𝗰𝘁𝗶𝗼𝗻𝘀 ✪ 𝗣𝗿𝗼𝘃𝗶𝗱𝗲 𝗱𝗲𝘁𝗮𝗶𝗹𝗲𝗱 𝗮𝗻𝘀…"
type textarea "x"
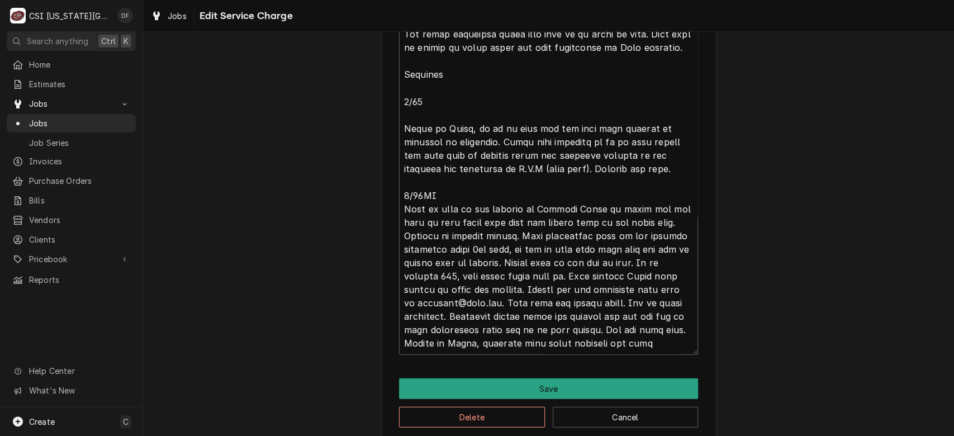
type textarea "⚠️ 𝗙𝗢𝗥𝗠 𝗜𝗡𝗦𝗧𝗥𝗨𝗖𝗧𝗜𝗢𝗡𝗦 ⚠️ ✪ 𝗖𝗼𝗺𝗽𝗹𝗲𝘁𝗲 𝗮𝗹𝗹 𝗿𝗲𝗹𝗲𝘃𝗮𝗻𝘁 𝘀𝗲𝗰𝘁𝗶𝗼𝗻𝘀 ✪ 𝗣𝗿𝗼𝘃𝗶𝗱𝗲 𝗱𝗲𝘁𝗮𝗶𝗹𝗲𝗱 𝗮𝗻𝘀…"
type textarea "x"
type textarea "⚠️ 𝗙𝗢𝗥𝗠 𝗜𝗡𝗦𝗧𝗥𝗨𝗖𝗧𝗜𝗢𝗡𝗦 ⚠️ ✪ 𝗖𝗼𝗺𝗽𝗹𝗲𝘁𝗲 𝗮𝗹𝗹 𝗿𝗲𝗹𝗲𝘃𝗮𝗻𝘁 𝘀𝗲𝗰𝘁𝗶𝗼𝗻𝘀 ✪ 𝗣𝗿𝗼𝘃𝗶𝗱𝗲 𝗱𝗲𝘁𝗮𝗶𝗹𝗲𝗱 𝗮𝗻𝘀…"
type textarea "x"
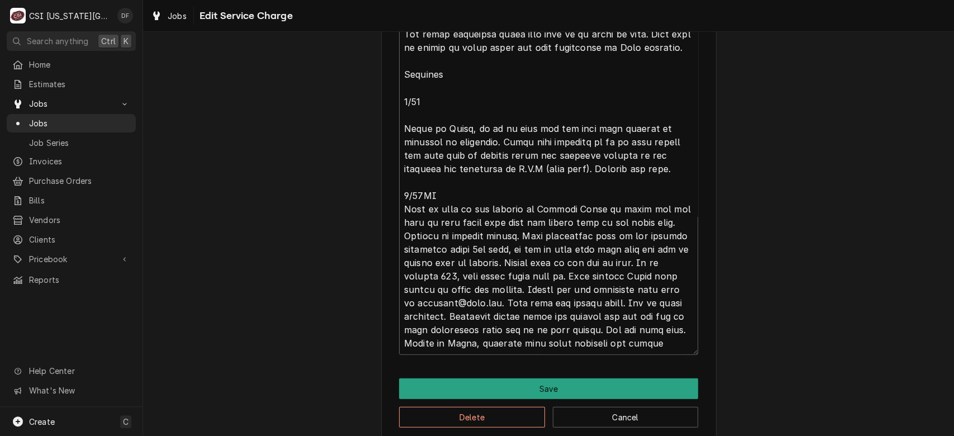
type textarea "⚠️ 𝗙𝗢𝗥𝗠 𝗜𝗡𝗦𝗧𝗥𝗨𝗖𝗧𝗜𝗢𝗡𝗦 ⚠️ ✪ 𝗖𝗼𝗺𝗽𝗹𝗲𝘁𝗲 𝗮𝗹𝗹 𝗿𝗲𝗹𝗲𝘃𝗮𝗻𝘁 𝘀𝗲𝗰𝘁𝗶𝗼𝗻𝘀 ✪ 𝗣𝗿𝗼𝘃𝗶𝗱𝗲 𝗱𝗲𝘁𝗮𝗶𝗹𝗲𝗱 𝗮𝗻𝘀…"
type textarea "x"
type textarea "⚠️ 𝗙𝗢𝗥𝗠 𝗜𝗡𝗦𝗧𝗥𝗨𝗖𝗧𝗜𝗢𝗡𝗦 ⚠️ ✪ 𝗖𝗼𝗺𝗽𝗹𝗲𝘁𝗲 𝗮𝗹𝗹 𝗿𝗲𝗹𝗲𝘃𝗮𝗻𝘁 𝘀𝗲𝗰𝘁𝗶𝗼𝗻𝘀 ✪ 𝗣𝗿𝗼𝘃𝗶𝗱𝗲 𝗱𝗲𝘁𝗮𝗶𝗹𝗲𝗱 𝗮𝗻𝘀…"
type textarea "x"
type textarea "⚠️ 𝗙𝗢𝗥𝗠 𝗜𝗡𝗦𝗧𝗥𝗨𝗖𝗧𝗜𝗢𝗡𝗦 ⚠️ ✪ 𝗖𝗼𝗺𝗽𝗹𝗲𝘁𝗲 𝗮𝗹𝗹 𝗿𝗲𝗹𝗲𝘃𝗮𝗻𝘁 𝘀𝗲𝗰𝘁𝗶𝗼𝗻𝘀 ✪ 𝗣𝗿𝗼𝘃𝗶𝗱𝗲 𝗱𝗲𝘁𝗮𝗶𝗹𝗲𝗱 𝗮𝗻𝘀…"
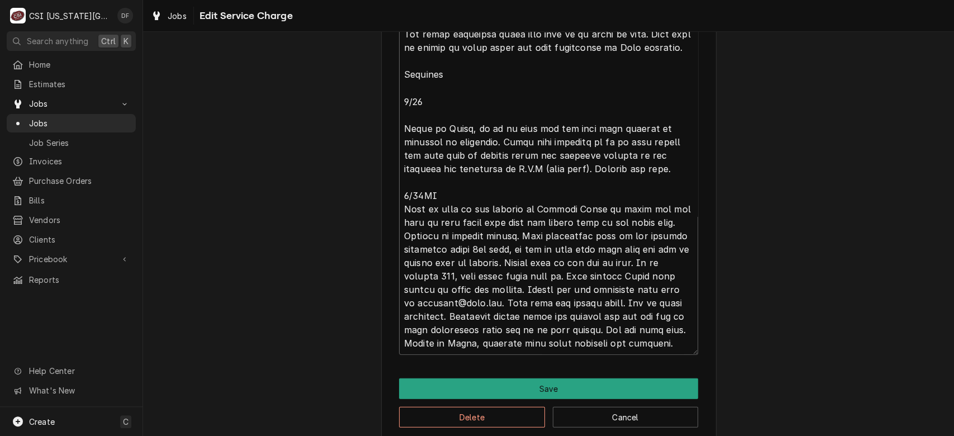
type textarea "x"
type textarea "⚠️ 𝗙𝗢𝗥𝗠 𝗜𝗡𝗦𝗧𝗥𝗨𝗖𝗧𝗜𝗢𝗡𝗦 ⚠️ ✪ 𝗖𝗼𝗺𝗽𝗹𝗲𝘁𝗲 𝗮𝗹𝗹 𝗿𝗲𝗹𝗲𝘃𝗮𝗻𝘁 𝘀𝗲𝗰𝘁𝗶𝗼𝗻𝘀 ✪ 𝗣𝗿𝗼𝘃𝗶𝗱𝗲 𝗱𝗲𝘁𝗮𝗶𝗹𝗲𝗱 𝗮𝗻𝘀…"
type textarea "x"
type textarea "⚠️ 𝗙𝗢𝗥𝗠 𝗜𝗡𝗦𝗧𝗥𝗨𝗖𝗧𝗜𝗢𝗡𝗦 ⚠️ ✪ 𝗖𝗼𝗺𝗽𝗹𝗲𝘁𝗲 𝗮𝗹𝗹 𝗿𝗲𝗹𝗲𝘃𝗮𝗻𝘁 𝘀𝗲𝗰𝘁𝗶𝗼𝗻𝘀 ✪ 𝗣𝗿𝗼𝘃𝗶𝗱𝗲 𝗱𝗲𝘁𝗮𝗶𝗹𝗲𝗱 𝗮𝗻𝘀…"
type textarea "x"
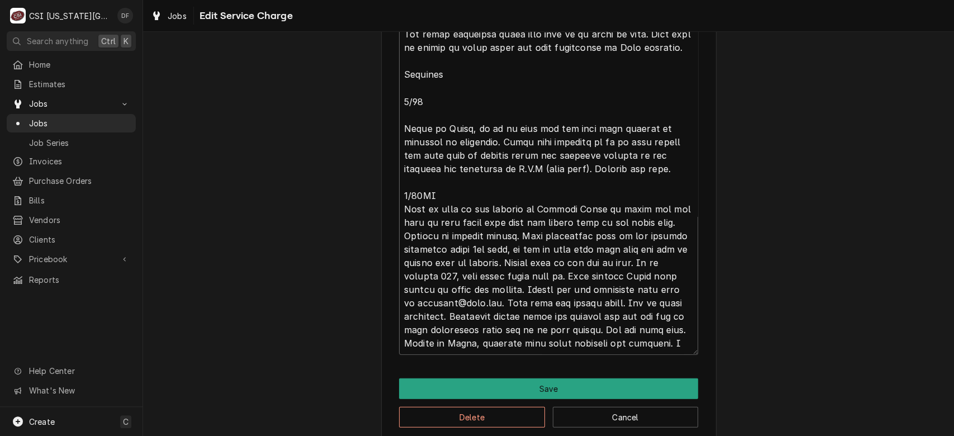
type textarea "⚠️ 𝗙𝗢𝗥𝗠 𝗜𝗡𝗦𝗧𝗥𝗨𝗖𝗧𝗜𝗢𝗡𝗦 ⚠️ ✪ 𝗖𝗼𝗺𝗽𝗹𝗲𝘁𝗲 𝗮𝗹𝗹 𝗿𝗲𝗹𝗲𝘃𝗮𝗻𝘁 𝘀𝗲𝗰𝘁𝗶𝗼𝗻𝘀 ✪ 𝗣𝗿𝗼𝘃𝗶𝗱𝗲 𝗱𝗲𝘁𝗮𝗶𝗹𝗲𝗱 𝗮𝗻𝘀…"
type textarea "x"
type textarea "⚠️ 𝗙𝗢𝗥𝗠 𝗜𝗡𝗦𝗧𝗥𝗨𝗖𝗧𝗜𝗢𝗡𝗦 ⚠️ ✪ 𝗖𝗼𝗺𝗽𝗹𝗲𝘁𝗲 𝗮𝗹𝗹 𝗿𝗲𝗹𝗲𝘃𝗮𝗻𝘁 𝘀𝗲𝗰𝘁𝗶𝗼𝗻𝘀 ✪ 𝗣𝗿𝗼𝘃𝗶𝗱𝗲 𝗱𝗲𝘁𝗮𝗶𝗹𝗲𝗱 𝗮𝗻𝘀…"
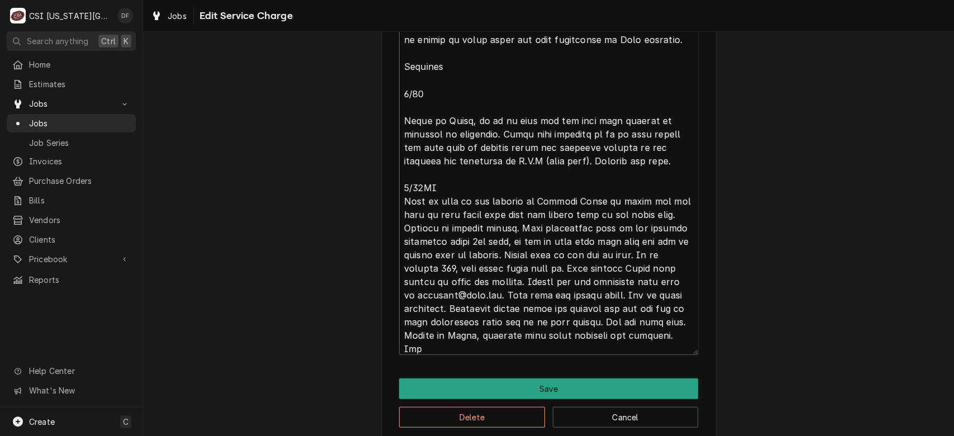
type textarea "x"
type textarea "⚠️ 𝗙𝗢𝗥𝗠 𝗜𝗡𝗦𝗧𝗥𝗨𝗖𝗧𝗜𝗢𝗡𝗦 ⚠️ ✪ 𝗖𝗼𝗺𝗽𝗹𝗲𝘁𝗲 𝗮𝗹𝗹 𝗿𝗲𝗹𝗲𝘃𝗮𝗻𝘁 𝘀𝗲𝗰𝘁𝗶𝗼𝗻𝘀 ✪ 𝗣𝗿𝗼𝘃𝗶𝗱𝗲 𝗱𝗲𝘁𝗮𝗶𝗹𝗲𝗱 𝗮𝗻𝘀…"
type textarea "x"
type textarea "⚠️ 𝗙𝗢𝗥𝗠 𝗜𝗡𝗦𝗧𝗥𝗨𝗖𝗧𝗜𝗢𝗡𝗦 ⚠️ ✪ 𝗖𝗼𝗺𝗽𝗹𝗲𝘁𝗲 𝗮𝗹𝗹 𝗿𝗲𝗹𝗲𝘃𝗮𝗻𝘁 𝘀𝗲𝗰𝘁𝗶𝗼𝗻𝘀 ✪ 𝗣𝗿𝗼𝘃𝗶𝗱𝗲 𝗱𝗲𝘁𝗮𝗶𝗹𝗲𝗱 𝗮𝗻𝘀…"
type textarea "x"
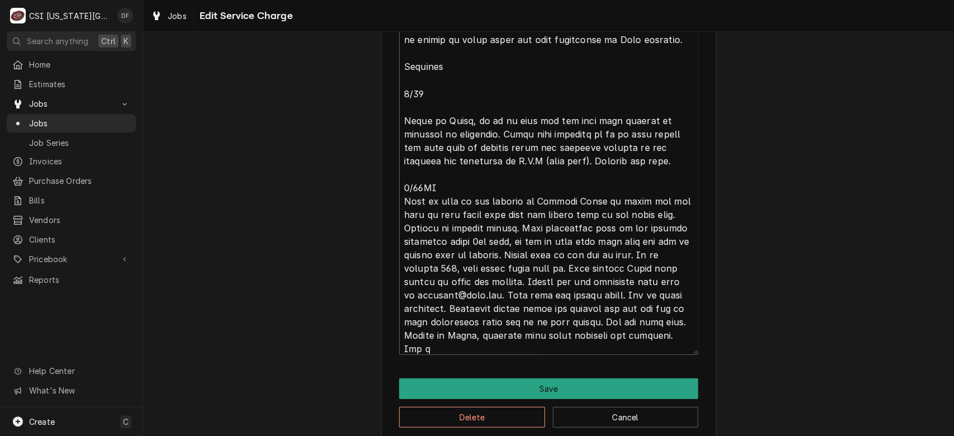
type textarea "⚠️ 𝗙𝗢𝗥𝗠 𝗜𝗡𝗦𝗧𝗥𝗨𝗖𝗧𝗜𝗢𝗡𝗦 ⚠️ ✪ 𝗖𝗼𝗺𝗽𝗹𝗲𝘁𝗲 𝗮𝗹𝗹 𝗿𝗲𝗹𝗲𝘃𝗮𝗻𝘁 𝘀𝗲𝗰𝘁𝗶𝗼𝗻𝘀 ✪ 𝗣𝗿𝗼𝘃𝗶𝗱𝗲 𝗱𝗲𝘁𝗮𝗶𝗹𝗲𝗱 𝗮𝗻𝘀…"
type textarea "x"
type textarea "⚠️ 𝗙𝗢𝗥𝗠 𝗜𝗡𝗦𝗧𝗥𝗨𝗖𝗧𝗜𝗢𝗡𝗦 ⚠️ ✪ 𝗖𝗼𝗺𝗽𝗹𝗲𝘁𝗲 𝗮𝗹𝗹 𝗿𝗲𝗹𝗲𝘃𝗮𝗻𝘁 𝘀𝗲𝗰𝘁𝗶𝗼𝗻𝘀 ✪ 𝗣𝗿𝗼𝘃𝗶𝗱𝗲 𝗱𝗲𝘁𝗮𝗶𝗹𝗲𝗱 𝗮𝗻𝘀…"
type textarea "x"
type textarea "⚠️ 𝗙𝗢𝗥𝗠 𝗜𝗡𝗦𝗧𝗥𝗨𝗖𝗧𝗜𝗢𝗡𝗦 ⚠️ ✪ 𝗖𝗼𝗺𝗽𝗹𝗲𝘁𝗲 𝗮𝗹𝗹 𝗿𝗲𝗹𝗲𝘃𝗮𝗻𝘁 𝘀𝗲𝗰𝘁𝗶𝗼𝗻𝘀 ✪ 𝗣𝗿𝗼𝘃𝗶𝗱𝗲 𝗱𝗲𝘁𝗮𝗶𝗹𝗲𝗱 𝗮𝗻𝘀…"
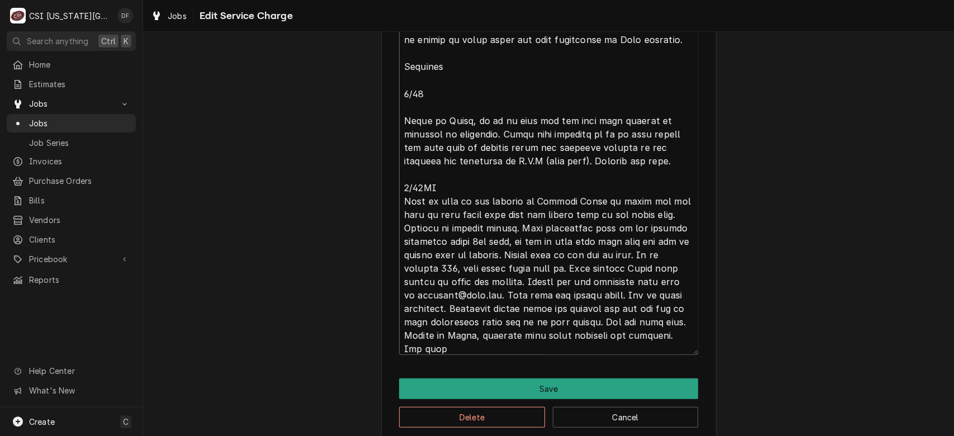
type textarea "x"
type textarea "⚠️ 𝗙𝗢𝗥𝗠 𝗜𝗡𝗦𝗧𝗥𝗨𝗖𝗧𝗜𝗢𝗡𝗦 ⚠️ ✪ 𝗖𝗼𝗺𝗽𝗹𝗲𝘁𝗲 𝗮𝗹𝗹 𝗿𝗲𝗹𝗲𝘃𝗮𝗻𝘁 𝘀𝗲𝗰𝘁𝗶𝗼𝗻𝘀 ✪ 𝗣𝗿𝗼𝘃𝗶𝗱𝗲 𝗱𝗲𝘁𝗮𝗶𝗹𝗲𝗱 𝗮𝗻𝘀…"
type textarea "x"
type textarea "⚠️ 𝗙𝗢𝗥𝗠 𝗜𝗡𝗦𝗧𝗥𝗨𝗖𝗧𝗜𝗢𝗡𝗦 ⚠️ ✪ 𝗖𝗼𝗺𝗽𝗹𝗲𝘁𝗲 𝗮𝗹𝗹 𝗿𝗲𝗹𝗲𝘃𝗮𝗻𝘁 𝘀𝗲𝗰𝘁𝗶𝗼𝗻𝘀 ✪ 𝗣𝗿𝗼𝘃𝗶𝗱𝗲 𝗱𝗲𝘁𝗮𝗶𝗹𝗲𝗱 𝗮𝗻𝘀…"
type textarea "x"
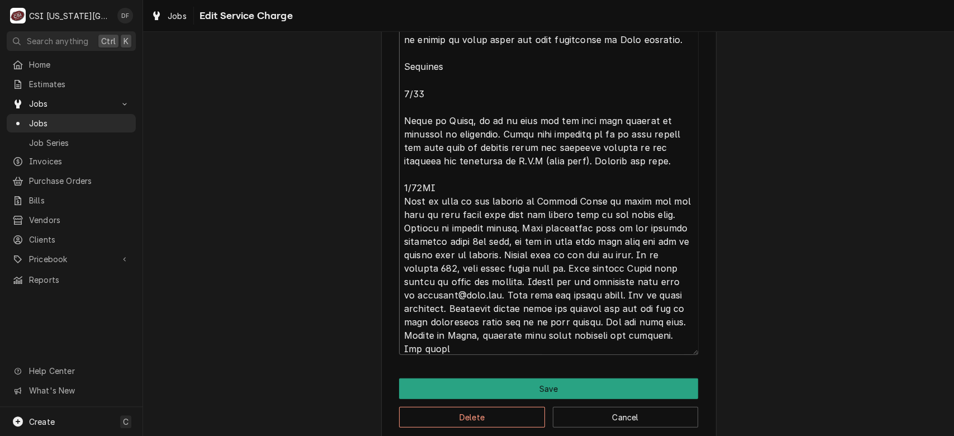
type textarea "⚠️ 𝗙𝗢𝗥𝗠 𝗜𝗡𝗦𝗧𝗥𝗨𝗖𝗧𝗜𝗢𝗡𝗦 ⚠️ ✪ 𝗖𝗼𝗺𝗽𝗹𝗲𝘁𝗲 𝗮𝗹𝗹 𝗿𝗲𝗹𝗲𝘃𝗮𝗻𝘁 𝘀𝗲𝗰𝘁𝗶𝗼𝗻𝘀 ✪ 𝗣𝗿𝗼𝘃𝗶𝗱𝗲 𝗱𝗲𝘁𝗮𝗶𝗹𝗲𝗱 𝗮𝗻𝘀…"
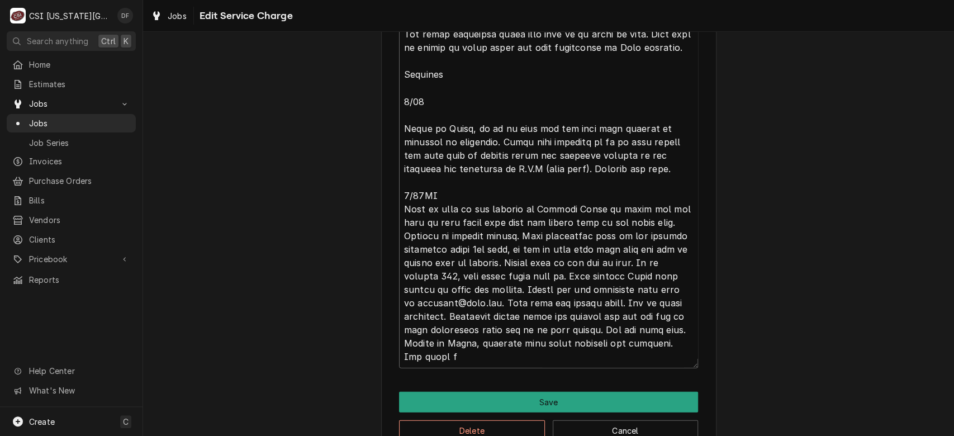
scroll to position [13, 0]
type textarea "x"
type textarea "⚠️ 𝗙𝗢𝗥𝗠 𝗜𝗡𝗦𝗧𝗥𝗨𝗖𝗧𝗜𝗢𝗡𝗦 ⚠️ ✪ 𝗖𝗼𝗺𝗽𝗹𝗲𝘁𝗲 𝗮𝗹𝗹 𝗿𝗲𝗹𝗲𝘃𝗮𝗻𝘁 𝘀𝗲𝗰𝘁𝗶𝗼𝗻𝘀 ✪ 𝗣𝗿𝗼𝘃𝗶𝗱𝗲 𝗱𝗲𝘁𝗮𝗶𝗹𝗲𝗱 𝗮𝗻𝘀…"
type textarea "x"
type textarea "⚠️ 𝗙𝗢𝗥𝗠 𝗜𝗡𝗦𝗧𝗥𝗨𝗖𝗧𝗜𝗢𝗡𝗦 ⚠️ ✪ 𝗖𝗼𝗺𝗽𝗹𝗲𝘁𝗲 𝗮𝗹𝗹 𝗿𝗲𝗹𝗲𝘃𝗮𝗻𝘁 𝘀𝗲𝗰𝘁𝗶𝗼𝗻𝘀 ✪ 𝗣𝗿𝗼𝘃𝗶𝗱𝗲 𝗱𝗲𝘁𝗮𝗶𝗹𝗲𝗱 𝗮𝗻𝘀…"
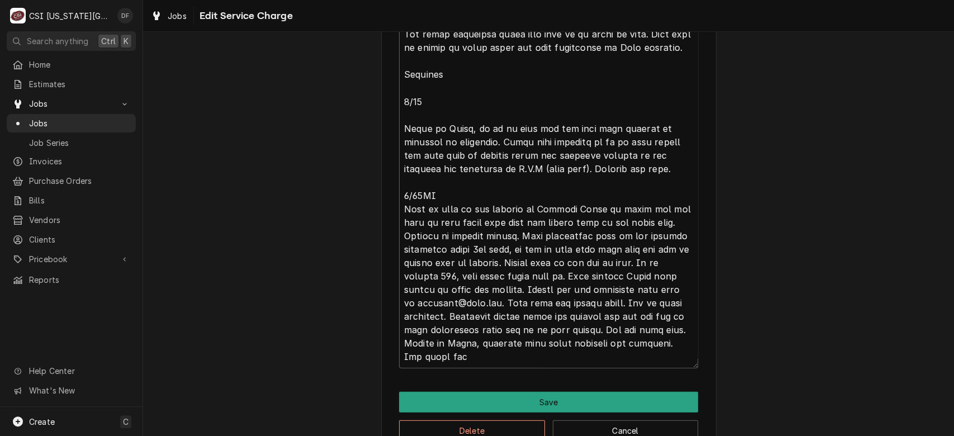
type textarea "x"
type textarea "⚠️ 𝗙𝗢𝗥𝗠 𝗜𝗡𝗦𝗧𝗥𝗨𝗖𝗧𝗜𝗢𝗡𝗦 ⚠️ ✪ 𝗖𝗼𝗺𝗽𝗹𝗲𝘁𝗲 𝗮𝗹𝗹 𝗿𝗲𝗹𝗲𝘃𝗮𝗻𝘁 𝘀𝗲𝗰𝘁𝗶𝗼𝗻𝘀 ✪ 𝗣𝗿𝗼𝘃𝗶𝗱𝗲 𝗱𝗲𝘁𝗮𝗶𝗹𝗲𝗱 𝗮𝗻𝘀…"
type textarea "x"
type textarea "⚠️ 𝗙𝗢𝗥𝗠 𝗜𝗡𝗦𝗧𝗥𝗨𝗖𝗧𝗜𝗢𝗡𝗦 ⚠️ ✪ 𝗖𝗼𝗺𝗽𝗹𝗲𝘁𝗲 𝗮𝗹𝗹 𝗿𝗲𝗹𝗲𝘃𝗮𝗻𝘁 𝘀𝗲𝗰𝘁𝗶𝗼𝗻𝘀 ✪ 𝗣𝗿𝗼𝘃𝗶𝗱𝗲 𝗱𝗲𝘁𝗮𝗶𝗹𝗲𝗱 𝗮𝗻𝘀…"
type textarea "x"
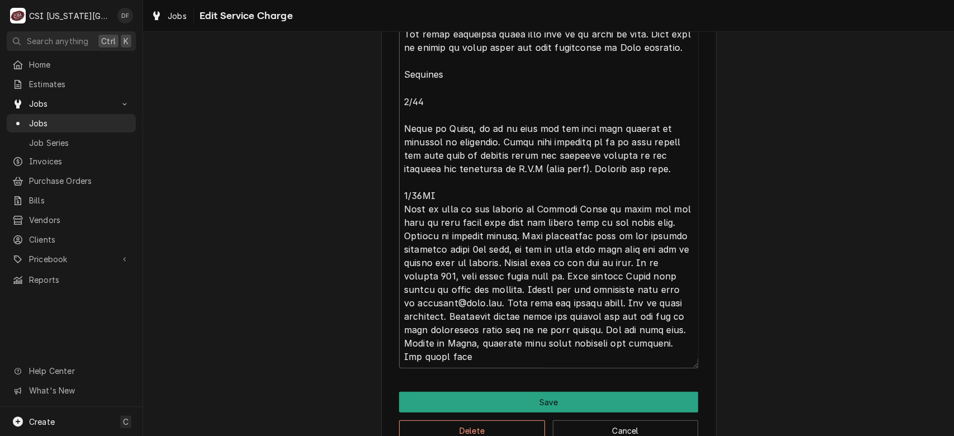
type textarea "⚠️ 𝗙𝗢𝗥𝗠 𝗜𝗡𝗦𝗧𝗥𝗨𝗖𝗧𝗜𝗢𝗡𝗦 ⚠️ ✪ 𝗖𝗼𝗺𝗽𝗹𝗲𝘁𝗲 𝗮𝗹𝗹 𝗿𝗲𝗹𝗲𝘃𝗮𝗻𝘁 𝘀𝗲𝗰𝘁𝗶𝗼𝗻𝘀 ✪ 𝗣𝗿𝗼𝘃𝗶𝗱𝗲 𝗱𝗲𝘁𝗮𝗶𝗹𝗲𝗱 𝗮𝗻𝘀…"
type textarea "x"
type textarea "⚠️ 𝗙𝗢𝗥𝗠 𝗜𝗡𝗦𝗧𝗥𝗨𝗖𝗧𝗜𝗢𝗡𝗦 ⚠️ ✪ 𝗖𝗼𝗺𝗽𝗹𝗲𝘁𝗲 𝗮𝗹𝗹 𝗿𝗲𝗹𝗲𝘃𝗮𝗻𝘁 𝘀𝗲𝗰𝘁𝗶𝗼𝗻𝘀 ✪ 𝗣𝗿𝗼𝘃𝗶𝗱𝗲 𝗱𝗲𝘁𝗮𝗶𝗹𝗲𝗱 𝗮𝗻𝘀…"
type textarea "x"
type textarea "⚠️ 𝗙𝗢𝗥𝗠 𝗜𝗡𝗦𝗧𝗥𝗨𝗖𝗧𝗜𝗢𝗡𝗦 ⚠️ ✪ 𝗖𝗼𝗺𝗽𝗹𝗲𝘁𝗲 𝗮𝗹𝗹 𝗿𝗲𝗹𝗲𝘃𝗮𝗻𝘁 𝘀𝗲𝗰𝘁𝗶𝗼𝗻𝘀 ✪ 𝗣𝗿𝗼𝘃𝗶𝗱𝗲 𝗱𝗲𝘁𝗮𝗶𝗹𝗲𝗱 𝗮𝗻𝘀…"
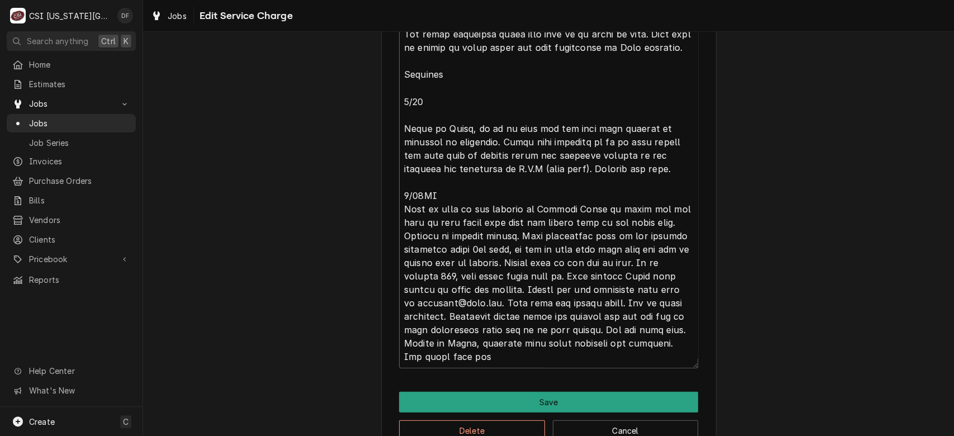
type textarea "x"
type textarea "⚠️ 𝗙𝗢𝗥𝗠 𝗜𝗡𝗦𝗧𝗥𝗨𝗖𝗧𝗜𝗢𝗡𝗦 ⚠️ ✪ 𝗖𝗼𝗺𝗽𝗹𝗲𝘁𝗲 𝗮𝗹𝗹 𝗿𝗲𝗹𝗲𝘃𝗮𝗻𝘁 𝘀𝗲𝗰𝘁𝗶𝗼𝗻𝘀 ✪ 𝗣𝗿𝗼𝘃𝗶𝗱𝗲 𝗱𝗲𝘁𝗮𝗶𝗹𝗲𝗱 𝗮𝗻𝘀…"
type textarea "x"
type textarea "⚠️ 𝗙𝗢𝗥𝗠 𝗜𝗡𝗦𝗧𝗥𝗨𝗖𝗧𝗜𝗢𝗡𝗦 ⚠️ ✪ 𝗖𝗼𝗺𝗽𝗹𝗲𝘁𝗲 𝗮𝗹𝗹 𝗿𝗲𝗹𝗲𝘃𝗮𝗻𝘁 𝘀𝗲𝗰𝘁𝗶𝗼𝗻𝘀 ✪ 𝗣𝗿𝗼𝘃𝗶𝗱𝗲 𝗱𝗲𝘁𝗮𝗶𝗹𝗲𝗱 𝗮𝗻𝘀…"
type textarea "x"
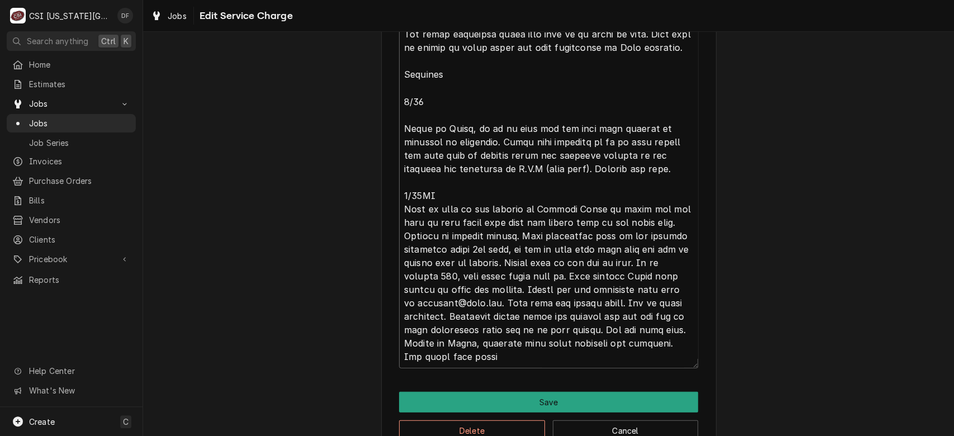
type textarea "⚠️ 𝗙𝗢𝗥𝗠 𝗜𝗡𝗦𝗧𝗥𝗨𝗖𝗧𝗜𝗢𝗡𝗦 ⚠️ ✪ 𝗖𝗼𝗺𝗽𝗹𝗲𝘁𝗲 𝗮𝗹𝗹 𝗿𝗲𝗹𝗲𝘃𝗮𝗻𝘁 𝘀𝗲𝗰𝘁𝗶𝗼𝗻𝘀 ✪ 𝗣𝗿𝗼𝘃𝗶𝗱𝗲 𝗱𝗲𝘁𝗮𝗶𝗹𝗲𝗱 𝗮𝗻𝘀…"
type textarea "x"
type textarea "⚠️ 𝗙𝗢𝗥𝗠 𝗜𝗡𝗦𝗧𝗥𝗨𝗖𝗧𝗜𝗢𝗡𝗦 ⚠️ ✪ 𝗖𝗼𝗺𝗽𝗹𝗲𝘁𝗲 𝗮𝗹𝗹 𝗿𝗲𝗹𝗲𝘃𝗮𝗻𝘁 𝘀𝗲𝗰𝘁𝗶𝗼𝗻𝘀 ✪ 𝗣𝗿𝗼𝘃𝗶𝗱𝗲 𝗱𝗲𝘁𝗮𝗶𝗹𝗲𝗱 𝗮𝗻𝘀…"
type textarea "x"
type textarea "⚠️ 𝗙𝗢𝗥𝗠 𝗜𝗡𝗦𝗧𝗥𝗨𝗖𝗧𝗜𝗢𝗡𝗦 ⚠️ ✪ 𝗖𝗼𝗺𝗽𝗹𝗲𝘁𝗲 𝗮𝗹𝗹 𝗿𝗲𝗹𝗲𝘃𝗮𝗻𝘁 𝘀𝗲𝗰𝘁𝗶𝗼𝗻𝘀 ✪ 𝗣𝗿𝗼𝘃𝗶𝗱𝗲 𝗱𝗲𝘁𝗮𝗶𝗹𝗲𝗱 𝗮𝗻𝘀…"
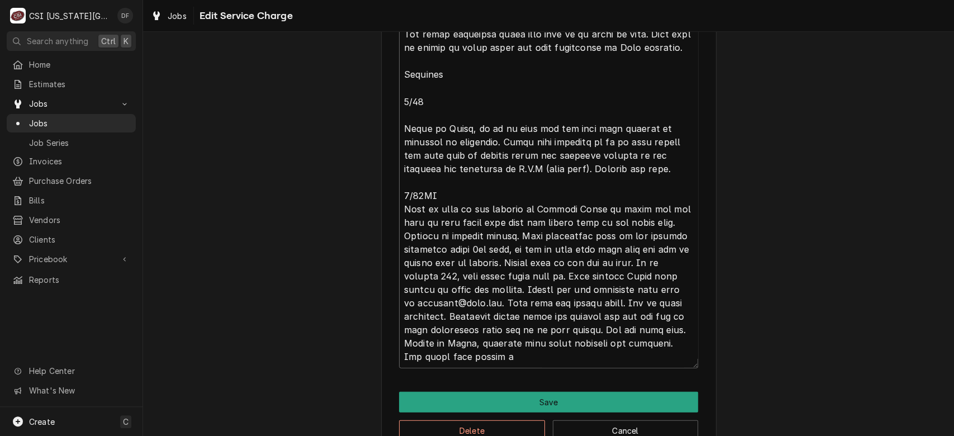
type textarea "x"
type textarea "⚠️ 𝗙𝗢𝗥𝗠 𝗜𝗡𝗦𝗧𝗥𝗨𝗖𝗧𝗜𝗢𝗡𝗦 ⚠️ ✪ 𝗖𝗼𝗺𝗽𝗹𝗲𝘁𝗲 𝗮𝗹𝗹 𝗿𝗲𝗹𝗲𝘃𝗮𝗻𝘁 𝘀𝗲𝗰𝘁𝗶𝗼𝗻𝘀 ✪ 𝗣𝗿𝗼𝘃𝗶𝗱𝗲 𝗱𝗲𝘁𝗮𝗶𝗹𝗲𝗱 𝗮𝗻𝘀…"
type textarea "x"
type textarea "⚠️ 𝗙𝗢𝗥𝗠 𝗜𝗡𝗦𝗧𝗥𝗨𝗖𝗧𝗜𝗢𝗡𝗦 ⚠️ ✪ 𝗖𝗼𝗺𝗽𝗹𝗲𝘁𝗲 𝗮𝗹𝗹 𝗿𝗲𝗹𝗲𝘃𝗮𝗻𝘁 𝘀𝗲𝗰𝘁𝗶𝗼𝗻𝘀 ✪ 𝗣𝗿𝗼𝘃𝗶𝗱𝗲 𝗱𝗲𝘁𝗮𝗶𝗹𝗲𝗱 𝗮𝗻𝘀…"
type textarea "x"
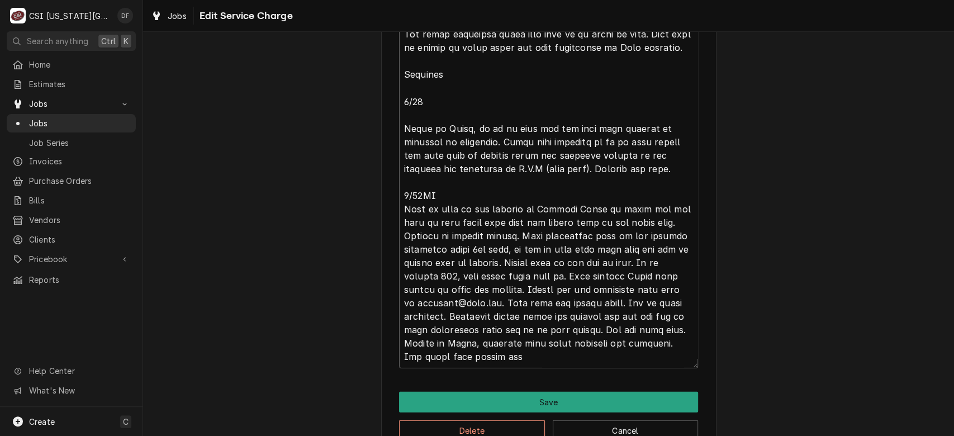
type textarea "⚠️ 𝗙𝗢𝗥𝗠 𝗜𝗡𝗦𝗧𝗥𝗨𝗖𝗧𝗜𝗢𝗡𝗦 ⚠️ ✪ 𝗖𝗼𝗺𝗽𝗹𝗲𝘁𝗲 𝗮𝗹𝗹 𝗿𝗲𝗹𝗲𝘃𝗮𝗻𝘁 𝘀𝗲𝗰𝘁𝗶𝗼𝗻𝘀 ✪ 𝗣𝗿𝗼𝘃𝗶𝗱𝗲 𝗱𝗲𝘁𝗮𝗶𝗹𝗲𝗱 𝗮𝗻𝘀…"
type textarea "x"
type textarea "⚠️ 𝗙𝗢𝗥𝗠 𝗜𝗡𝗦𝗧𝗥𝗨𝗖𝗧𝗜𝗢𝗡𝗦 ⚠️ ✪ 𝗖𝗼𝗺𝗽𝗹𝗲𝘁𝗲 𝗮𝗹𝗹 𝗿𝗲𝗹𝗲𝘃𝗮𝗻𝘁 𝘀𝗲𝗰𝘁𝗶𝗼𝗻𝘀 ✪ 𝗣𝗿𝗼𝘃𝗶𝗱𝗲 𝗱𝗲𝘁𝗮𝗶𝗹𝗲𝗱 𝗮𝗻𝘀…"
type textarea "x"
type textarea "⚠️ 𝗙𝗢𝗥𝗠 𝗜𝗡𝗦𝗧𝗥𝗨𝗖𝗧𝗜𝗢𝗡𝗦 ⚠️ ✪ 𝗖𝗼𝗺𝗽𝗹𝗲𝘁𝗲 𝗮𝗹𝗹 𝗿𝗲𝗹𝗲𝘃𝗮𝗻𝘁 𝘀𝗲𝗰𝘁𝗶𝗼𝗻𝘀 ✪ 𝗣𝗿𝗼𝘃𝗶𝗱𝗲 𝗱𝗲𝘁𝗮𝗶𝗹𝗲𝗱 𝗮𝗻𝘀…"
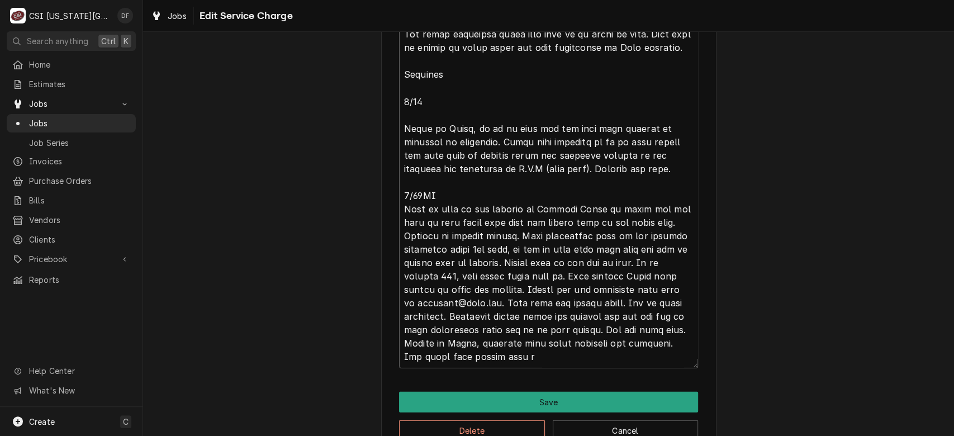
type textarea "x"
type textarea "⚠️ 𝗙𝗢𝗥𝗠 𝗜𝗡𝗦𝗧𝗥𝗨𝗖𝗧𝗜𝗢𝗡𝗦 ⚠️ ✪ 𝗖𝗼𝗺𝗽𝗹𝗲𝘁𝗲 𝗮𝗹𝗹 𝗿𝗲𝗹𝗲𝘃𝗮𝗻𝘁 𝘀𝗲𝗰𝘁𝗶𝗼𝗻𝘀 ✪ 𝗣𝗿𝗼𝘃𝗶𝗱𝗲 𝗱𝗲𝘁𝗮𝗶𝗹𝗲𝗱 𝗮𝗻𝘀…"
type textarea "x"
type textarea "⚠️ 𝗙𝗢𝗥𝗠 𝗜𝗡𝗦𝗧𝗥𝗨𝗖𝗧𝗜𝗢𝗡𝗦 ⚠️ ✪ 𝗖𝗼𝗺𝗽𝗹𝗲𝘁𝗲 𝗮𝗹𝗹 𝗿𝗲𝗹𝗲𝘃𝗮𝗻𝘁 𝘀𝗲𝗰𝘁𝗶𝗼𝗻𝘀 ✪ 𝗣𝗿𝗼𝘃𝗶𝗱𝗲 𝗱𝗲𝘁𝗮𝗶𝗹𝗲𝗱 𝗮𝗻𝘀…"
type textarea "x"
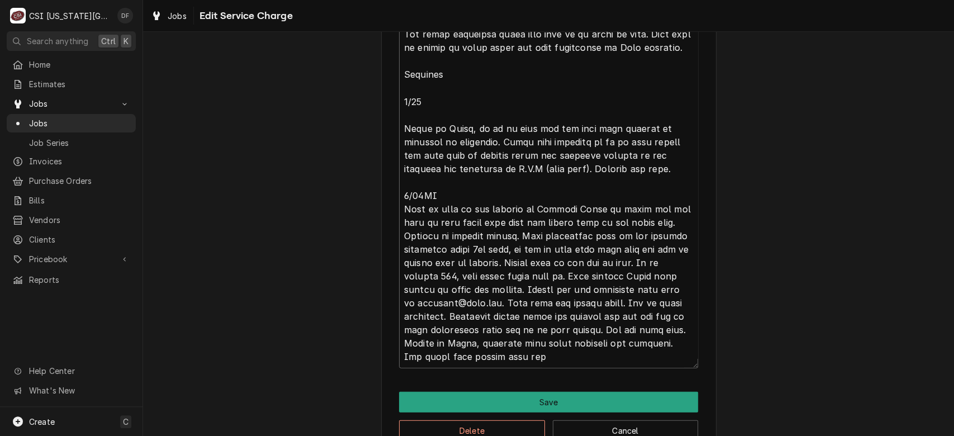
type textarea "⚠️ 𝗙𝗢𝗥𝗠 𝗜𝗡𝗦𝗧𝗥𝗨𝗖𝗧𝗜𝗢𝗡𝗦 ⚠️ ✪ 𝗖𝗼𝗺𝗽𝗹𝗲𝘁𝗲 𝗮𝗹𝗹 𝗿𝗲𝗹𝗲𝘃𝗮𝗻𝘁 𝘀𝗲𝗰𝘁𝗶𝗼𝗻𝘀 ✪ 𝗣𝗿𝗼𝘃𝗶𝗱𝗲 𝗱𝗲𝘁𝗮𝗶𝗹𝗲𝗱 𝗮𝗻𝘀…"
type textarea "x"
type textarea "⚠️ 𝗙𝗢𝗥𝗠 𝗜𝗡𝗦𝗧𝗥𝗨𝗖𝗧𝗜𝗢𝗡𝗦 ⚠️ ✪ 𝗖𝗼𝗺𝗽𝗹𝗲𝘁𝗲 𝗮𝗹𝗹 𝗿𝗲𝗹𝗲𝘃𝗮𝗻𝘁 𝘀𝗲𝗰𝘁𝗶𝗼𝗻𝘀 ✪ 𝗣𝗿𝗼𝘃𝗶𝗱𝗲 𝗱𝗲𝘁𝗮𝗶𝗹𝗲𝗱 𝗮𝗻𝘀…"
type textarea "x"
type textarea "⚠️ 𝗙𝗢𝗥𝗠 𝗜𝗡𝗦𝗧𝗥𝗨𝗖𝗧𝗜𝗢𝗡𝗦 ⚠️ ✪ 𝗖𝗼𝗺𝗽𝗹𝗲𝘁𝗲 𝗮𝗹𝗹 𝗿𝗲𝗹𝗲𝘃𝗮𝗻𝘁 𝘀𝗲𝗰𝘁𝗶𝗼𝗻𝘀 ✪ 𝗣𝗿𝗼𝘃𝗶𝗱𝗲 𝗱𝗲𝘁𝗮𝗶𝗹𝗲𝗱 𝗮𝗻𝘀…"
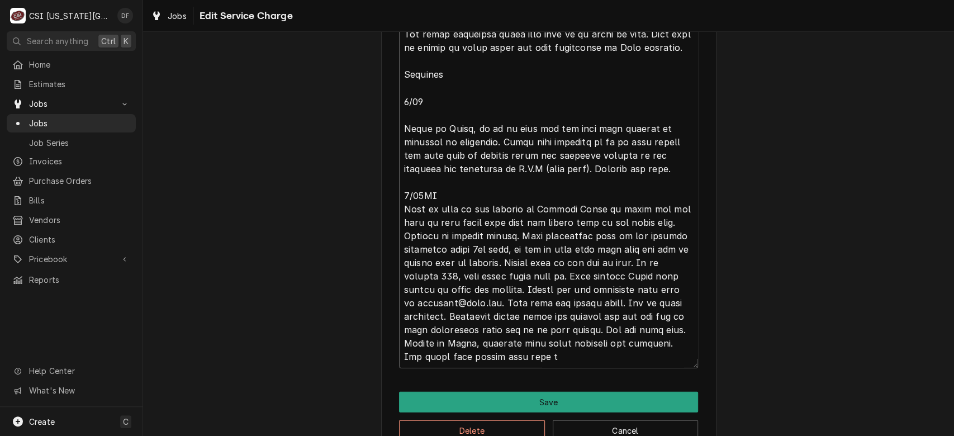
type textarea "x"
type textarea "⚠️ 𝗙𝗢𝗥𝗠 𝗜𝗡𝗦𝗧𝗥𝗨𝗖𝗧𝗜𝗢𝗡𝗦 ⚠️ ✪ 𝗖𝗼𝗺𝗽𝗹𝗲𝘁𝗲 𝗮𝗹𝗹 𝗿𝗲𝗹𝗲𝘃𝗮𝗻𝘁 𝘀𝗲𝗰𝘁𝗶𝗼𝗻𝘀 ✪ 𝗣𝗿𝗼𝘃𝗶𝗱𝗲 𝗱𝗲𝘁𝗮𝗶𝗹𝗲𝗱 𝗮𝗻𝘀…"
type textarea "x"
type textarea "⚠️ 𝗙𝗢𝗥𝗠 𝗜𝗡𝗦𝗧𝗥𝗨𝗖𝗧𝗜𝗢𝗡𝗦 ⚠️ ✪ 𝗖𝗼𝗺𝗽𝗹𝗲𝘁𝗲 𝗮𝗹𝗹 𝗿𝗲𝗹𝗲𝘃𝗮𝗻𝘁 𝘀𝗲𝗰𝘁𝗶𝗼𝗻𝘀 ✪ 𝗣𝗿𝗼𝘃𝗶𝗱𝗲 𝗱𝗲𝘁𝗮𝗶𝗹𝗲𝗱 𝗮𝗻𝘀…"
type textarea "x"
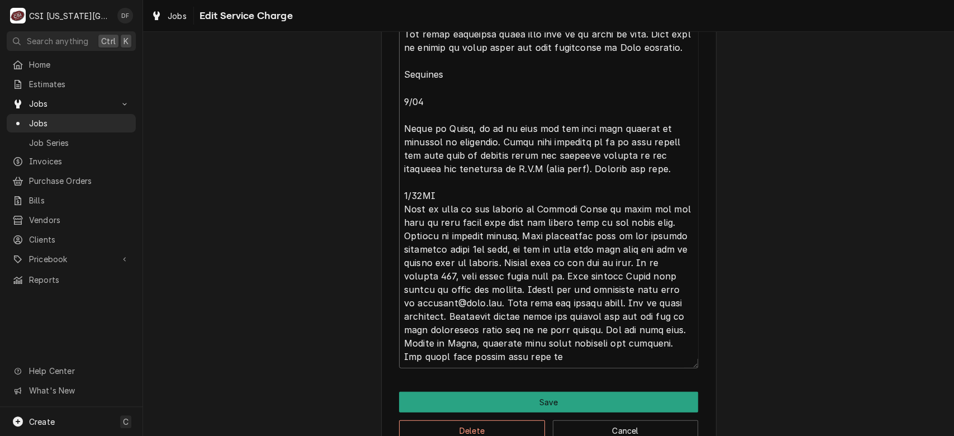
type textarea "⚠️ 𝗙𝗢𝗥𝗠 𝗜𝗡𝗦𝗧𝗥𝗨𝗖𝗧𝗜𝗢𝗡𝗦 ⚠️ ✪ 𝗖𝗼𝗺𝗽𝗹𝗲𝘁𝗲 𝗮𝗹𝗹 𝗿𝗲𝗹𝗲𝘃𝗮𝗻𝘁 𝘀𝗲𝗰𝘁𝗶𝗼𝗻𝘀 ✪ 𝗣𝗿𝗼𝘃𝗶𝗱𝗲 𝗱𝗲𝘁𝗮𝗶𝗹𝗲𝗱 𝗮𝗻𝘀…"
type textarea "x"
type textarea "⚠️ 𝗙𝗢𝗥𝗠 𝗜𝗡𝗦𝗧𝗥𝗨𝗖𝗧𝗜𝗢𝗡𝗦 ⚠️ ✪ 𝗖𝗼𝗺𝗽𝗹𝗲𝘁𝗲 𝗮𝗹𝗹 𝗿𝗲𝗹𝗲𝘃𝗮𝗻𝘁 𝘀𝗲𝗰𝘁𝗶𝗼𝗻𝘀 ✪ 𝗣𝗿𝗼𝘃𝗶𝗱𝗲 𝗱𝗲𝘁𝗮𝗶𝗹𝗲𝗱 𝗮𝗻𝘀…"
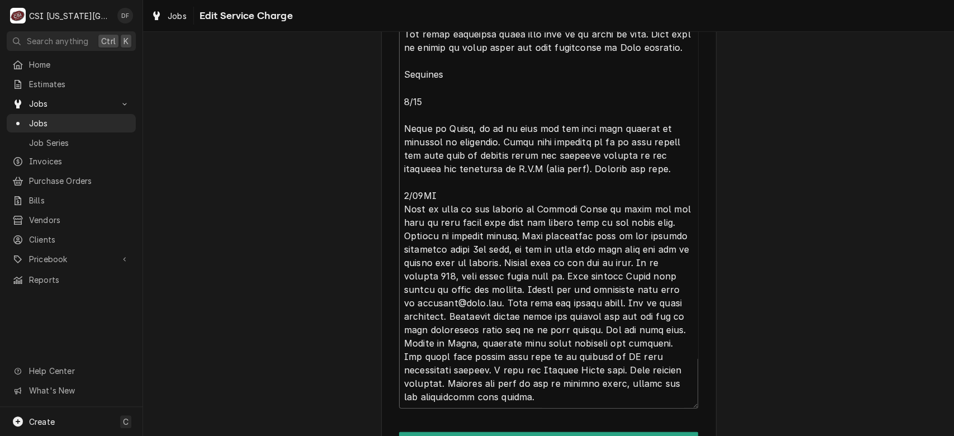
scroll to position [1890, 0]
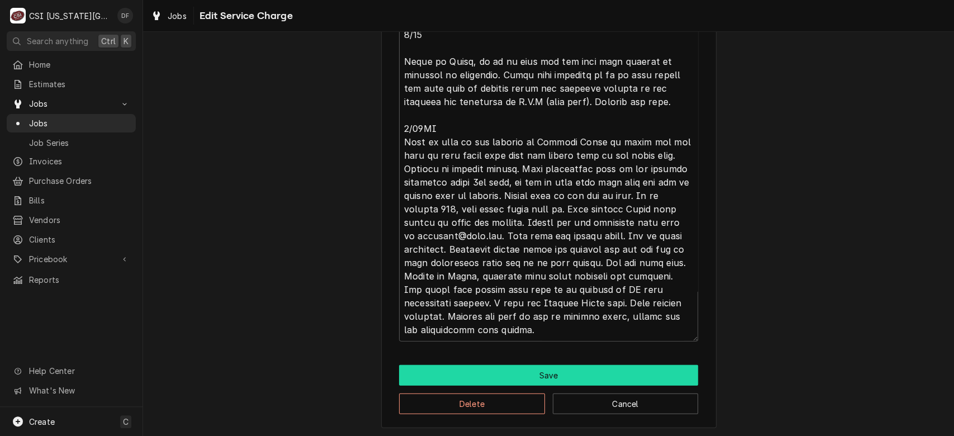
click at [496, 374] on button "Save" at bounding box center [548, 375] width 299 height 21
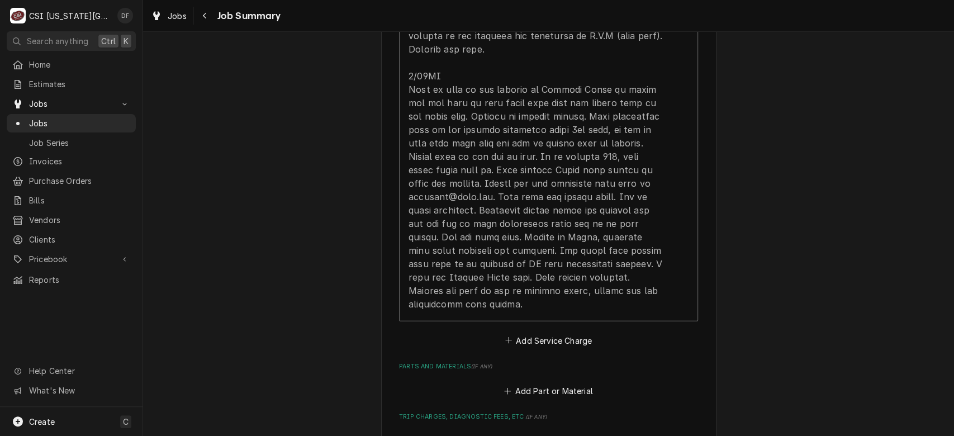
scroll to position [1994, 0]
click at [521, 332] on button "Add Service Charge" at bounding box center [548, 340] width 91 height 16
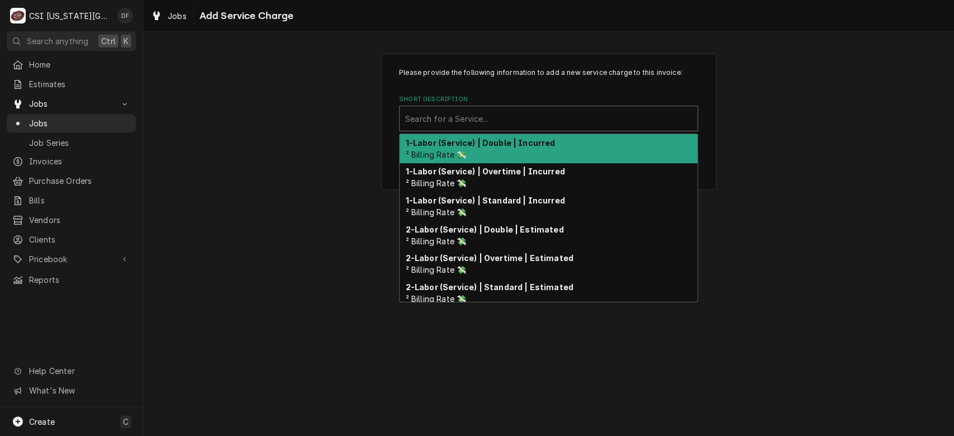
click at [507, 126] on div "Short Description" at bounding box center [548, 118] width 287 height 20
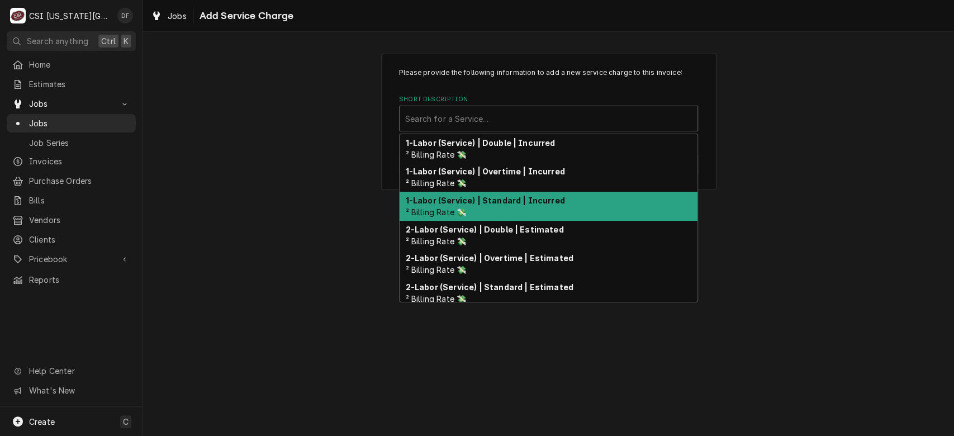
click at [555, 203] on strong "1-Labor (Service) | Standard | Incurred" at bounding box center [485, 200] width 159 height 9
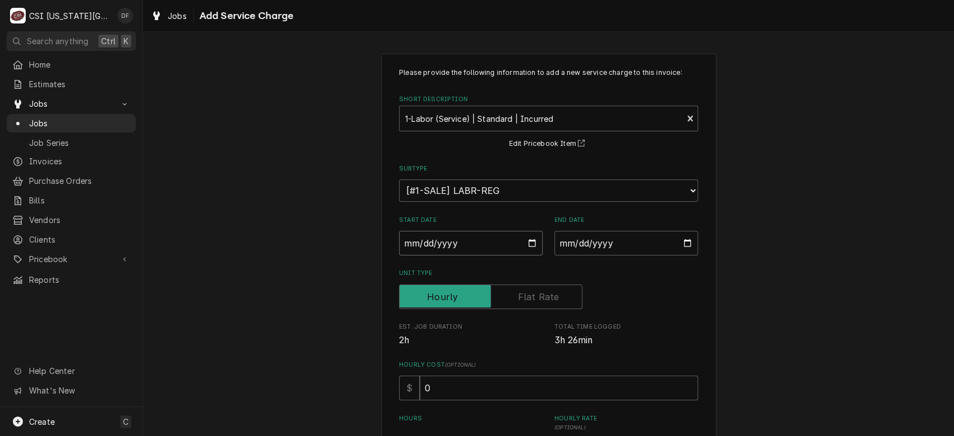
click at [527, 243] on input "Start Date" at bounding box center [471, 243] width 144 height 25
click at [644, 242] on input "End Date" at bounding box center [626, 243] width 144 height 25
click at [684, 241] on input "End Date" at bounding box center [626, 243] width 144 height 25
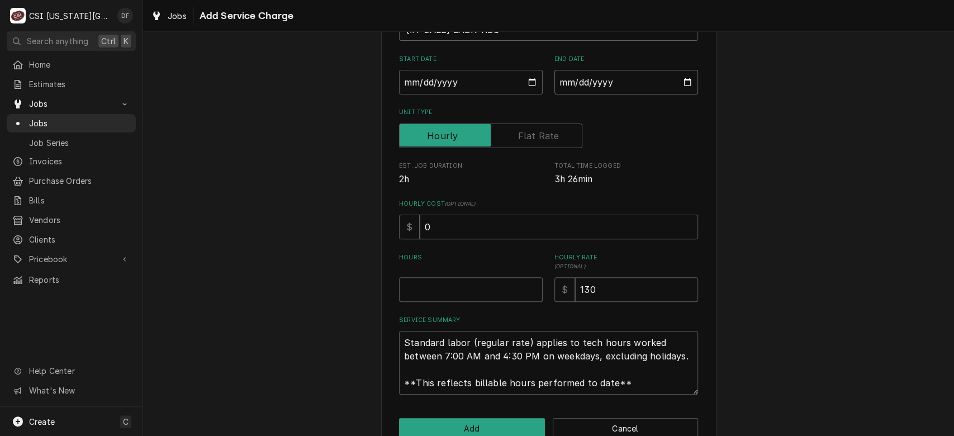
scroll to position [185, 0]
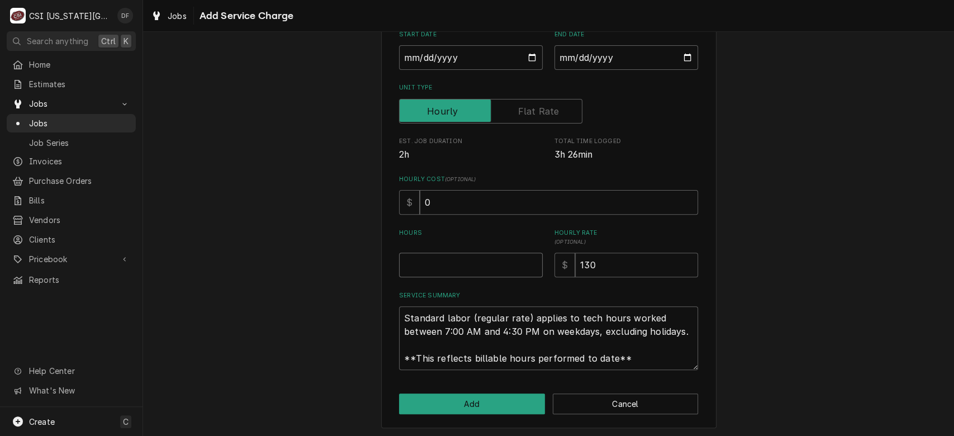
click at [459, 264] on input "Hours" at bounding box center [471, 265] width 144 height 25
click at [479, 405] on button "Add" at bounding box center [472, 403] width 146 height 21
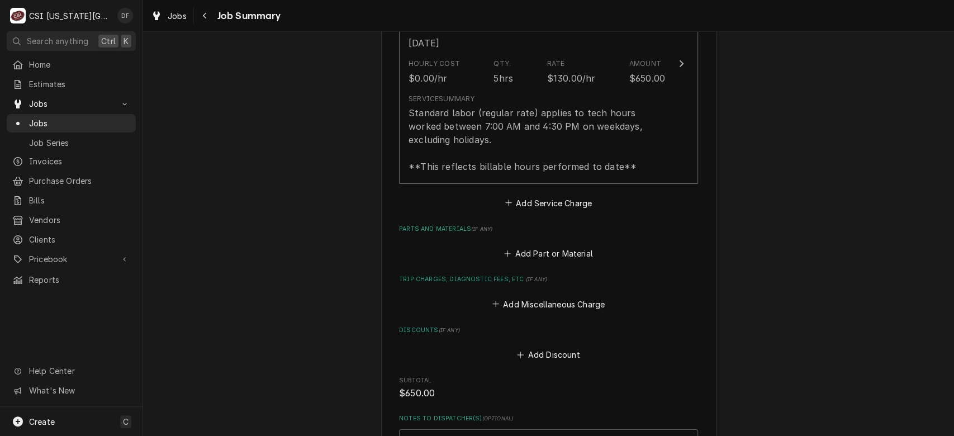
scroll to position [2486, 0]
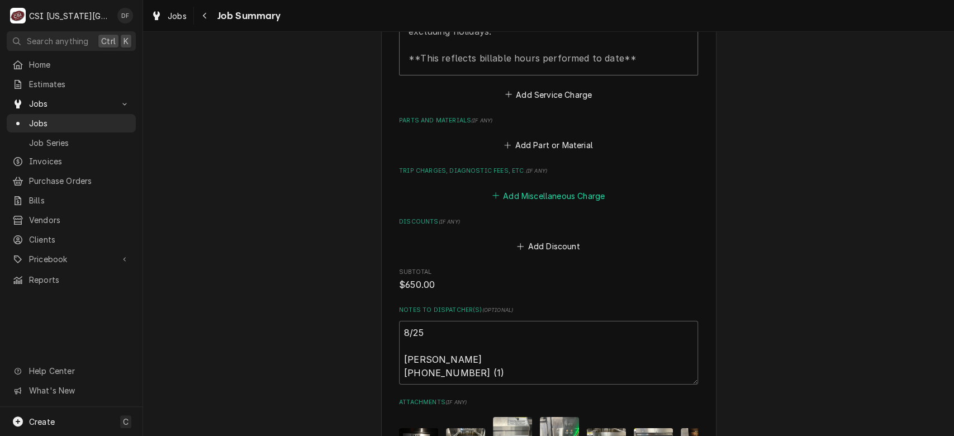
click at [500, 188] on button "Add Miscellaneous Charge" at bounding box center [548, 196] width 116 height 16
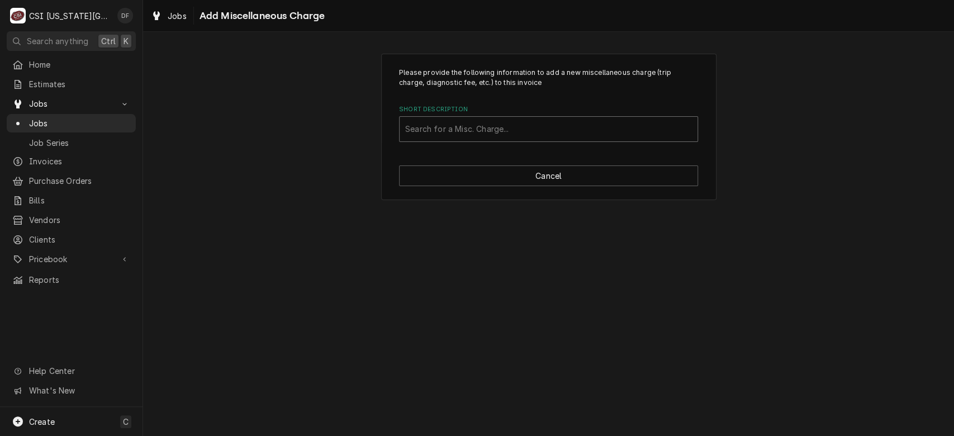
click at [527, 132] on div "Short Description" at bounding box center [548, 129] width 287 height 20
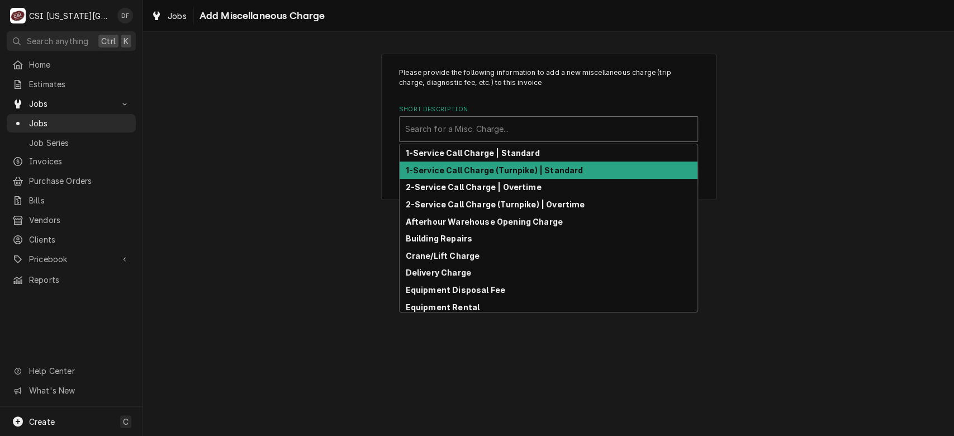
click at [531, 173] on strong "1-Service Call Charge (Turnpike) | Standard" at bounding box center [495, 169] width 178 height 9
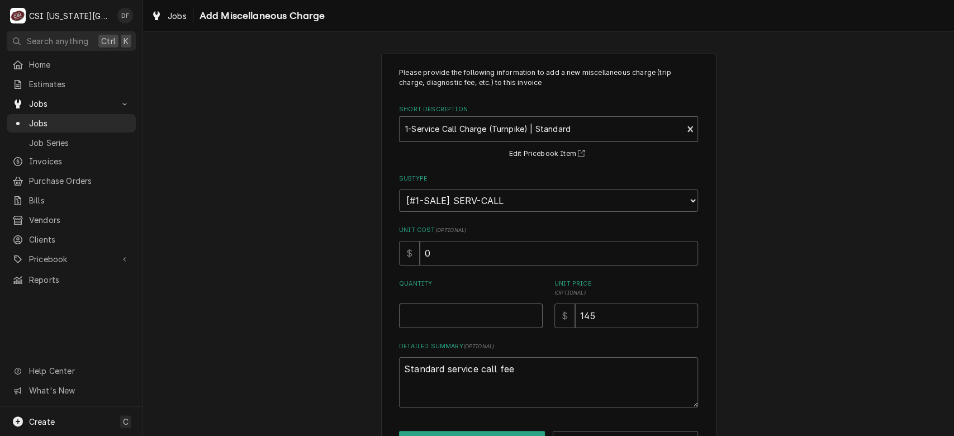
click at [464, 316] on input "Quantity" at bounding box center [471, 315] width 144 height 25
click at [489, 434] on button "Add" at bounding box center [472, 441] width 146 height 21
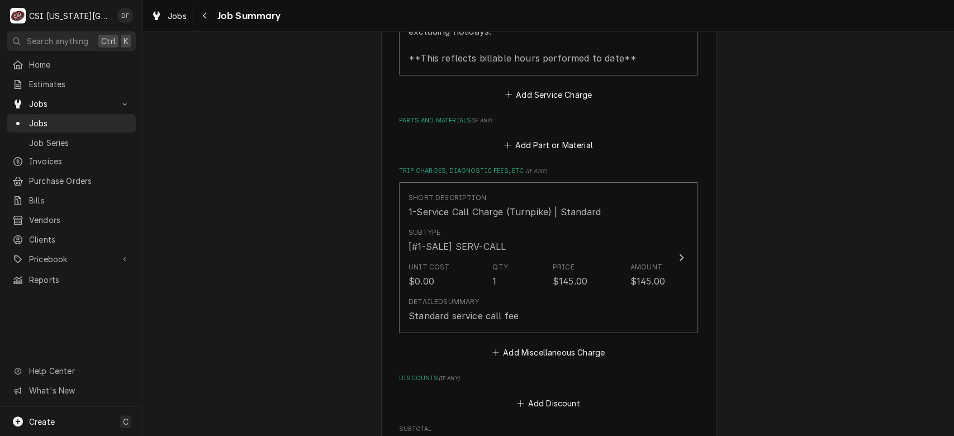
scroll to position [2555, 0]
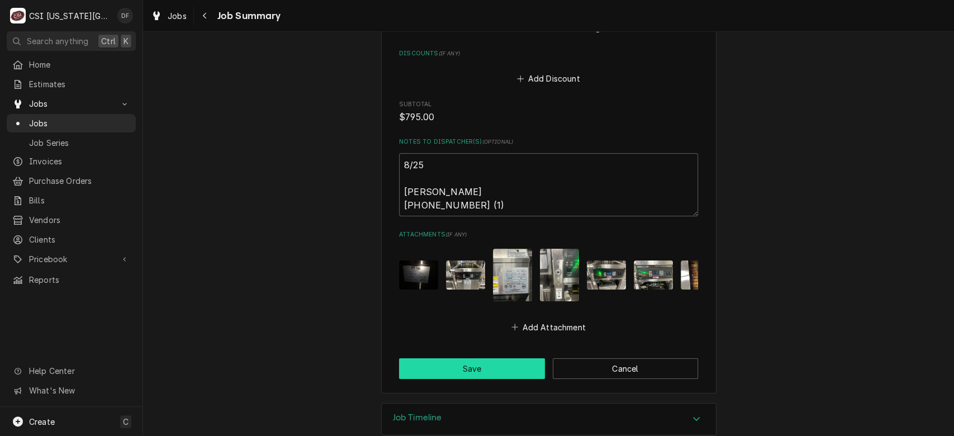
click at [498, 358] on button "Save" at bounding box center [472, 368] width 146 height 21
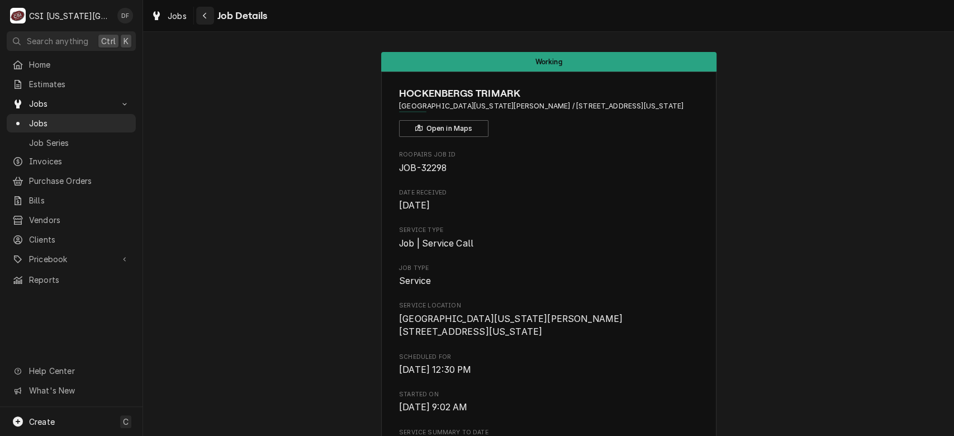
click at [208, 22] on button "Navigate back" at bounding box center [205, 16] width 18 height 18
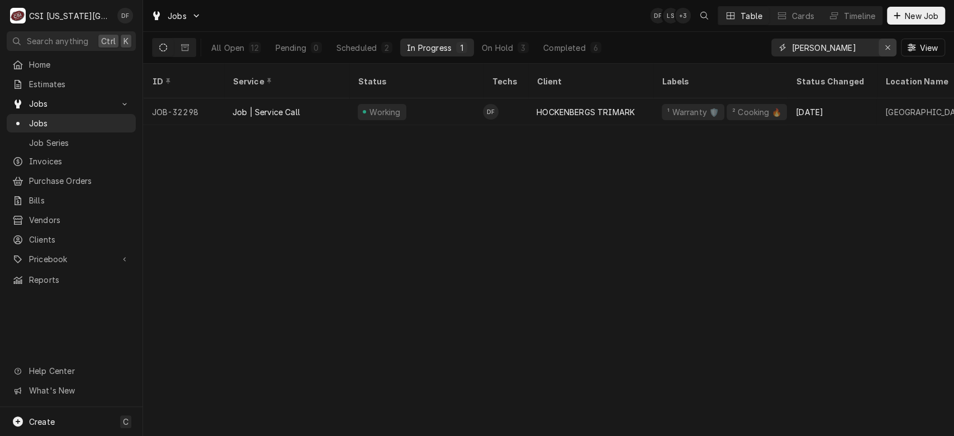
click at [887, 47] on icon "Erase input" at bounding box center [887, 47] width 4 height 4
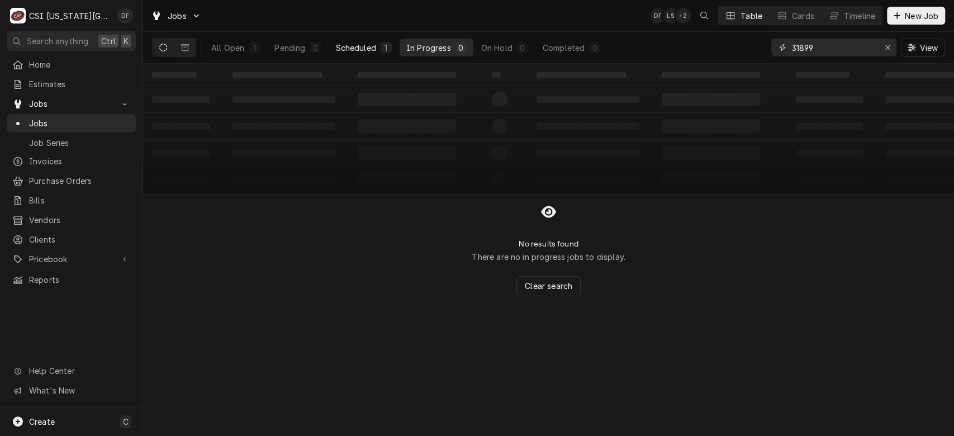
type input "31899"
click at [351, 49] on div "Scheduled" at bounding box center [355, 48] width 40 height 12
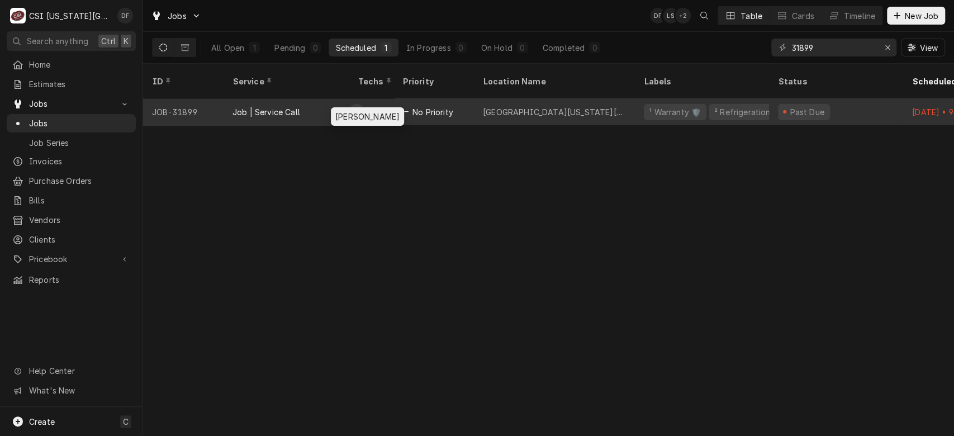
click at [360, 104] on div "David Fannin's Avatar" at bounding box center [357, 112] width 16 height 16
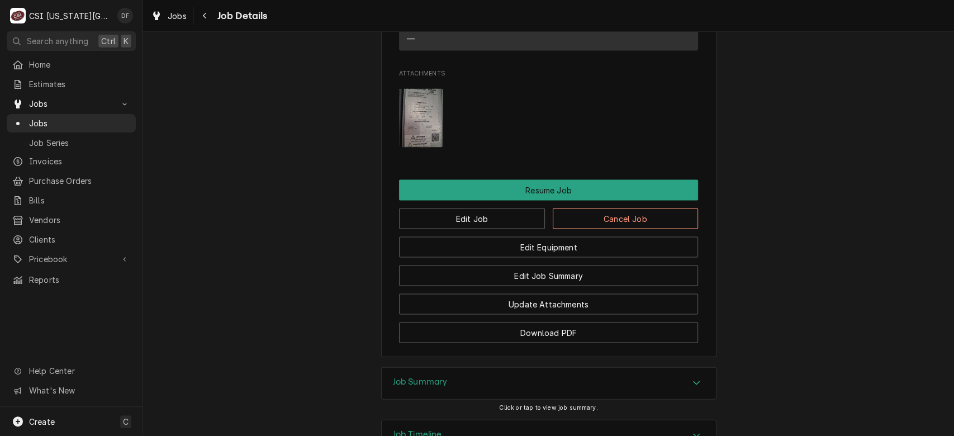
scroll to position [1480, 0]
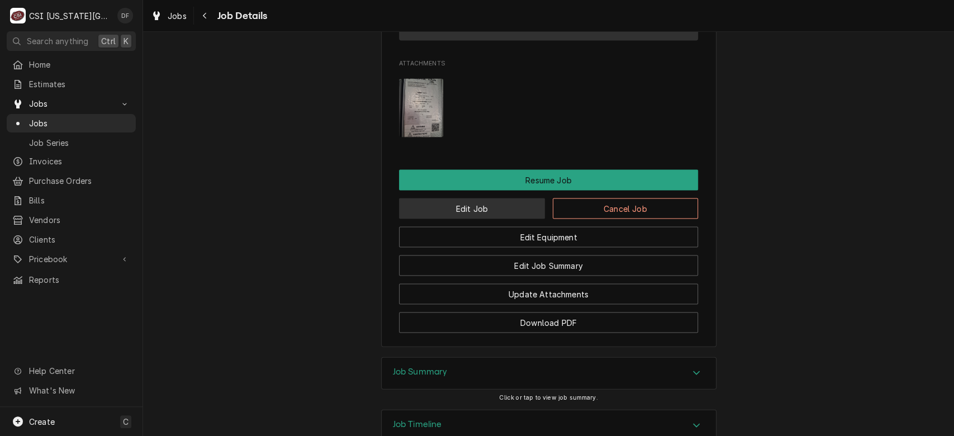
click at [513, 219] on button "Edit Job" at bounding box center [472, 208] width 146 height 21
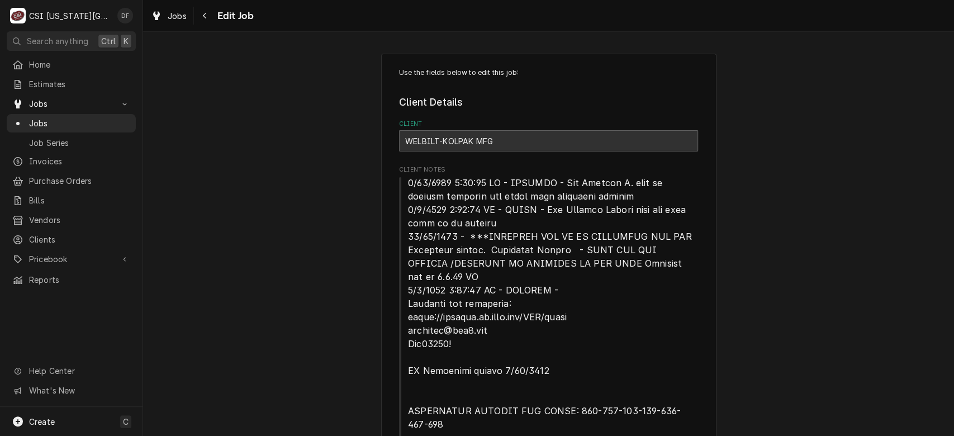
type textarea "x"
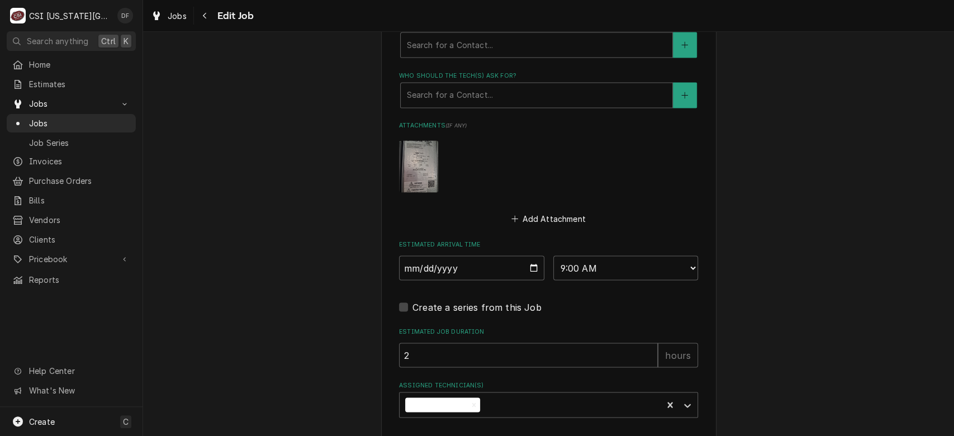
scroll to position [1307, 0]
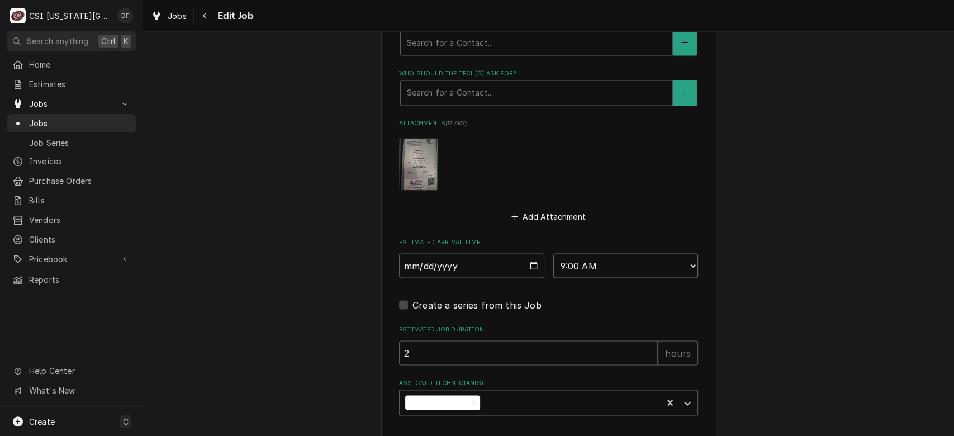
click at [683, 261] on select "AM / PM 6:00 AM 6:15 AM 6:30 AM 6:45 AM 7:00 AM 7:15 AM 7:30 AM 7:45 AM 8:00 AM…" at bounding box center [625, 265] width 145 height 25
select select "14:00:00"
click at [553, 253] on select "AM / PM 6:00 AM 6:15 AM 6:30 AM 6:45 AM 7:00 AM 7:15 AM 7:30 AM 7:45 AM 8:00 AM…" at bounding box center [625, 265] width 145 height 25
click at [470, 402] on icon "Remove David Fannin" at bounding box center [474, 402] width 8 height 8
type textarea "x"
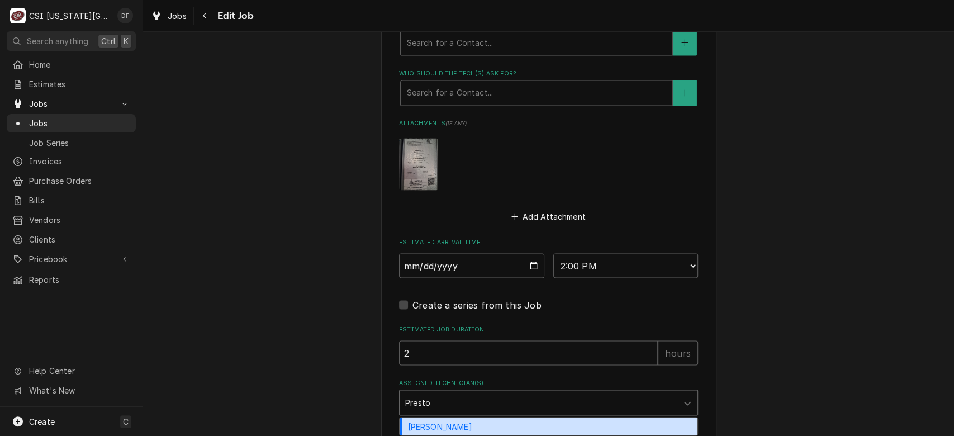
type input "Preston"
click at [450, 422] on div "Preston Merriman" at bounding box center [548, 425] width 298 height 17
type textarea "x"
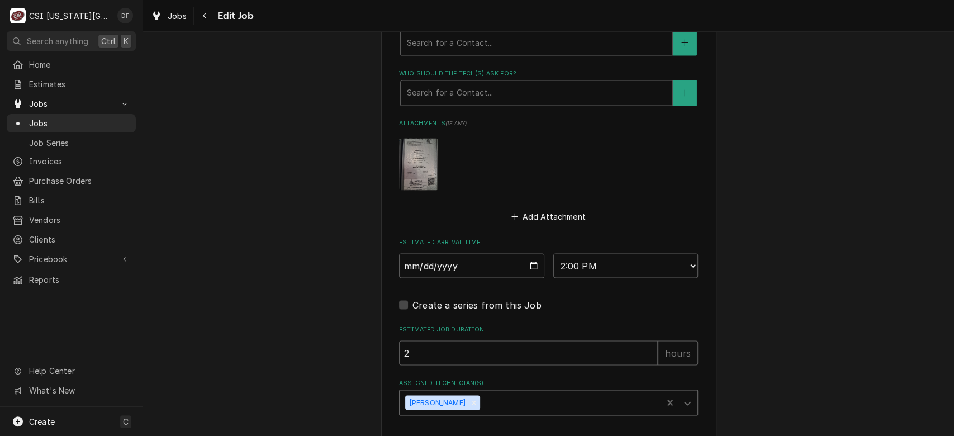
scroll to position [1351, 0]
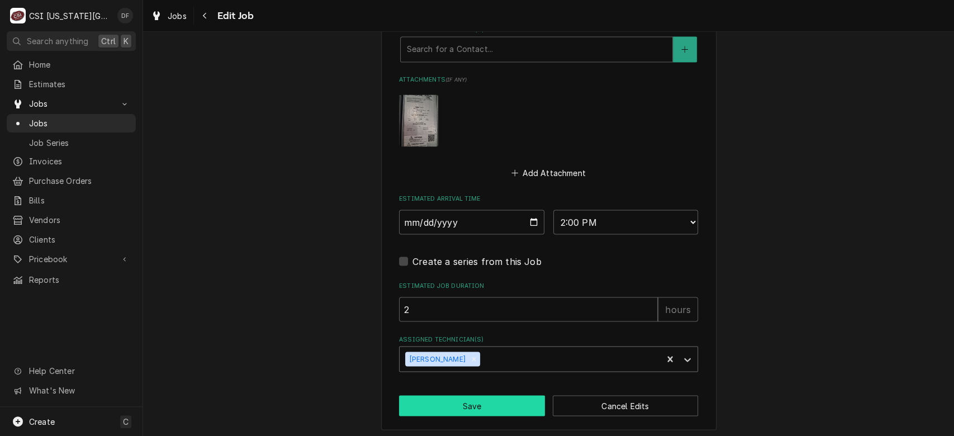
click at [487, 405] on button "Save" at bounding box center [472, 405] width 146 height 21
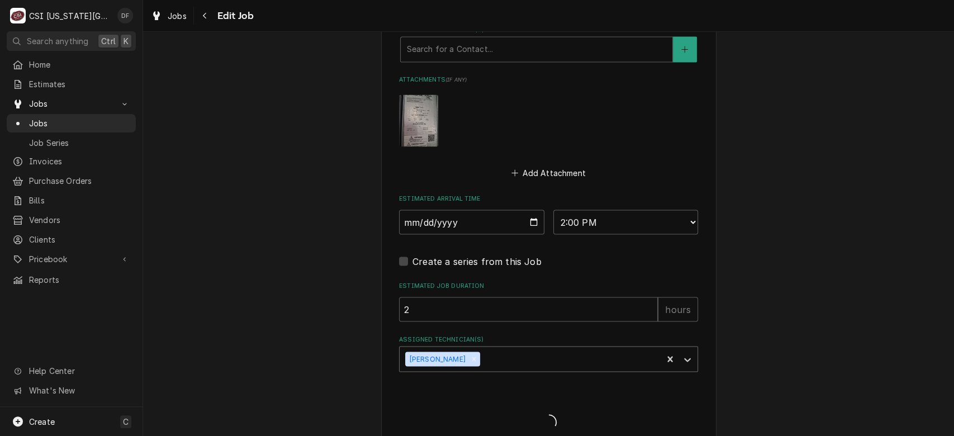
type textarea "x"
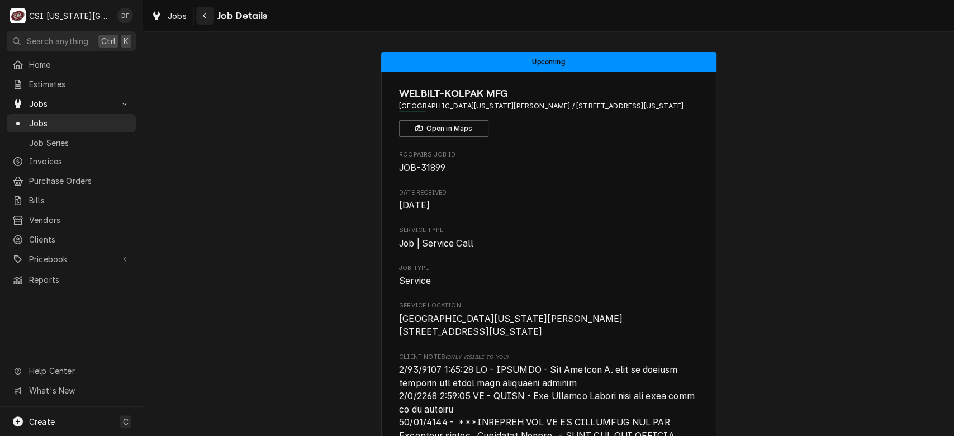
click at [203, 16] on icon "Navigate back" at bounding box center [204, 16] width 3 height 6
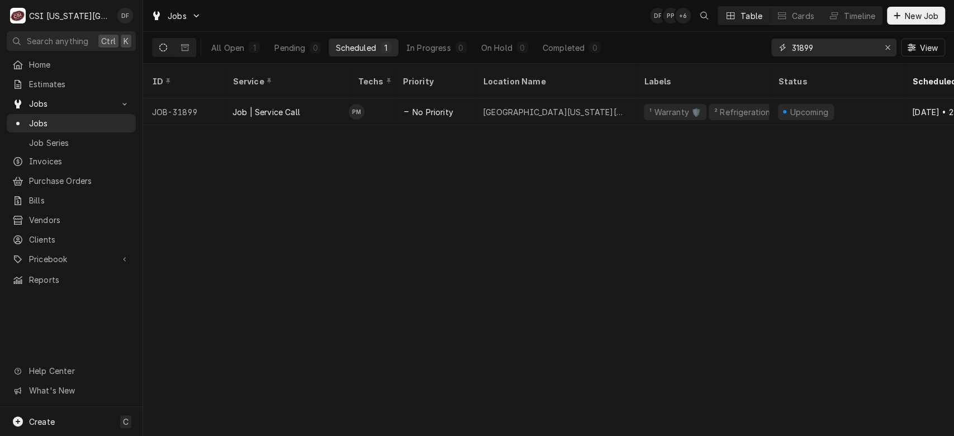
drag, startPoint x: 818, startPoint y: 49, endPoint x: 777, endPoint y: 46, distance: 41.4
click at [777, 46] on div "31899" at bounding box center [833, 48] width 125 height 18
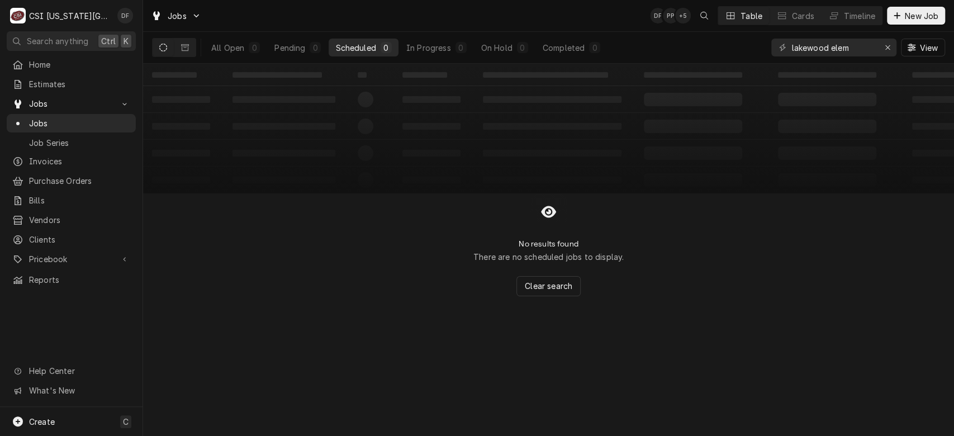
click at [162, 47] on icon "Dynamic Content Wrapper" at bounding box center [163, 48] width 8 height 8
click at [182, 47] on icon "Dynamic Content Wrapper" at bounding box center [185, 47] width 8 height 7
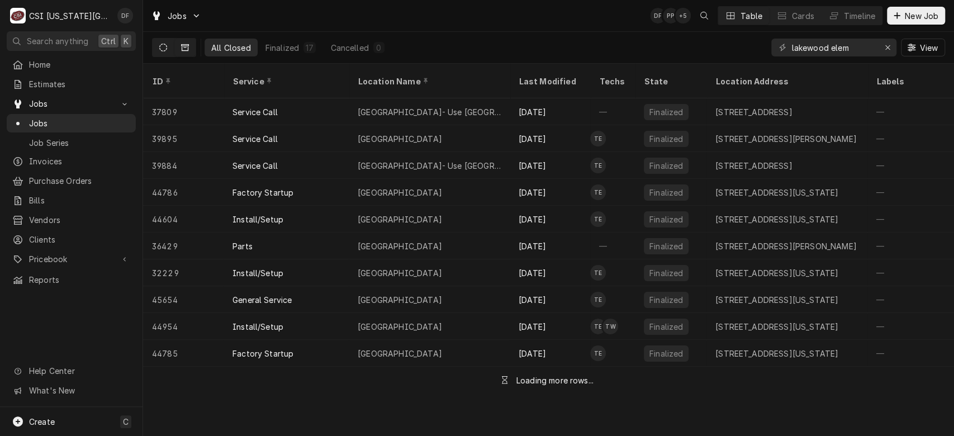
click at [163, 45] on icon "Dynamic Content Wrapper" at bounding box center [163, 48] width 8 height 8
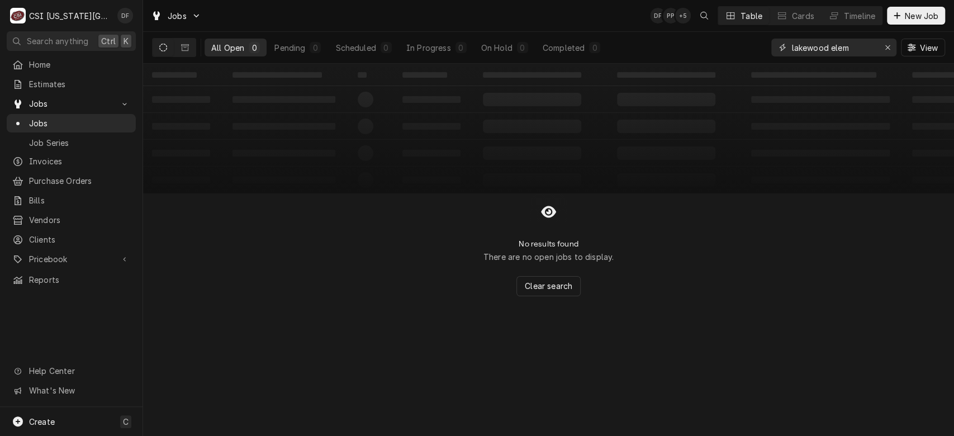
click at [853, 47] on input "lakewood elem" at bounding box center [833, 48] width 84 height 18
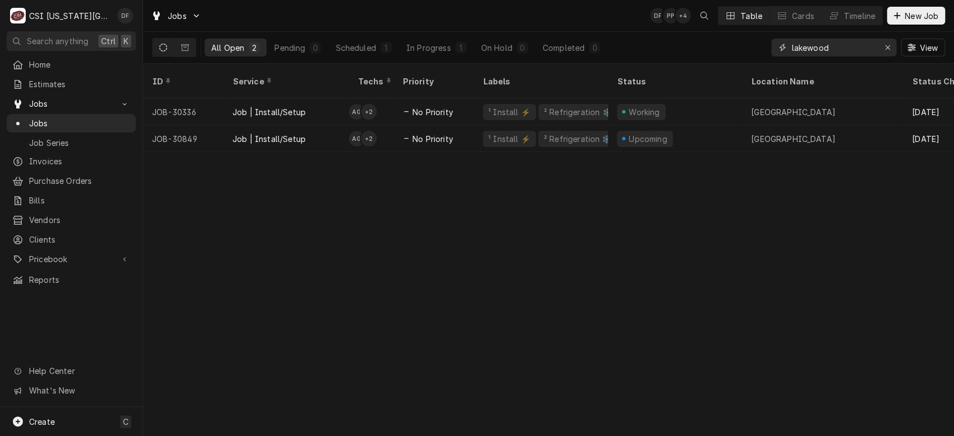
type input "lakewood"
